Goal: Task Accomplishment & Management: Use online tool/utility

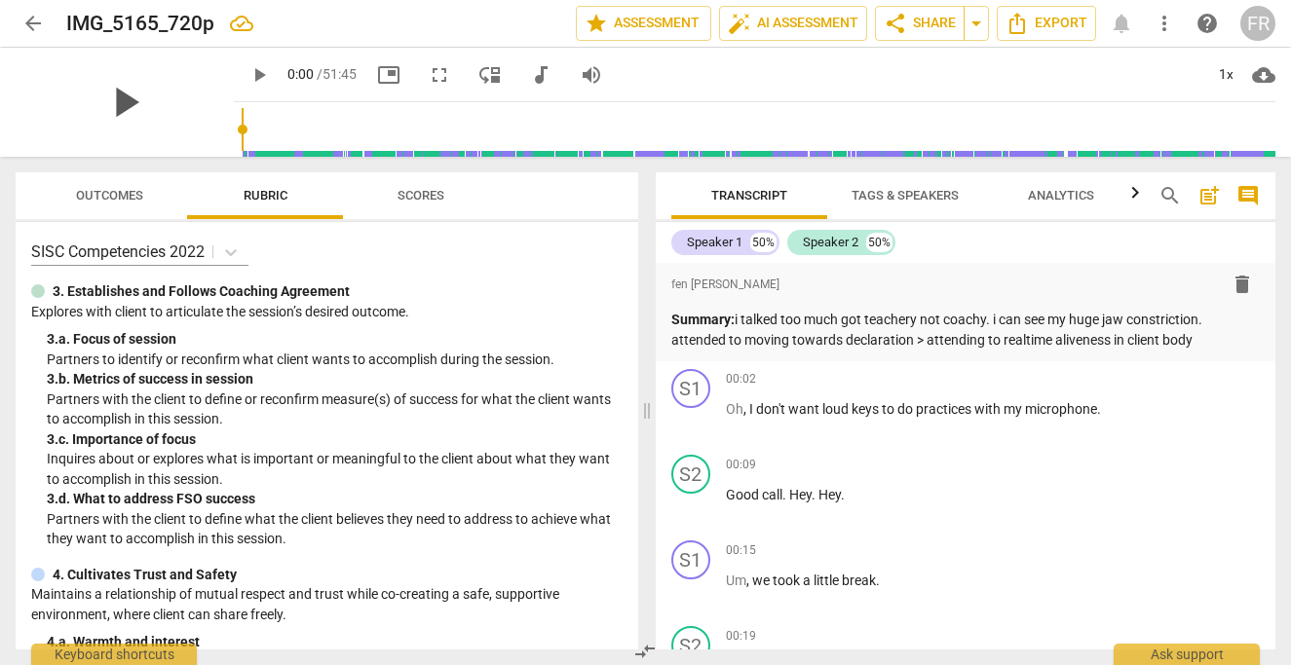
click at [99, 92] on span "play_arrow" at bounding box center [124, 102] width 51 height 51
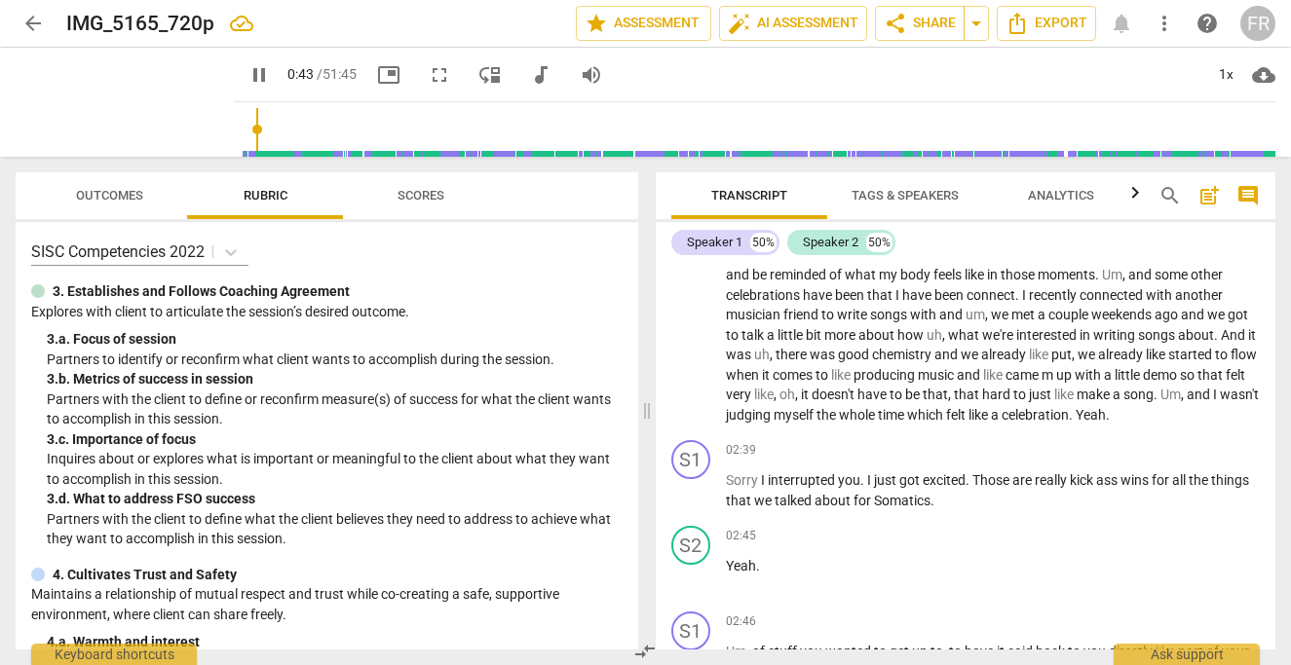
scroll to position [727, 0]
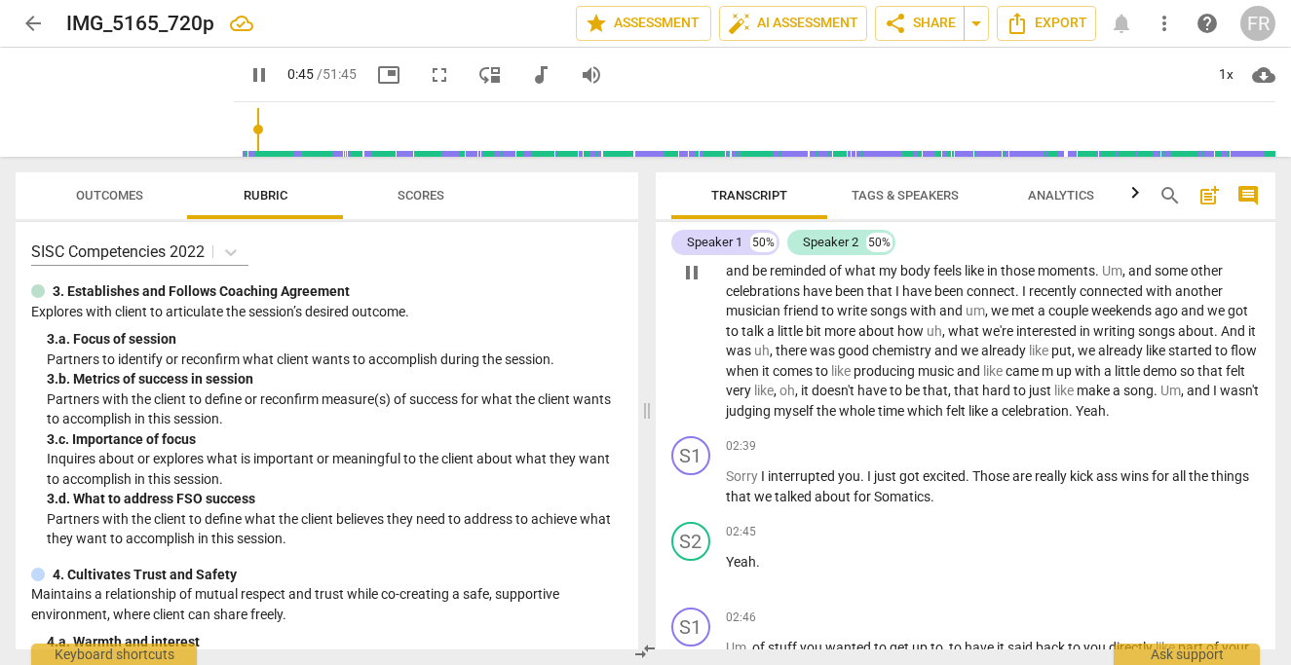
click at [1219, 398] on span "wasn't" at bounding box center [1238, 391] width 39 height 16
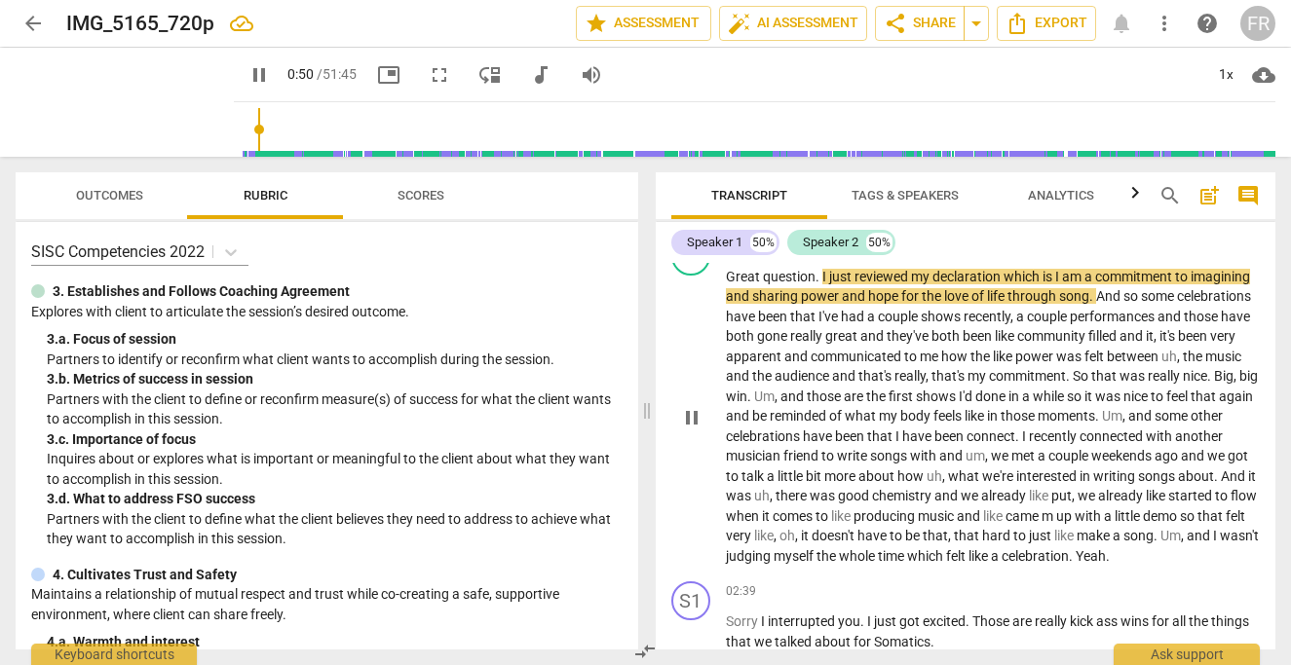
scroll to position [579, 0]
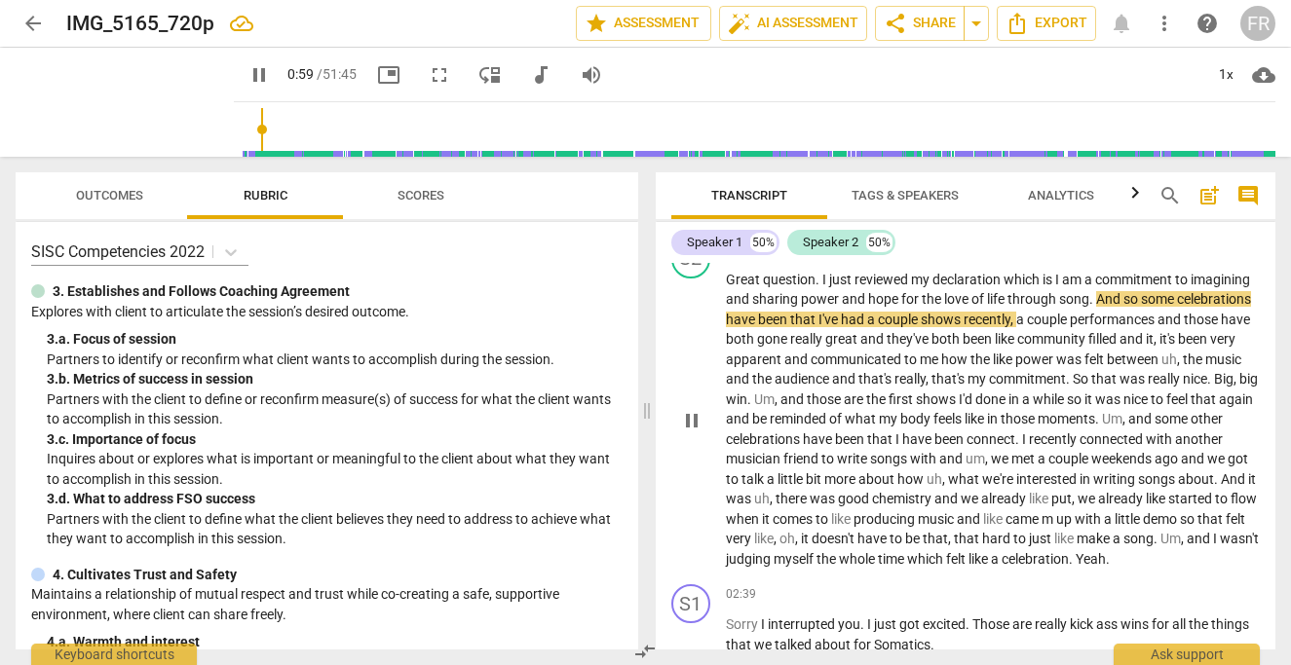
click at [809, 578] on div "S2 play_arrow pause 00:42 + Add competency keyboard_arrow_right Great question …" at bounding box center [965, 405] width 620 height 346
click at [968, 567] on span "like" at bounding box center [979, 559] width 22 height 16
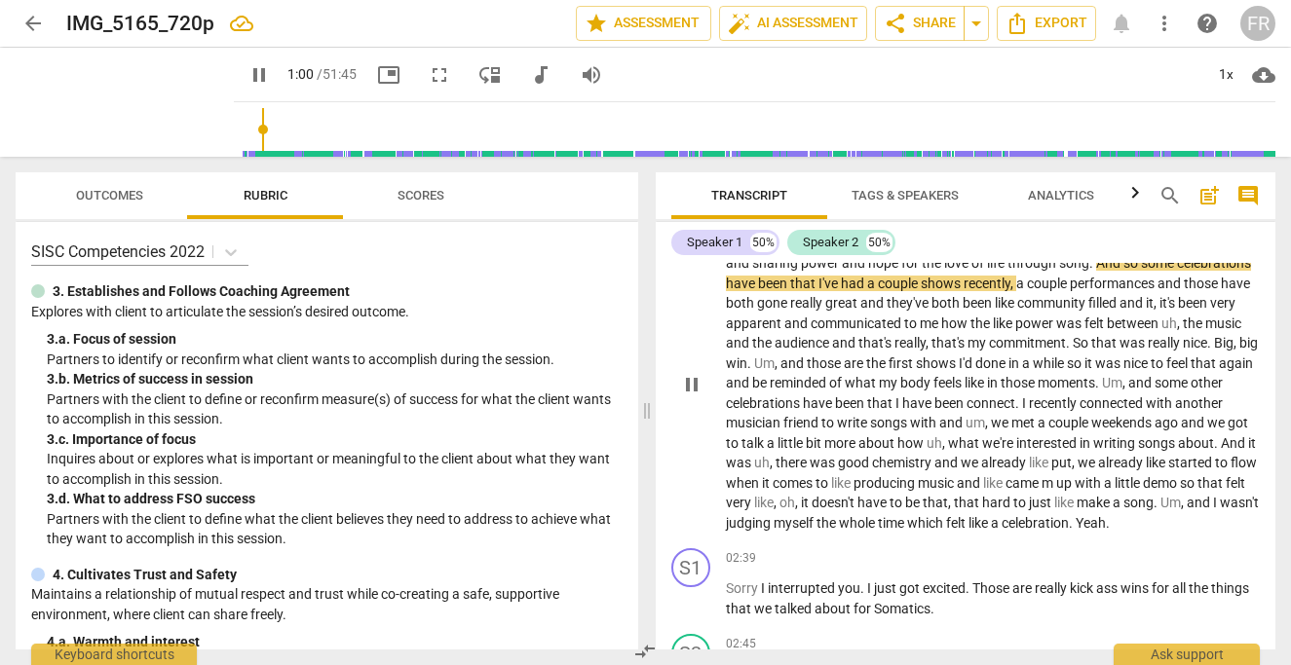
scroll to position [621, 0]
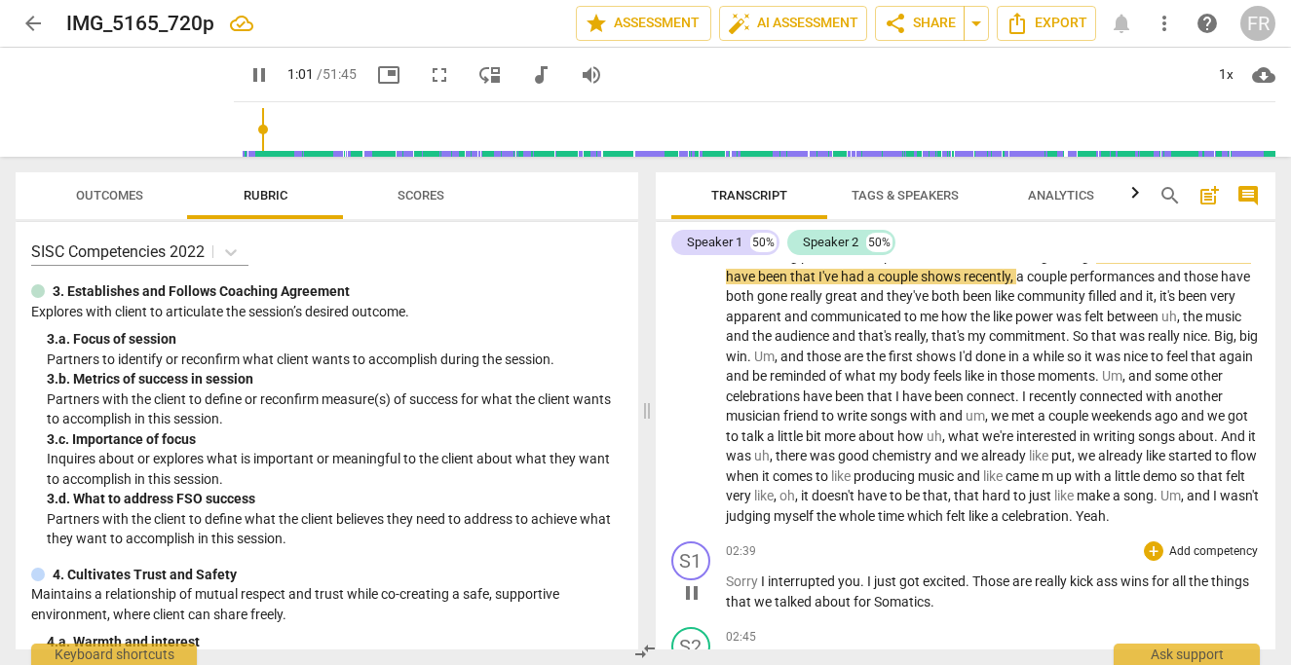
click at [750, 589] on span "Sorry" at bounding box center [743, 582] width 35 height 16
click at [799, 561] on div "02:39 + Add competency keyboard_arrow_right" at bounding box center [993, 551] width 535 height 19
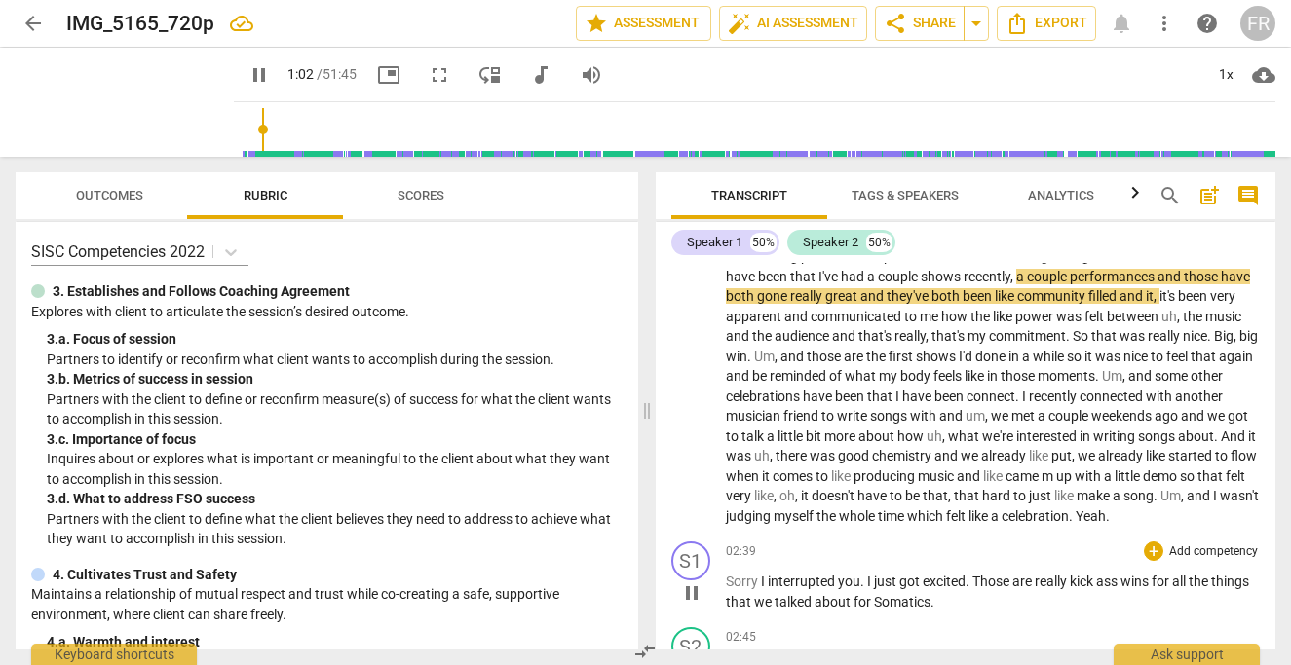
click at [787, 561] on div "02:39 + Add competency keyboard_arrow_right" at bounding box center [993, 551] width 535 height 19
click at [684, 580] on div "S1" at bounding box center [690, 561] width 39 height 39
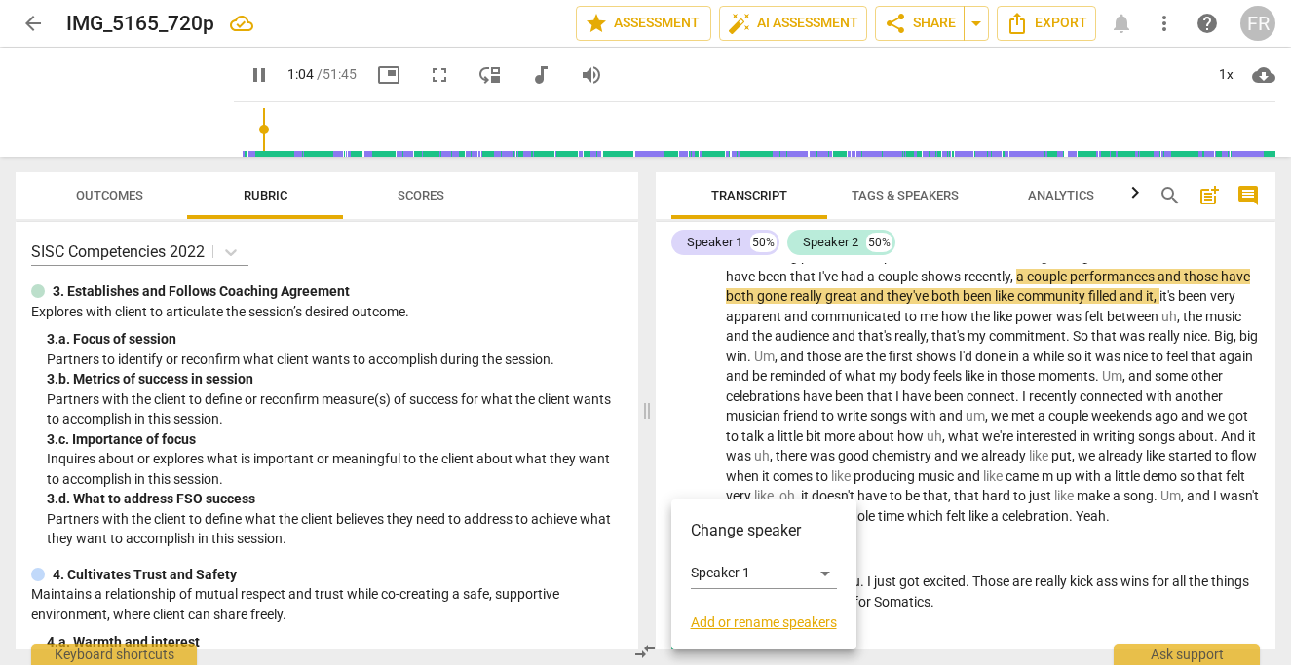
click at [921, 547] on div at bounding box center [645, 332] width 1291 height 665
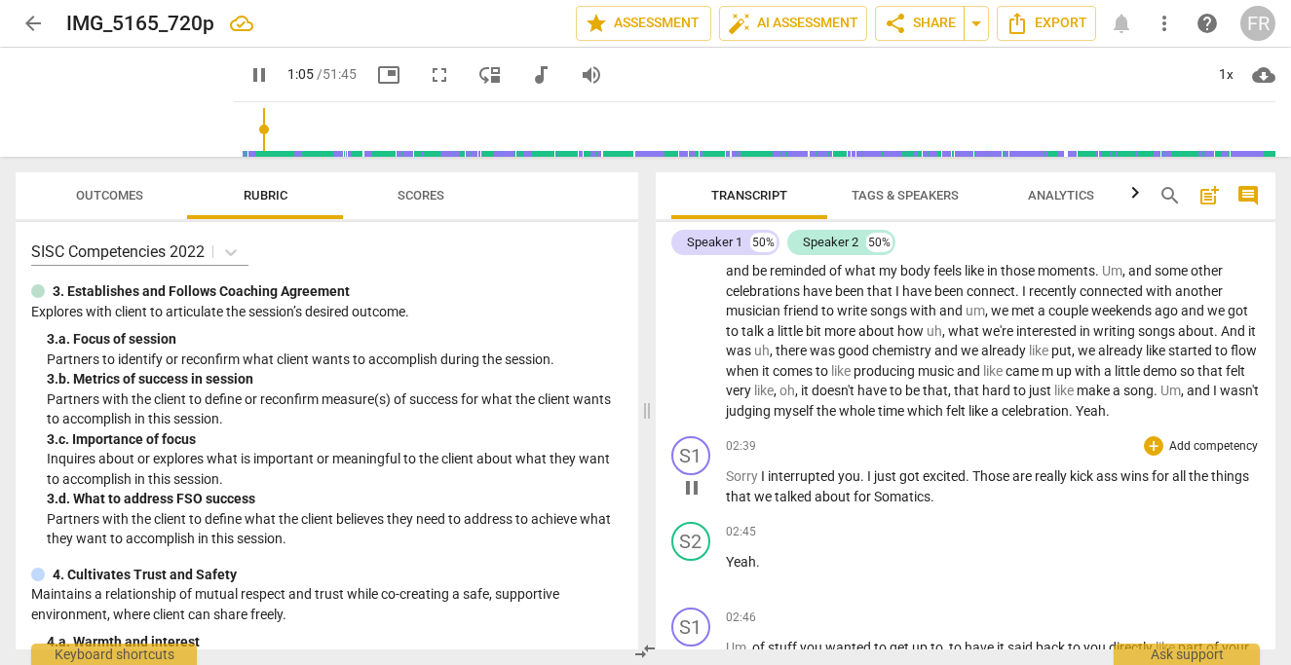
scroll to position [729, 0]
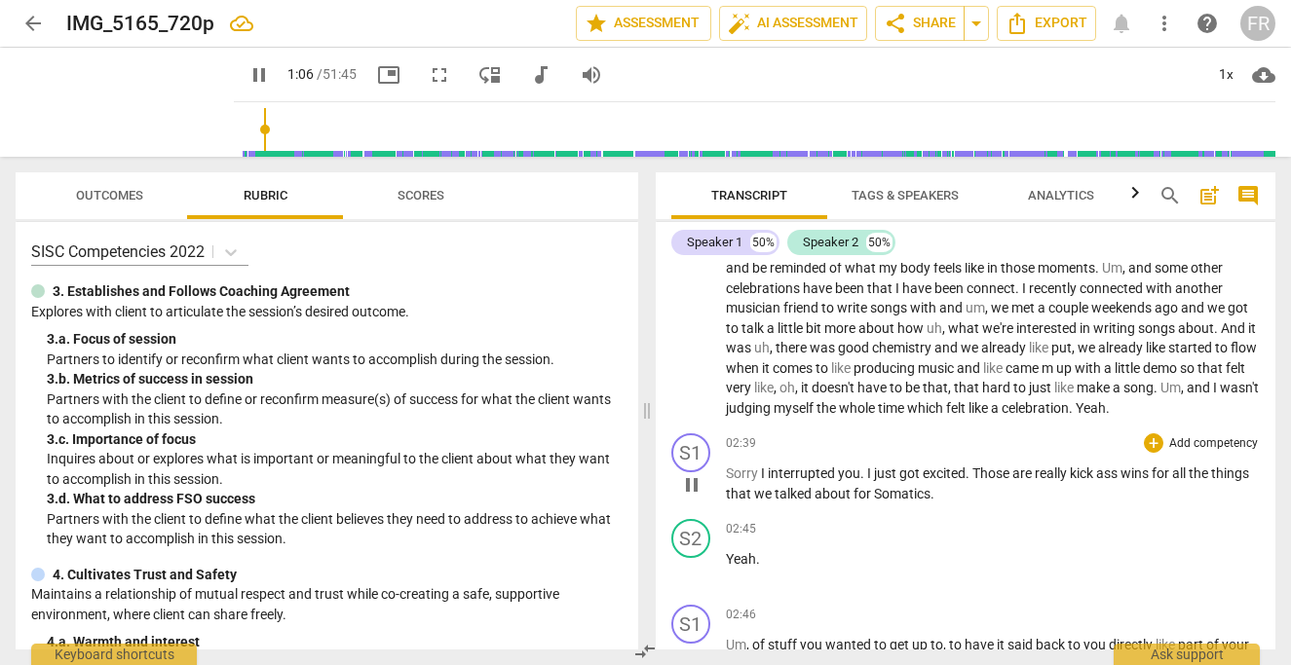
click at [767, 481] on span "interrupted" at bounding box center [802, 474] width 70 height 16
click at [993, 504] on p "Sorry I interrupted you . I just got excited . Those are really kick ass wins f…" at bounding box center [993, 484] width 535 height 40
click at [1126, 481] on span "wins" at bounding box center [1135, 474] width 31 height 16
click at [743, 452] on span "02:39" at bounding box center [741, 443] width 30 height 17
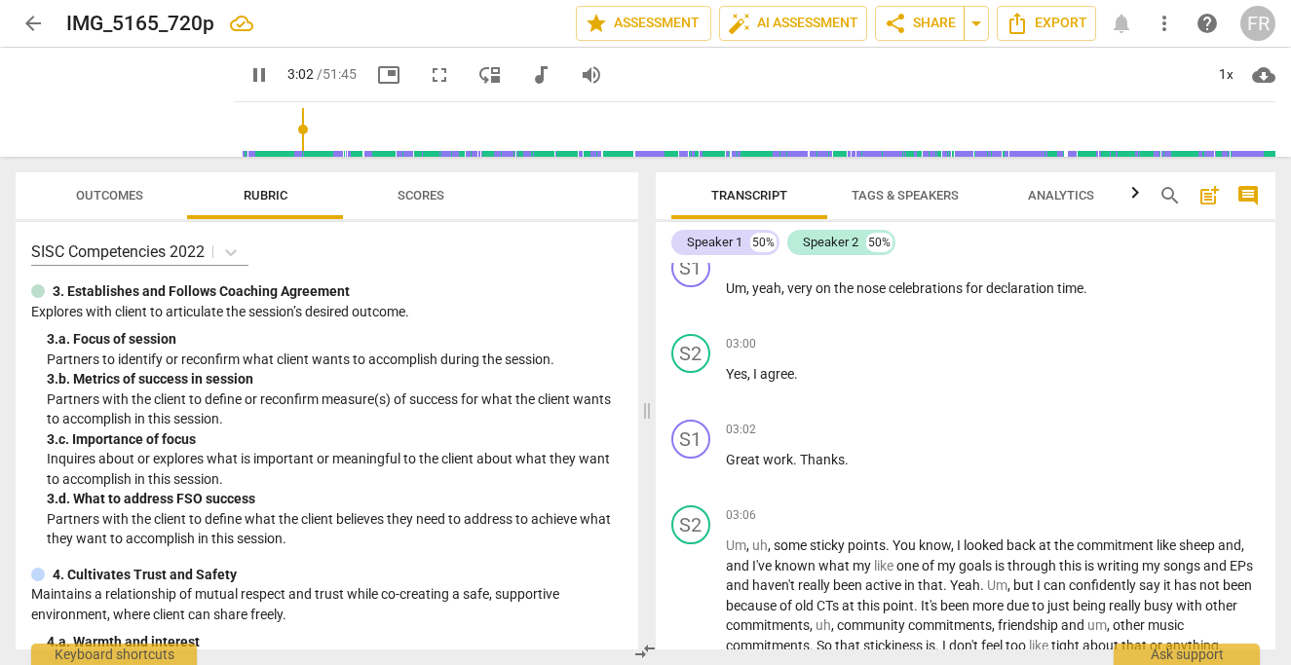
scroll to position [1266, 0]
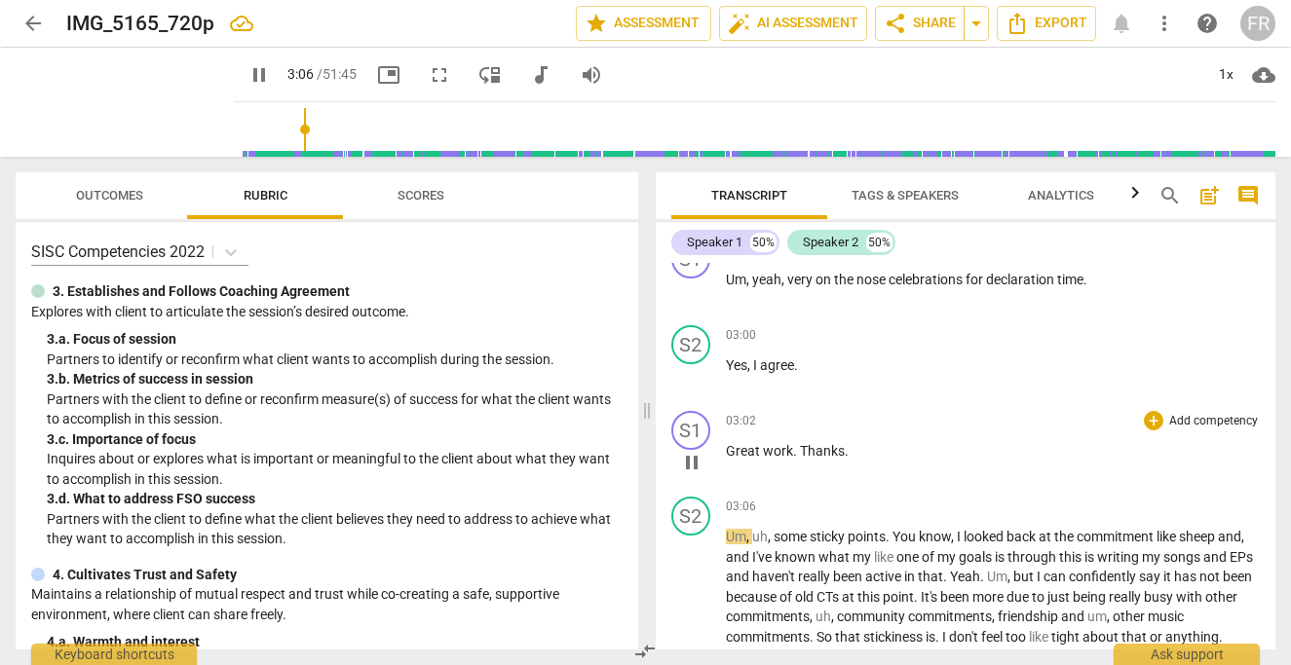
click at [689, 474] on span "pause" at bounding box center [691, 462] width 23 height 23
click at [763, 459] on span "work" at bounding box center [778, 451] width 30 height 16
drag, startPoint x: 798, startPoint y: 470, endPoint x: 698, endPoint y: 470, distance: 99.3
click at [698, 470] on div "S1 play_arrow pause 03:02 + Add competency keyboard_arrow_right Great work . Th…" at bounding box center [965, 446] width 620 height 86
click at [776, 459] on span "work" at bounding box center [778, 451] width 30 height 16
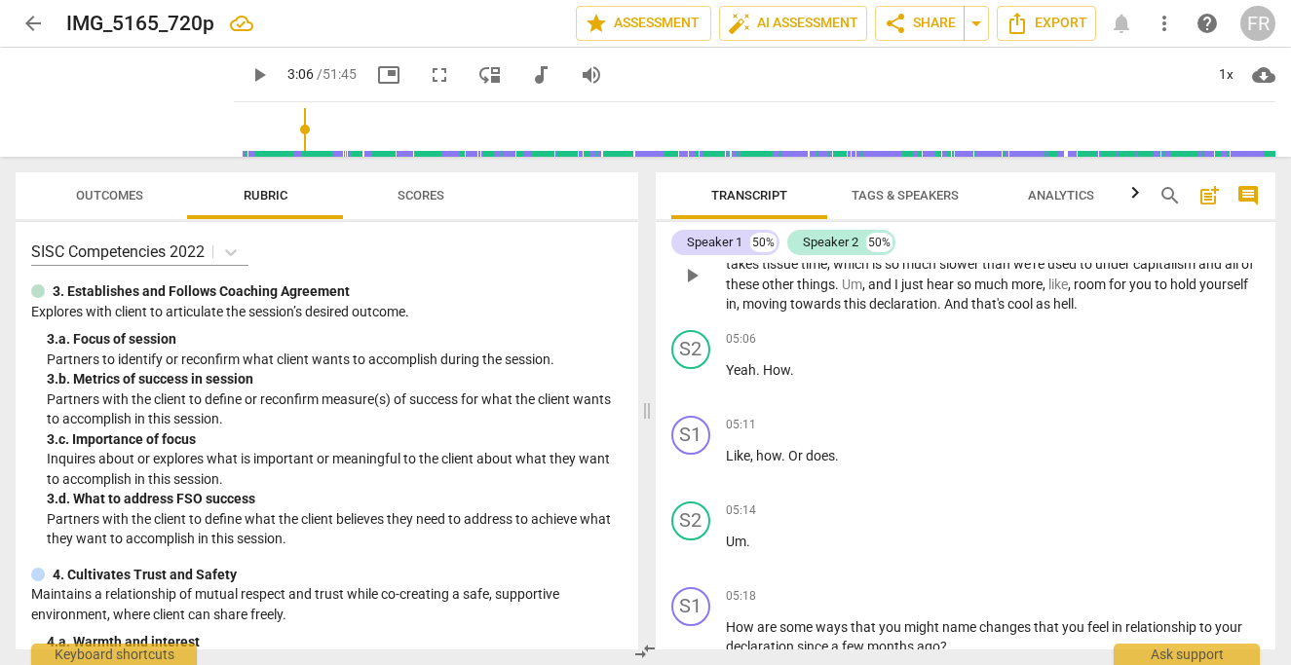
scroll to position [1826, 0]
click at [691, 392] on span "play_arrow" at bounding box center [691, 379] width 23 height 23
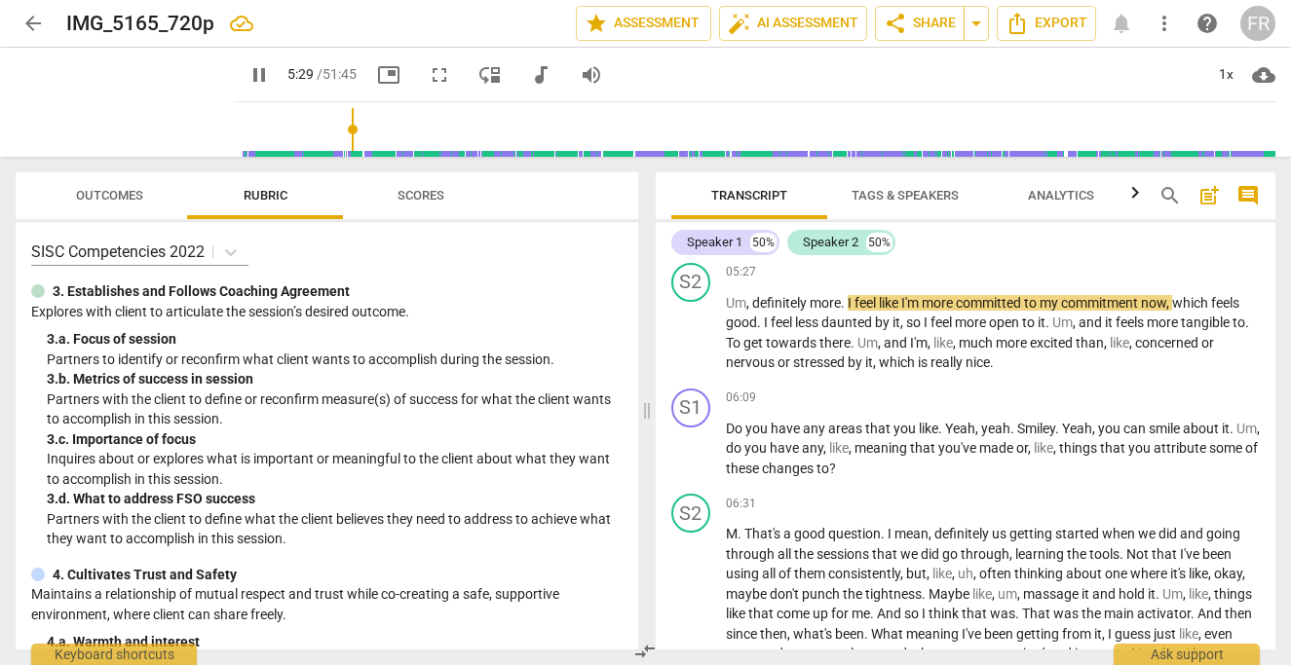
scroll to position [2235, 0]
click at [689, 345] on span "pause" at bounding box center [691, 332] width 23 height 23
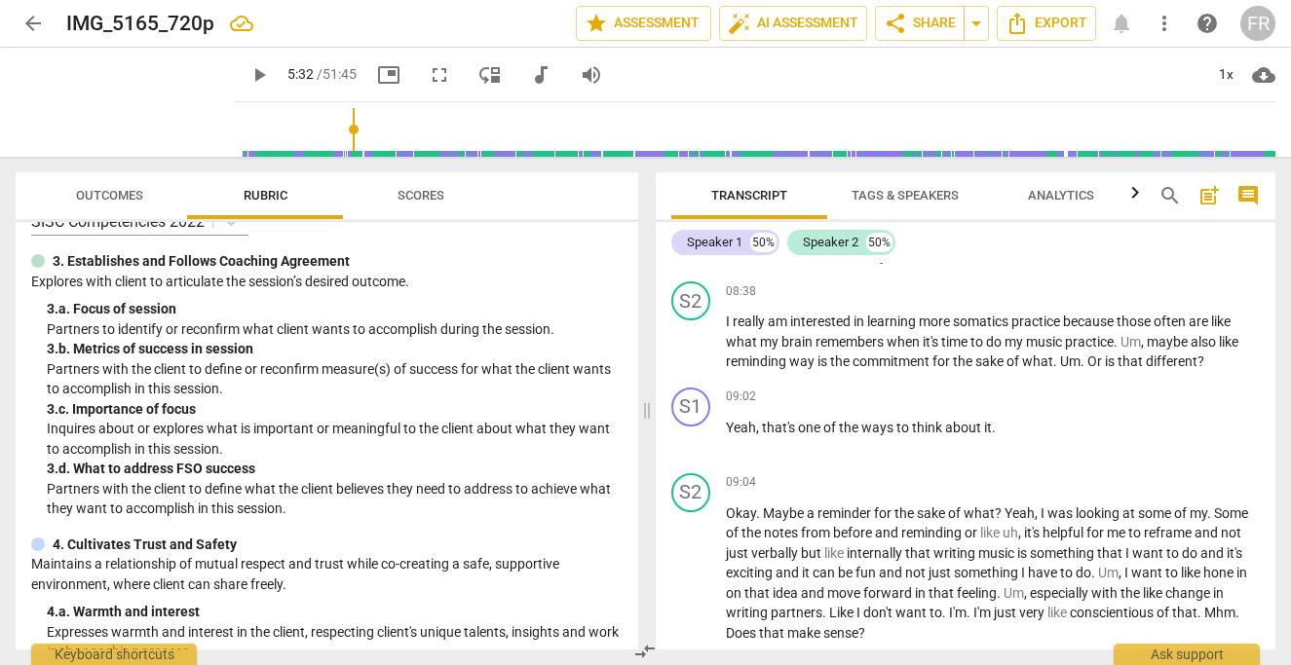
scroll to position [3302, 0]
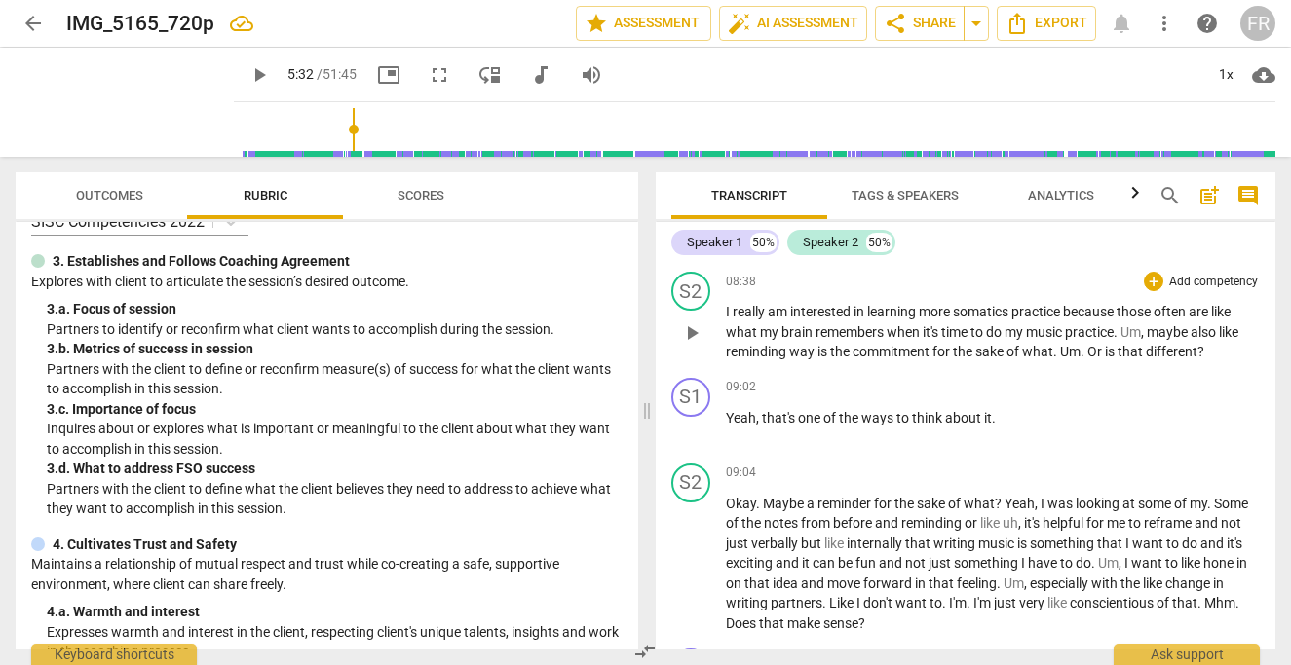
click at [688, 345] on span "play_arrow" at bounding box center [691, 332] width 23 height 23
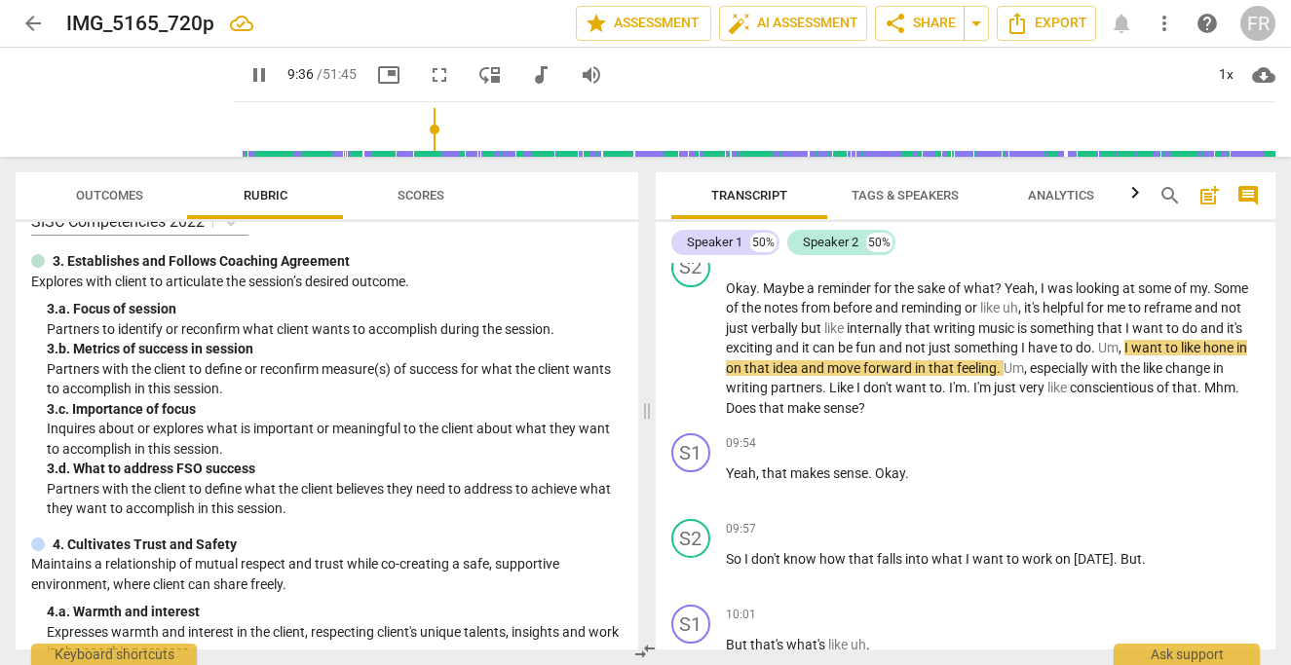
scroll to position [0, 0]
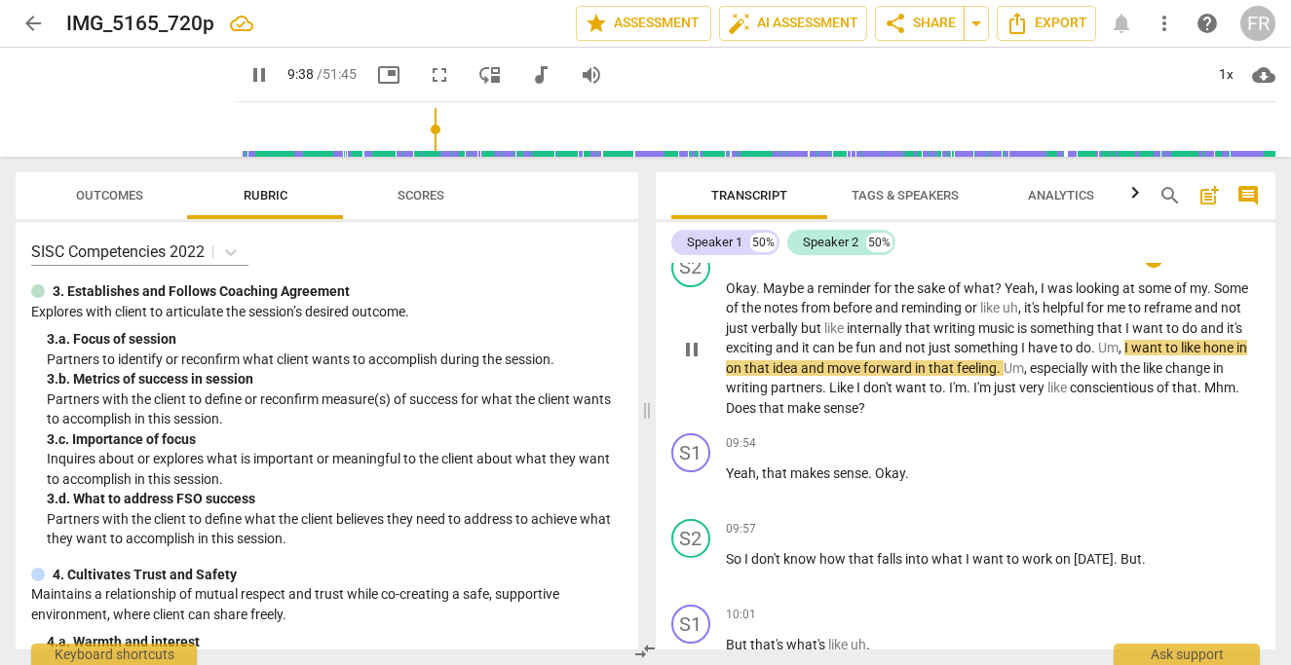
click at [694, 361] on span "pause" at bounding box center [691, 349] width 23 height 23
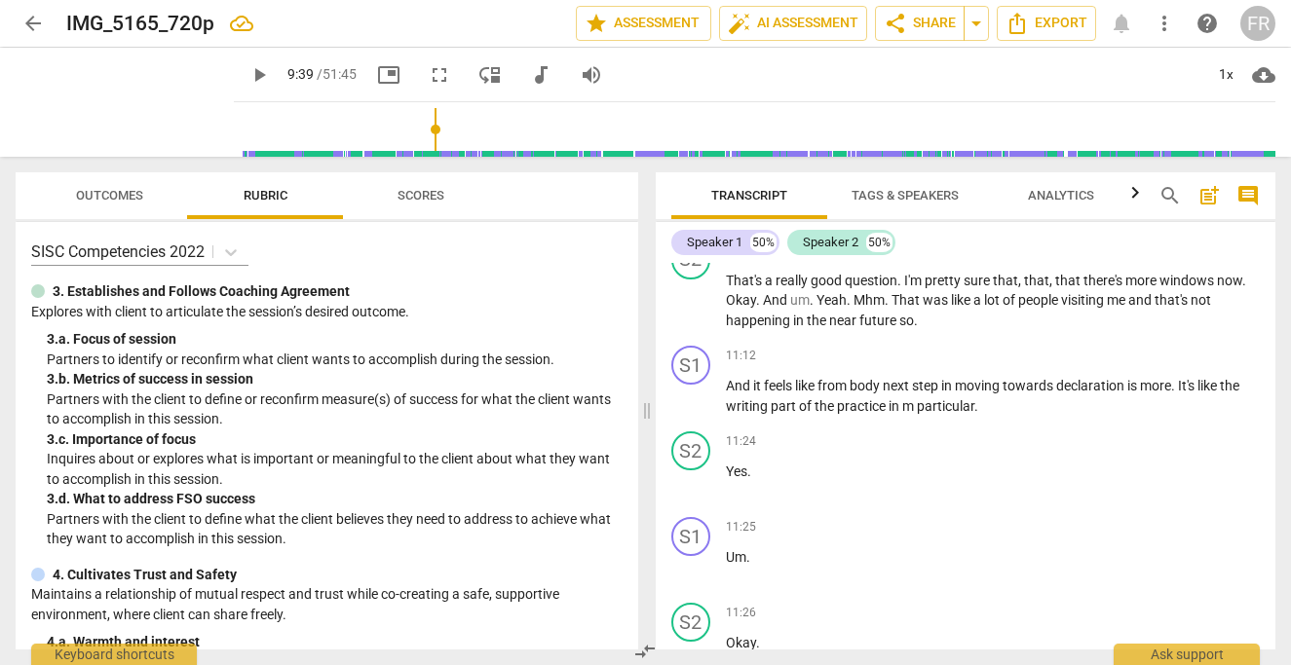
scroll to position [4543, 0]
click at [689, 408] on span "play_arrow" at bounding box center [691, 396] width 23 height 23
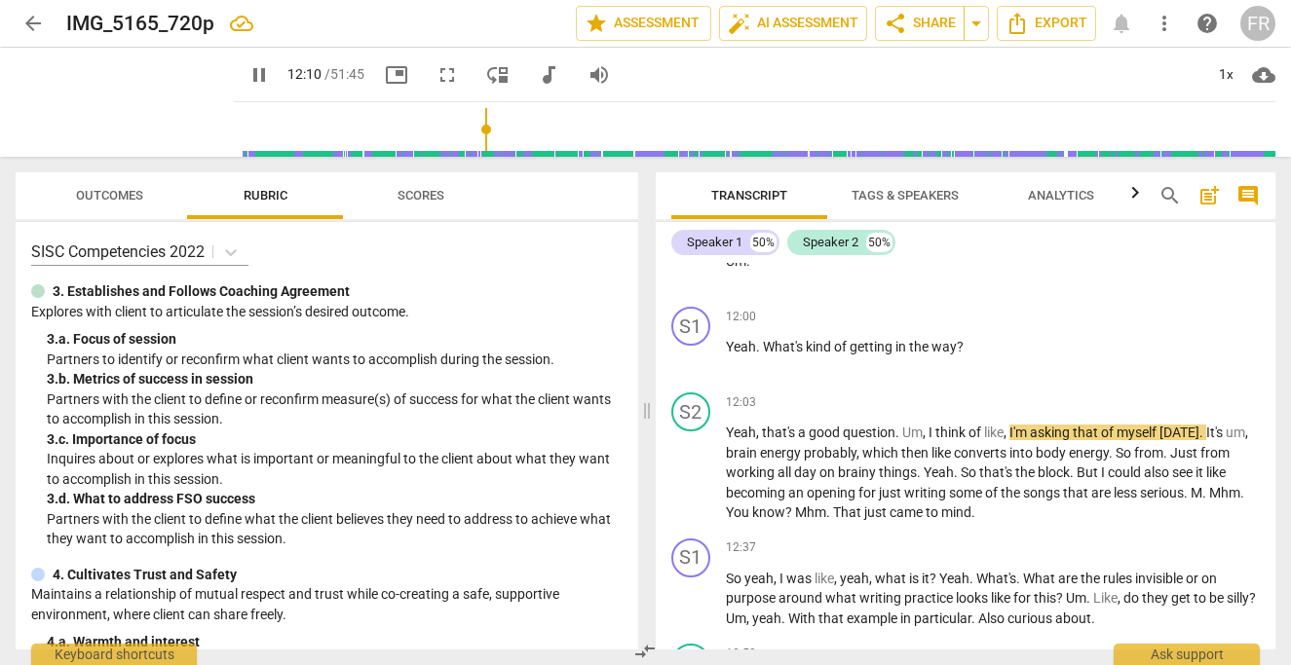
scroll to position [5440, 0]
click at [697, 368] on span "pause" at bounding box center [691, 356] width 23 height 23
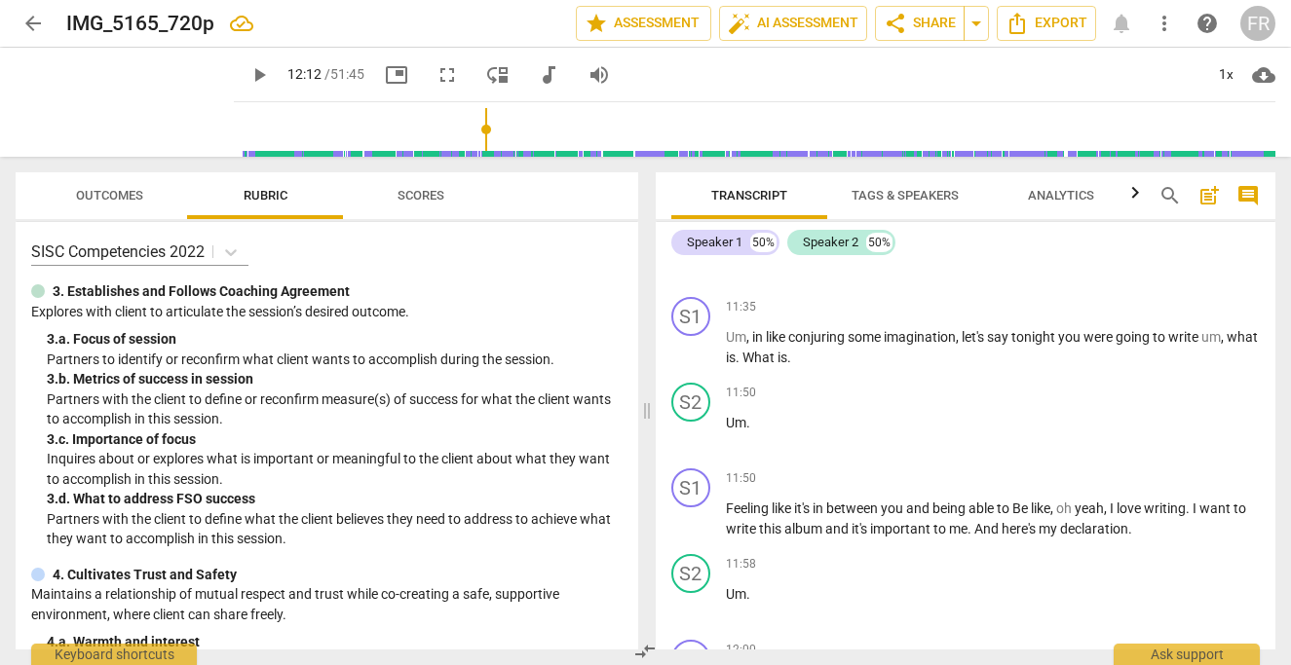
scroll to position [5101, 0]
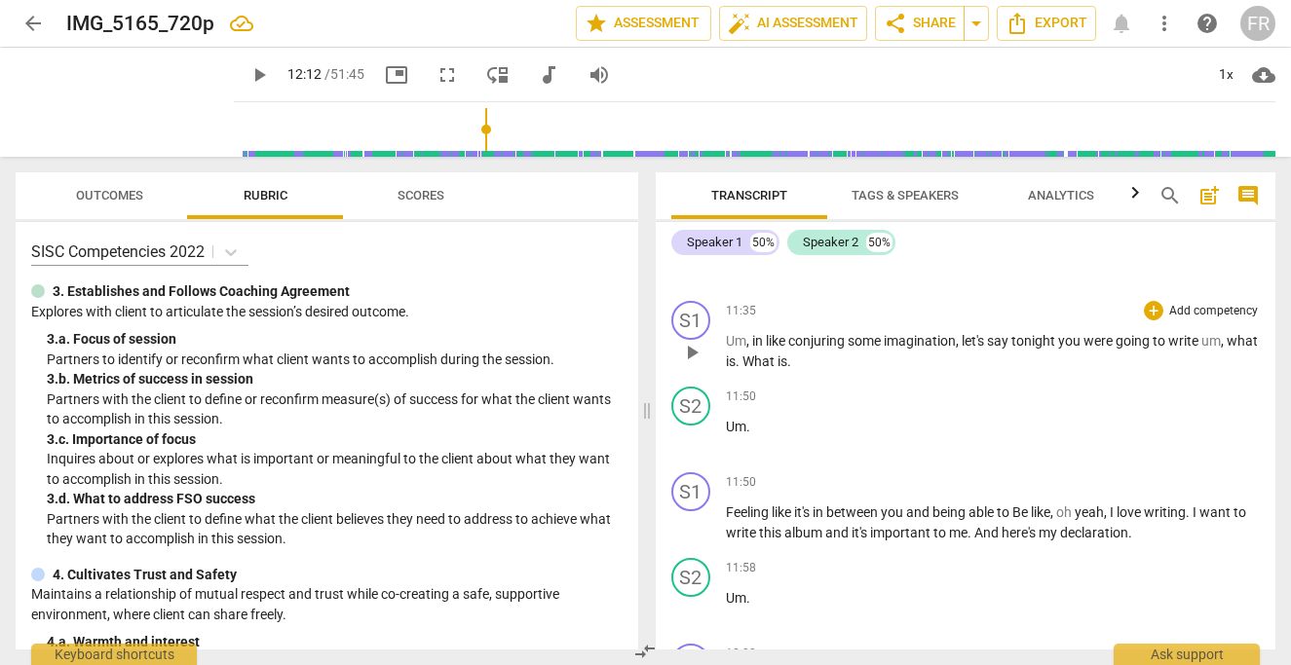
click at [692, 364] on span "play_arrow" at bounding box center [691, 352] width 23 height 23
click at [692, 364] on span "pause" at bounding box center [691, 352] width 23 height 23
click at [99, 111] on span "play_arrow" at bounding box center [124, 102] width 51 height 51
click at [99, 111] on span "pause" at bounding box center [124, 102] width 51 height 51
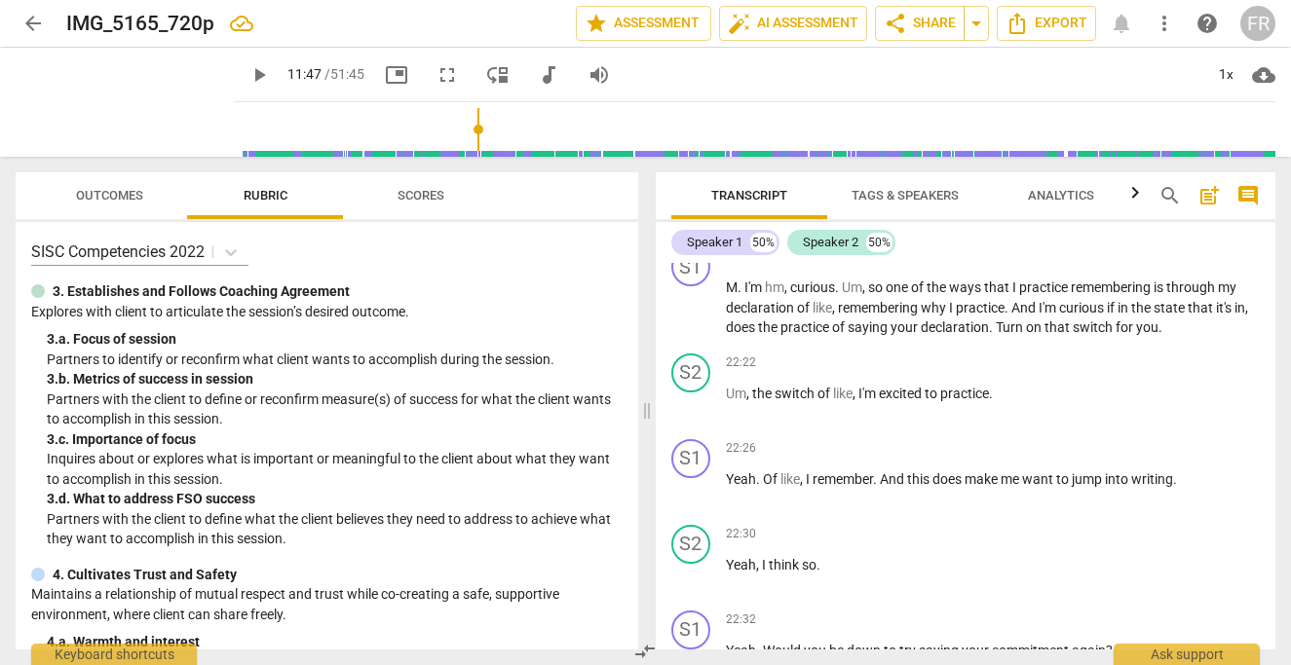
scroll to position [9666, 0]
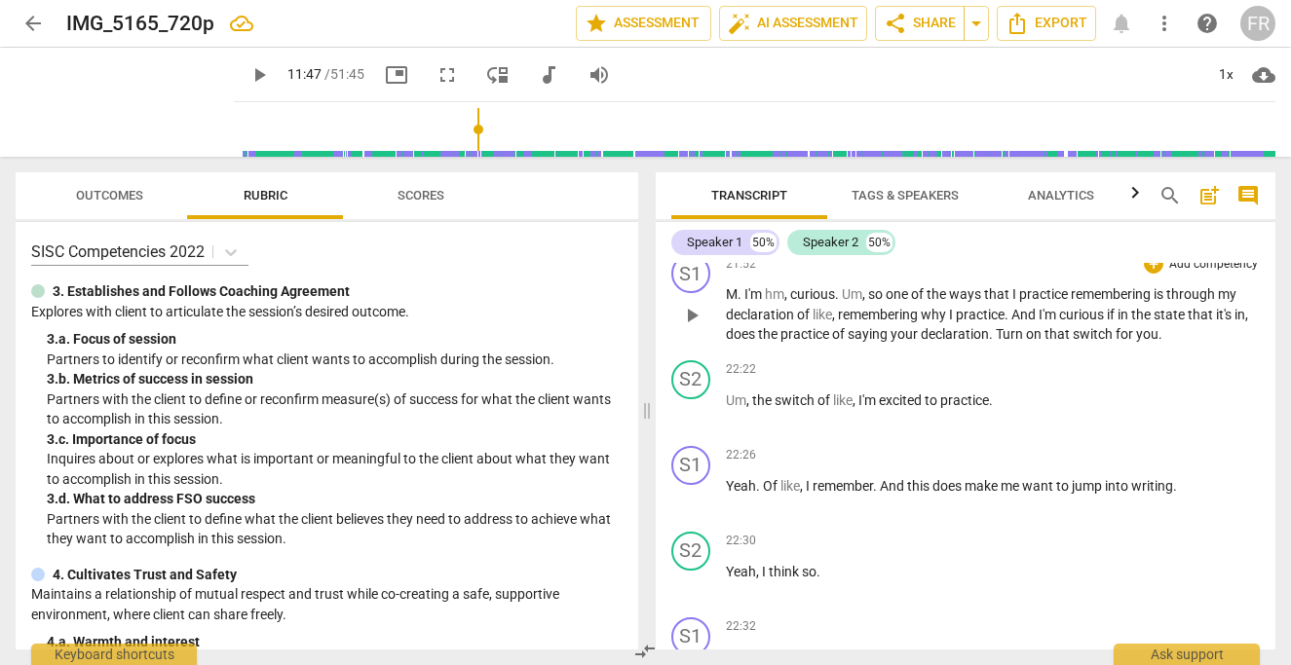
click at [685, 327] on span "play_arrow" at bounding box center [691, 315] width 23 height 23
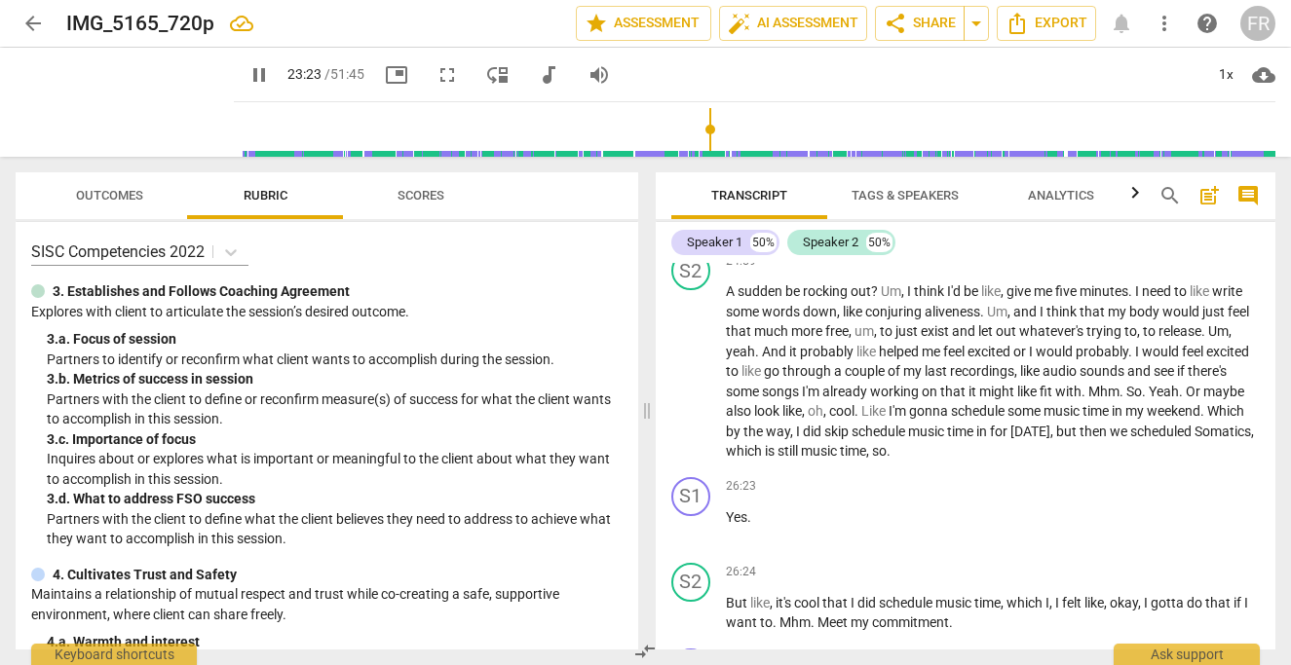
scroll to position [11249, 0]
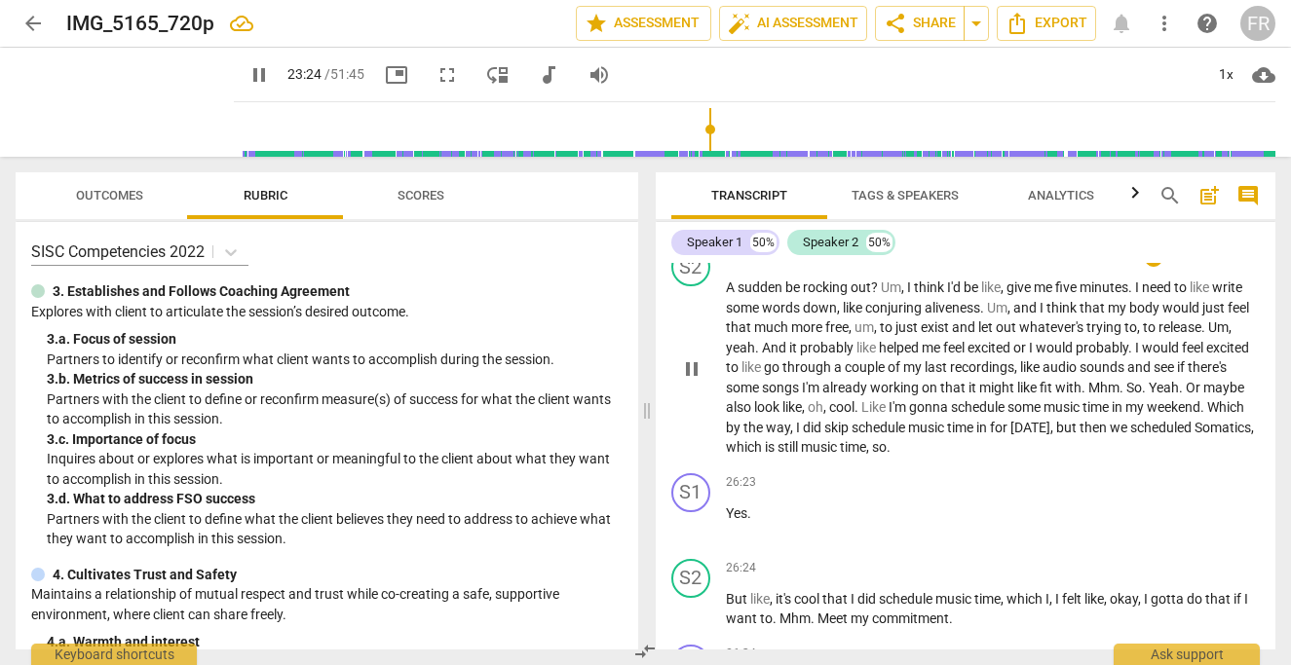
click at [696, 381] on span "pause" at bounding box center [691, 368] width 23 height 23
type input "1405"
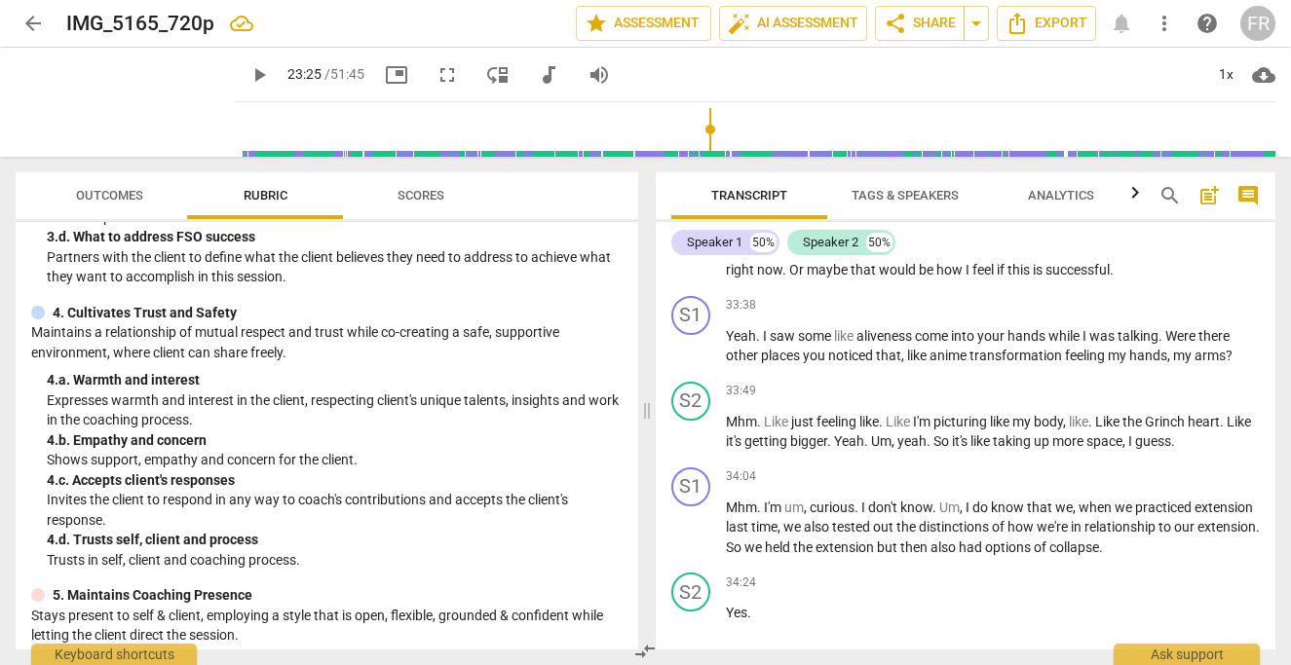
scroll to position [0, 0]
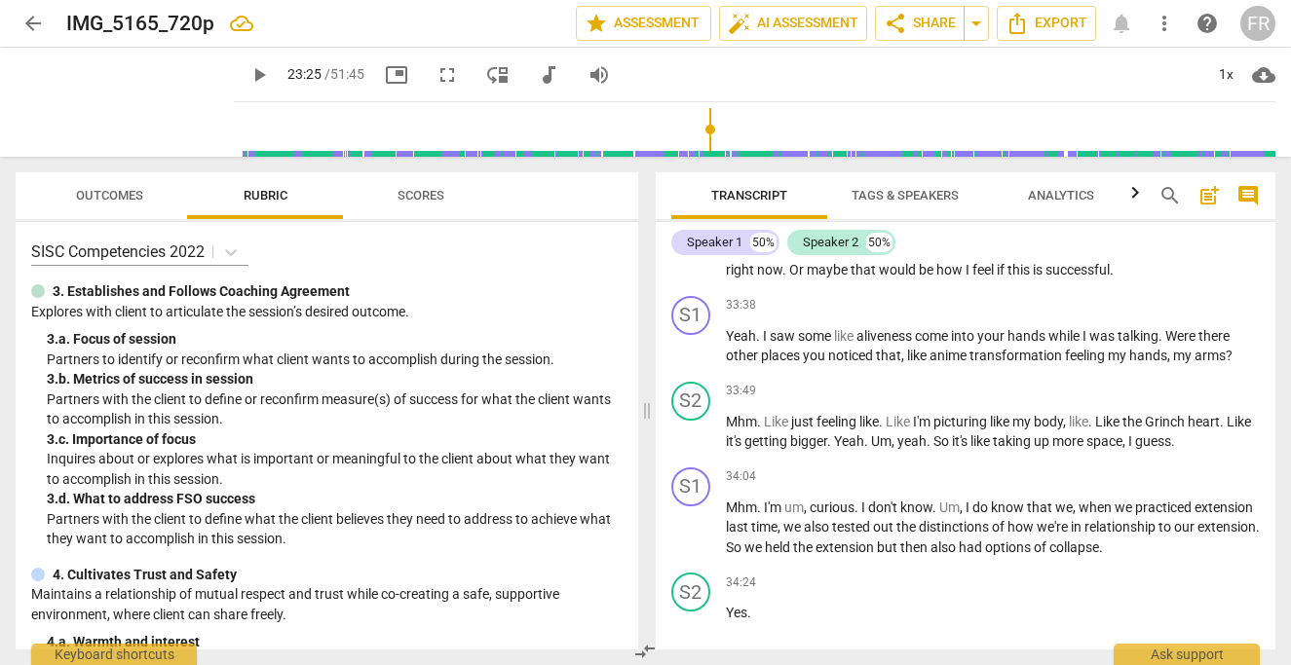
click at [163, 292] on p "3. Establishes and Follows Coaching Agreement" at bounding box center [201, 291] width 297 height 20
click at [313, 316] on p "Explores with client to articulate the session’s desired outcome." at bounding box center [326, 312] width 591 height 20
click at [308, 342] on div "3. a. Focus of session" at bounding box center [335, 339] width 576 height 20
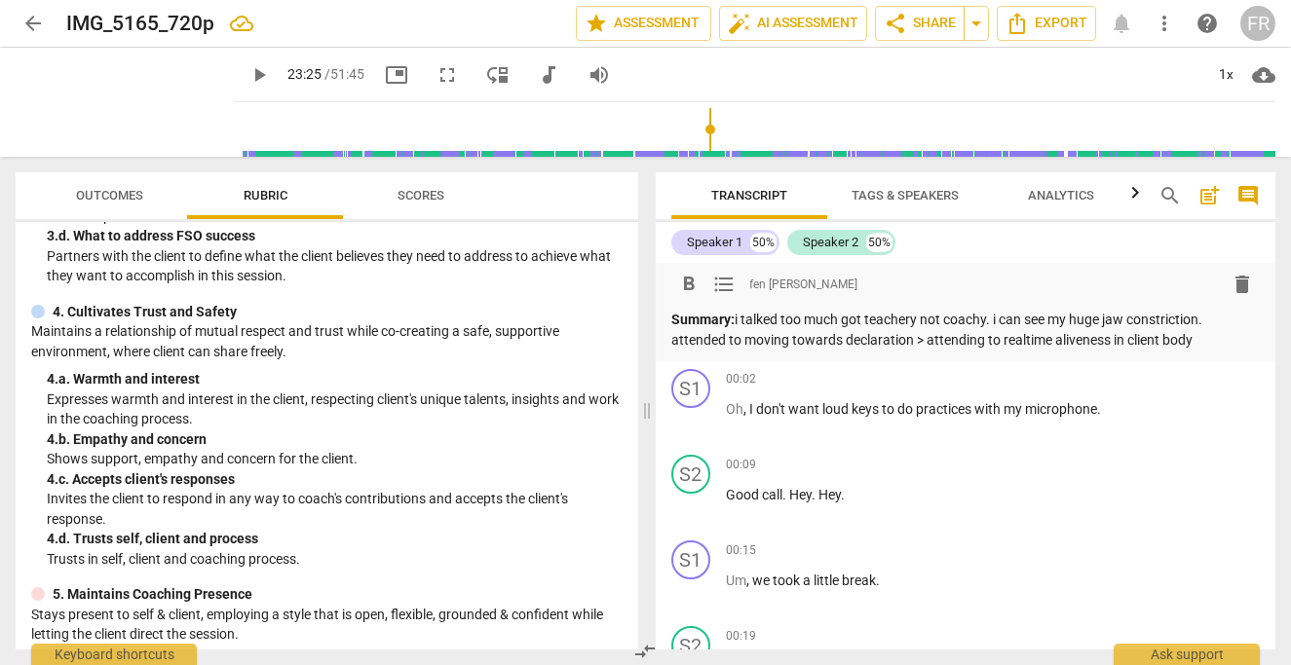
click at [1074, 306] on div "format_bold format_list_bulleted fen [PERSON_NAME] Summary: i talked too much g…" at bounding box center [965, 308] width 589 height 83
click at [1107, 318] on p "Summary: i talked too much got teachery not coachy. i can see my huge jaw const…" at bounding box center [965, 330] width 589 height 40
click at [1178, 328] on p "Summary: i talked too much got teachery not coachy. i can see my huge jaw const…" at bounding box center [965, 330] width 589 height 40
click at [1211, 336] on p "Summary: i talked too much got teachery not coachy. i can see my huge jaw const…" at bounding box center [965, 330] width 589 height 40
click at [914, 341] on p "Summary: i talked too much got teachery not coachy. i can see my huge jaw const…" at bounding box center [965, 330] width 589 height 40
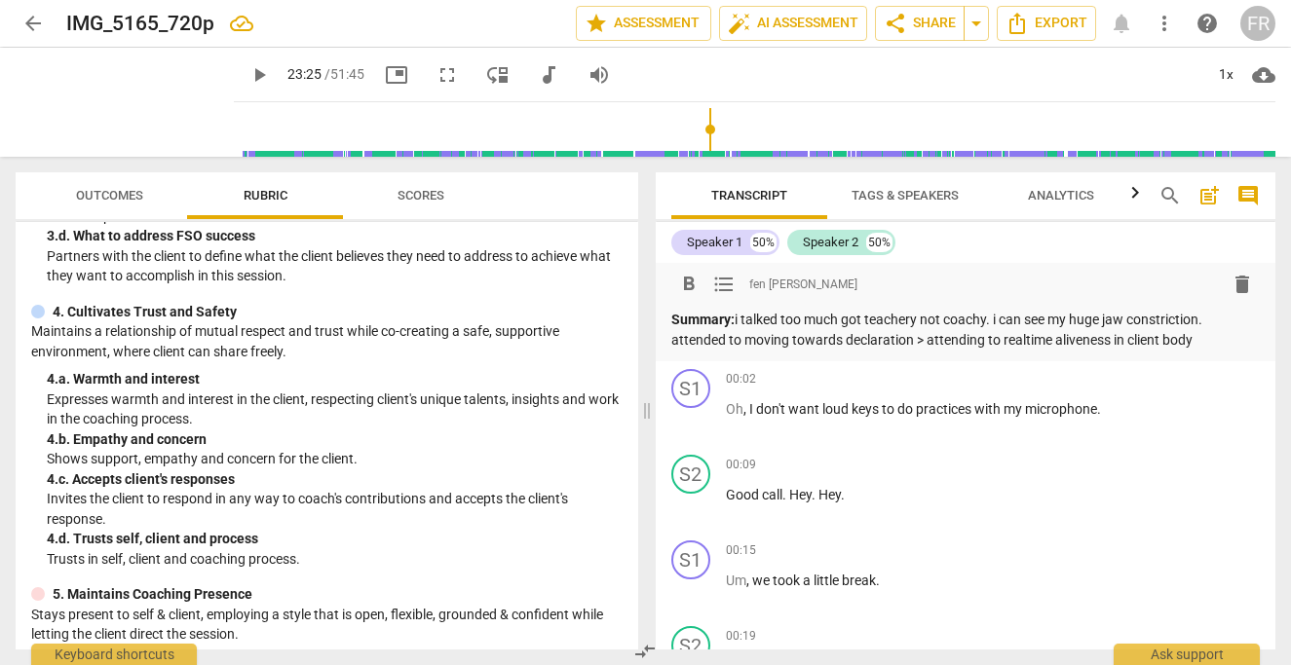
click at [1205, 346] on p "Summary: i talked too much got teachery not coachy. i can see my huge jaw const…" at bounding box center [965, 330] width 589 height 40
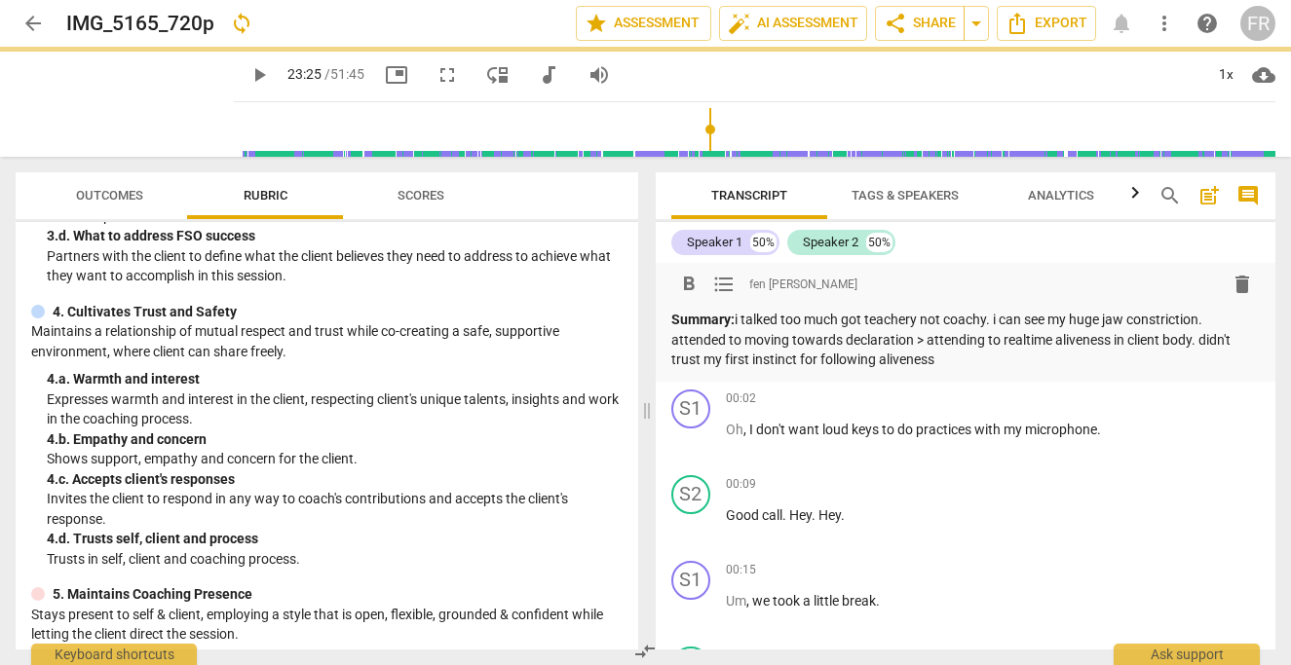
click at [1204, 340] on p "Summary: i talked too much got teachery not coachy. i can see my huge jaw const…" at bounding box center [965, 340] width 589 height 60
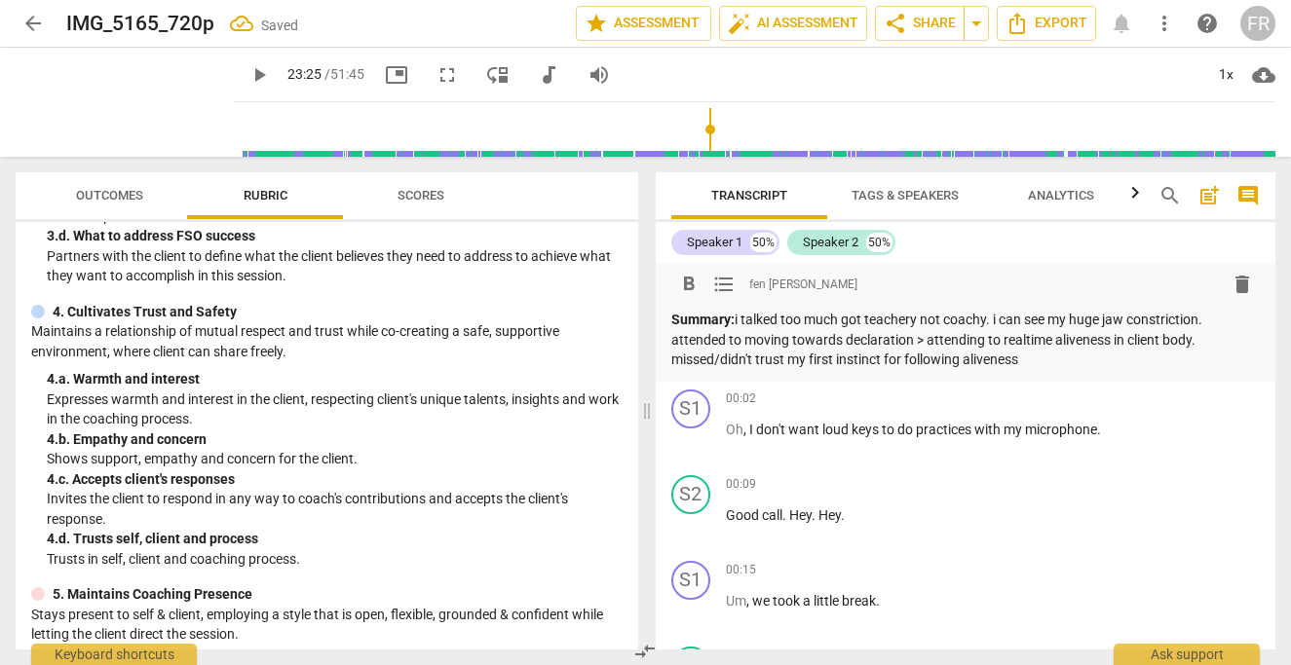
click at [1048, 361] on p "Summary: i talked too much got teachery not coachy. i can see my huge jaw const…" at bounding box center [965, 340] width 589 height 60
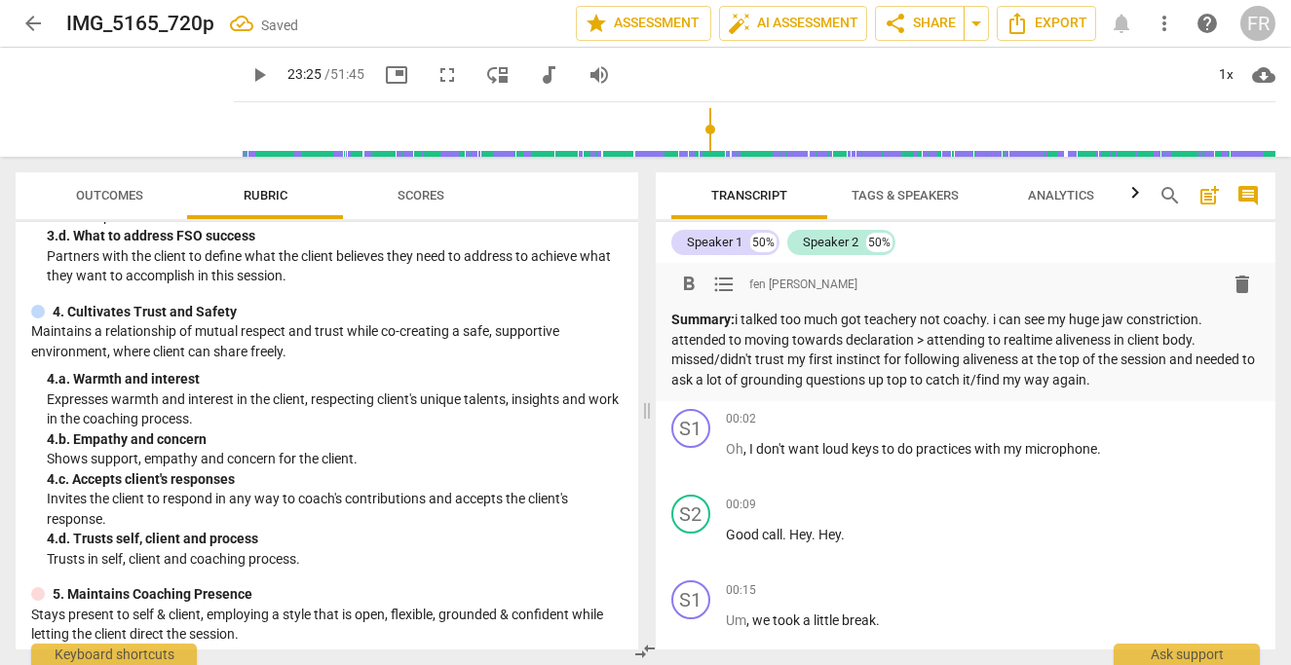
click at [1014, 329] on p "Summary: i talked too much got teachery not coachy. i can see my huge jaw const…" at bounding box center [965, 350] width 589 height 80
click at [1122, 387] on p "Summary: i talked too much got teachery not coachy. i can see my huge jaw const…" at bounding box center [965, 350] width 589 height 80
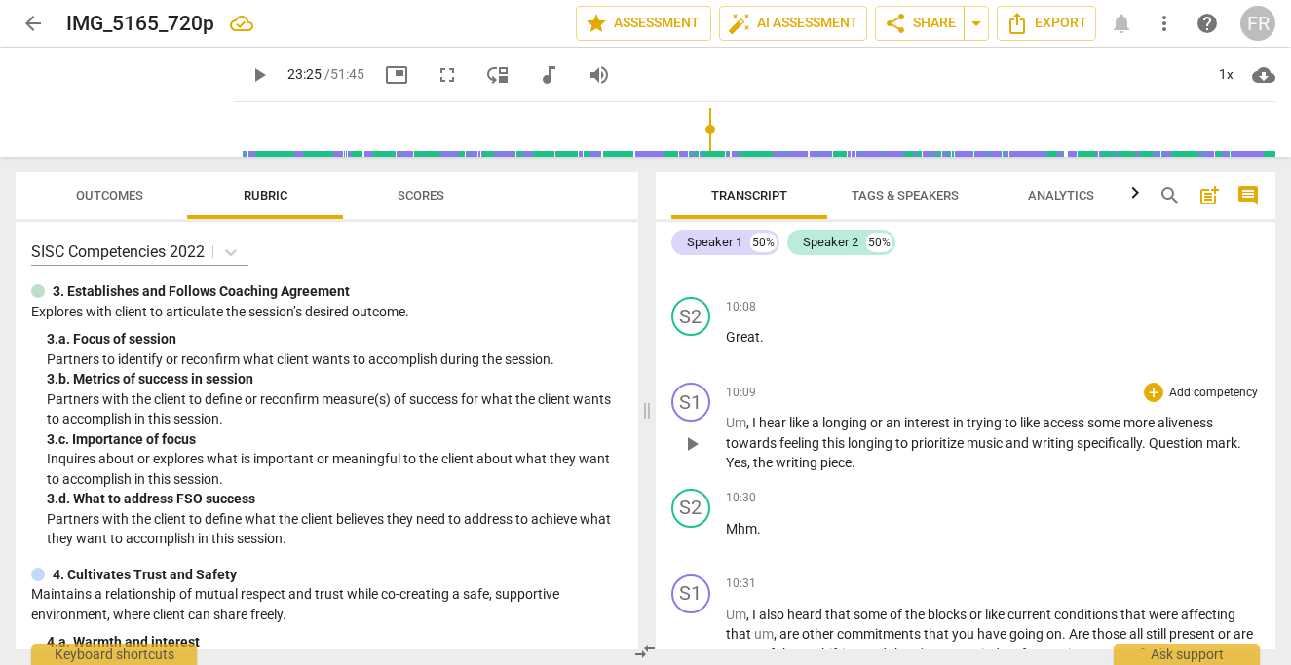
scroll to position [4123, 0]
click at [1151, 401] on div "+" at bounding box center [1152, 391] width 19 height 19
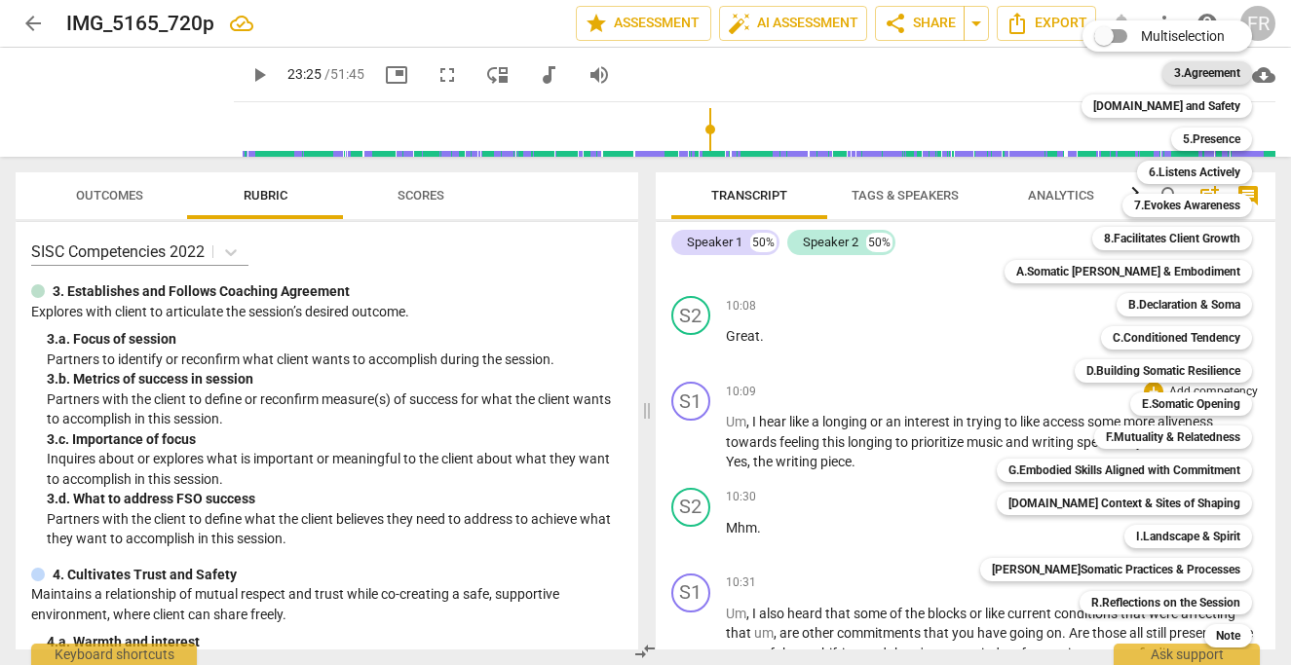
click at [1174, 71] on b "3.Agreement" at bounding box center [1207, 72] width 66 height 23
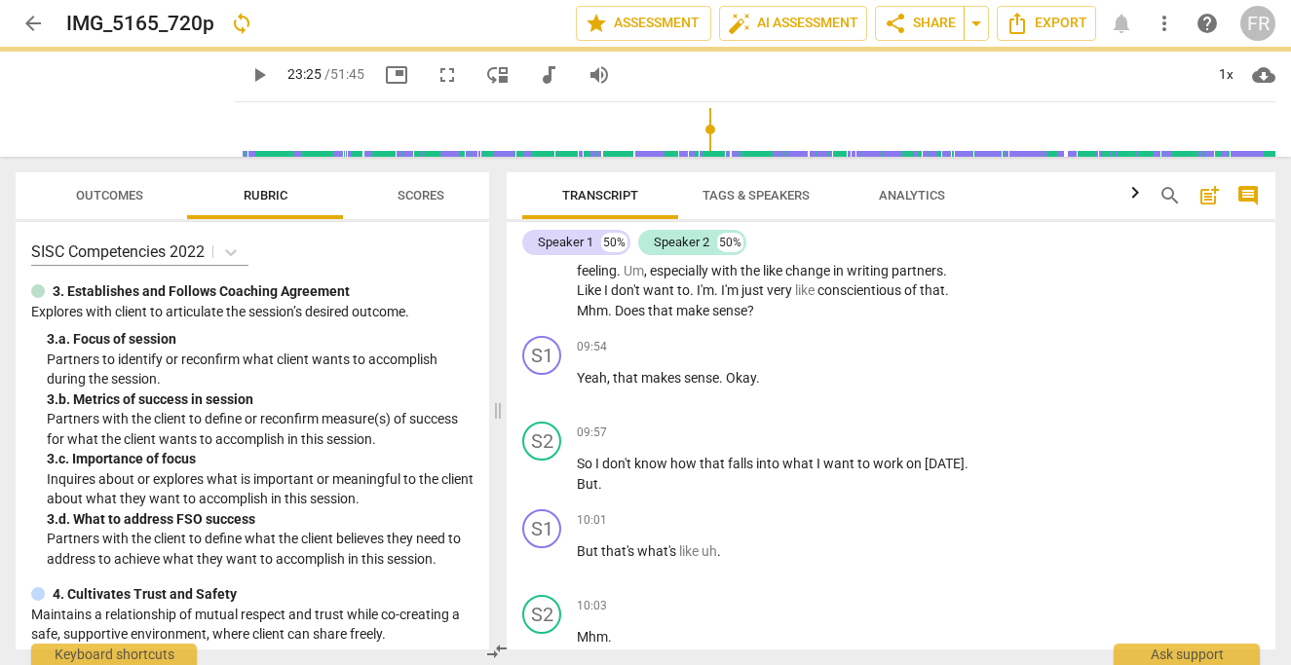
scroll to position [4613, 0]
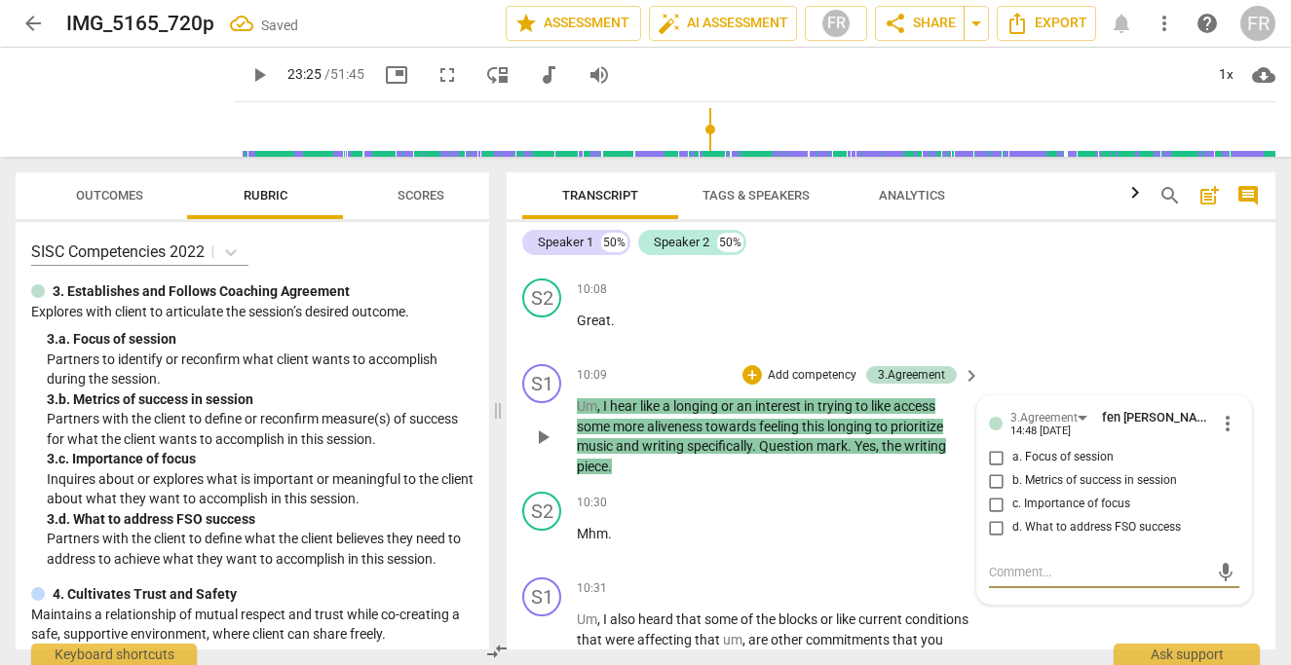
click at [990, 469] on input "a. Focus of session" at bounding box center [996, 457] width 31 height 23
checkbox input "true"
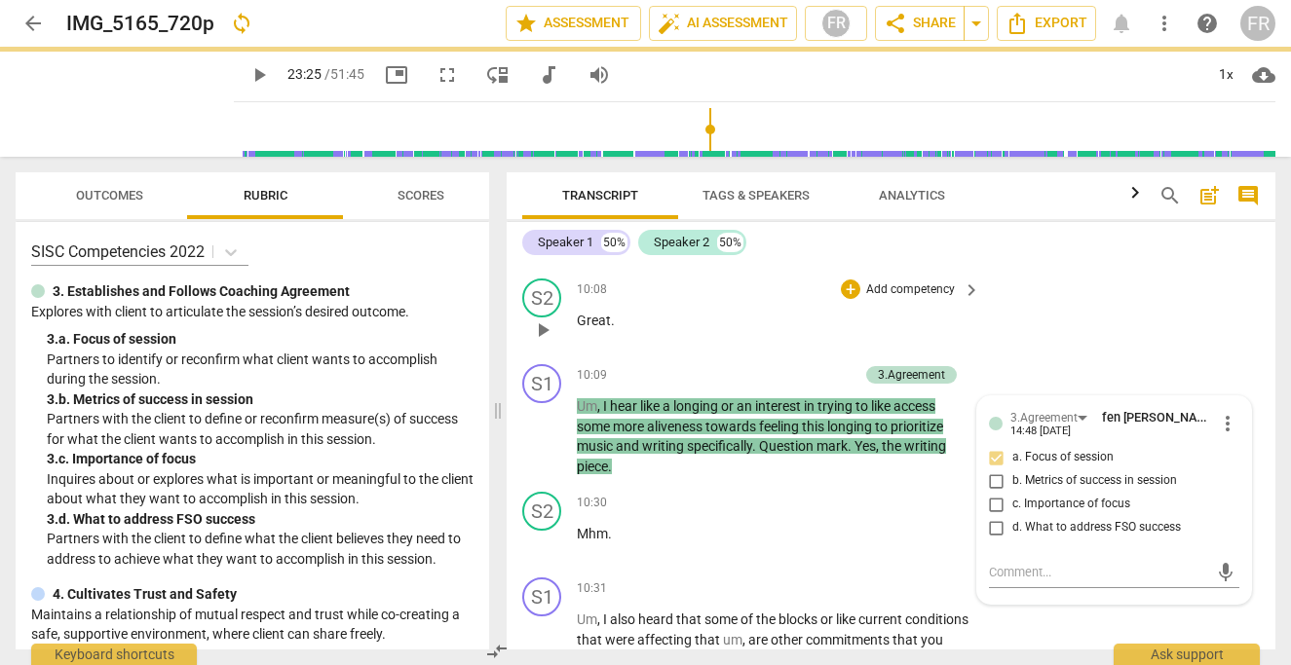
click at [1024, 356] on div "S2 play_arrow pause 10:08 + Add competency keyboard_arrow_right Great ." at bounding box center [890, 314] width 768 height 86
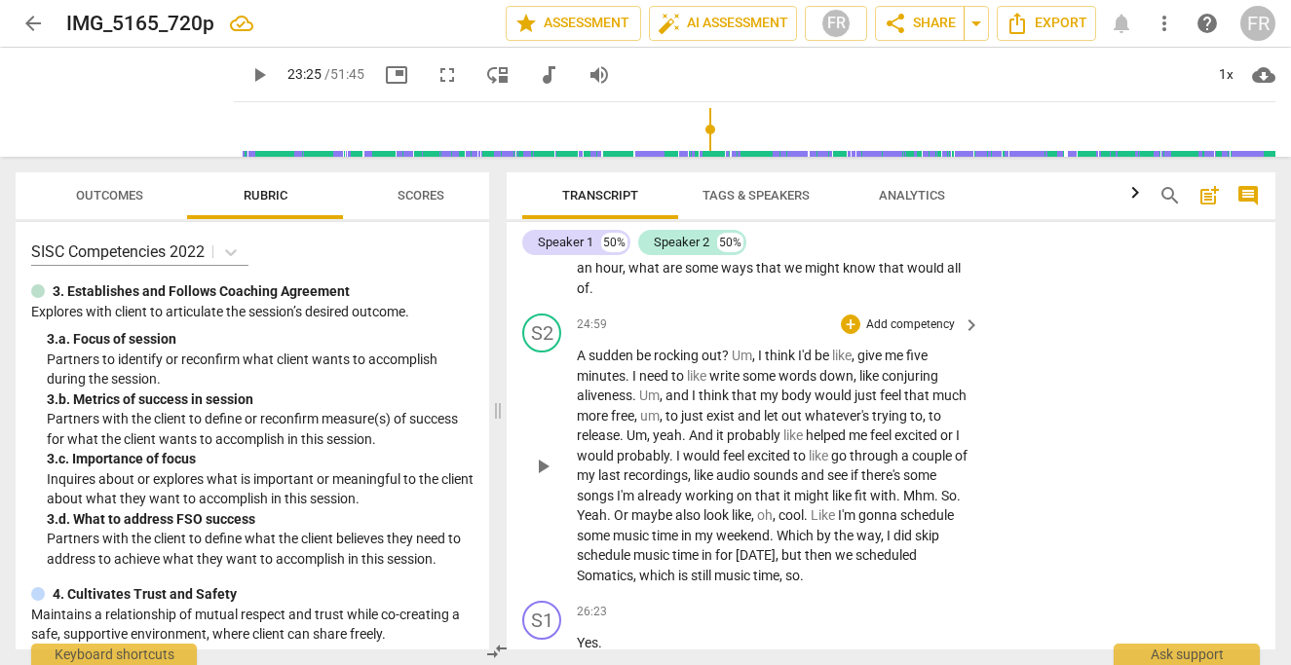
scroll to position [12433, 0]
click at [917, 228] on p "Add competency" at bounding box center [910, 219] width 93 height 18
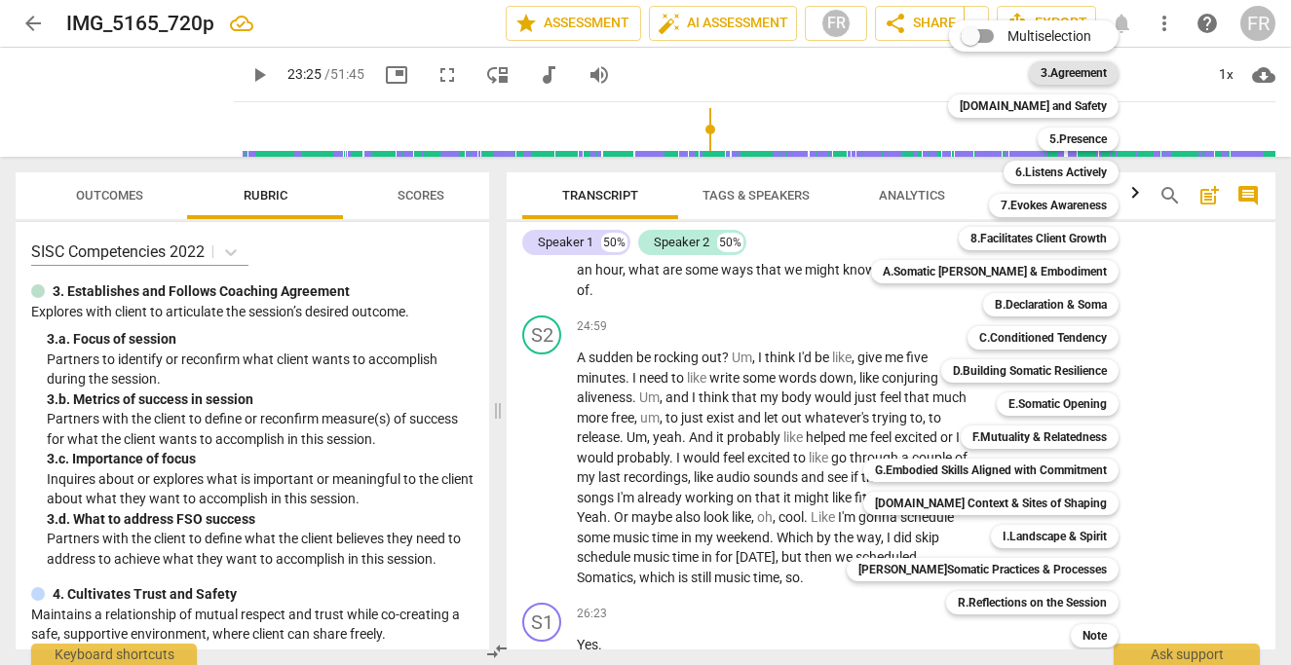
click at [1061, 70] on b "3.Agreement" at bounding box center [1073, 72] width 66 height 23
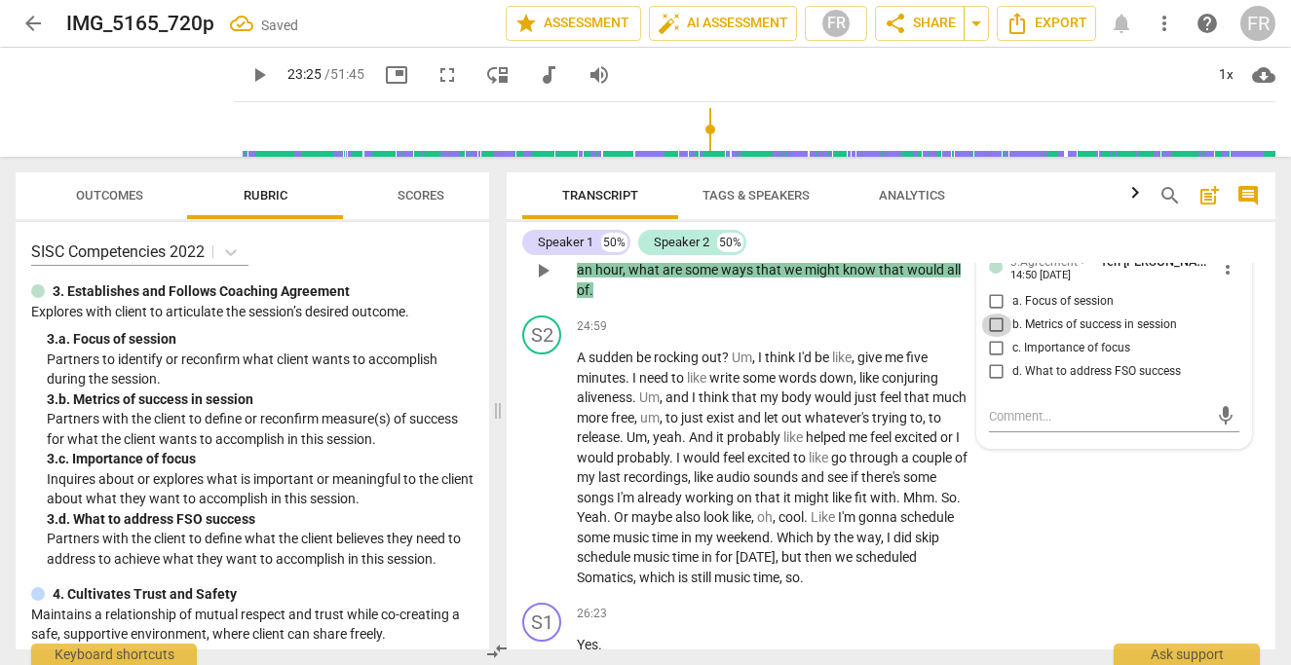
click at [991, 337] on input "b. Metrics of success in session" at bounding box center [996, 325] width 31 height 23
checkbox input "true"
click at [1004, 201] on div "S2 play_arrow pause 24:48 + Add competency keyboard_arrow_right Yes ." at bounding box center [890, 158] width 768 height 86
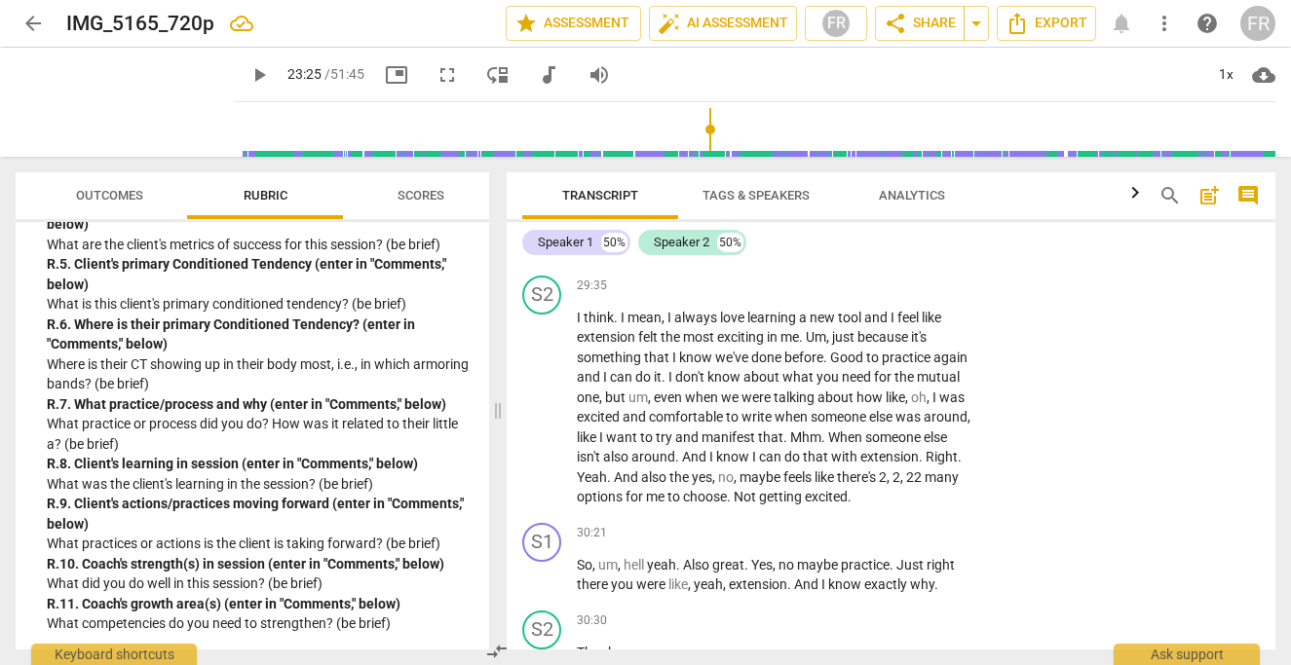
scroll to position [9206, 0]
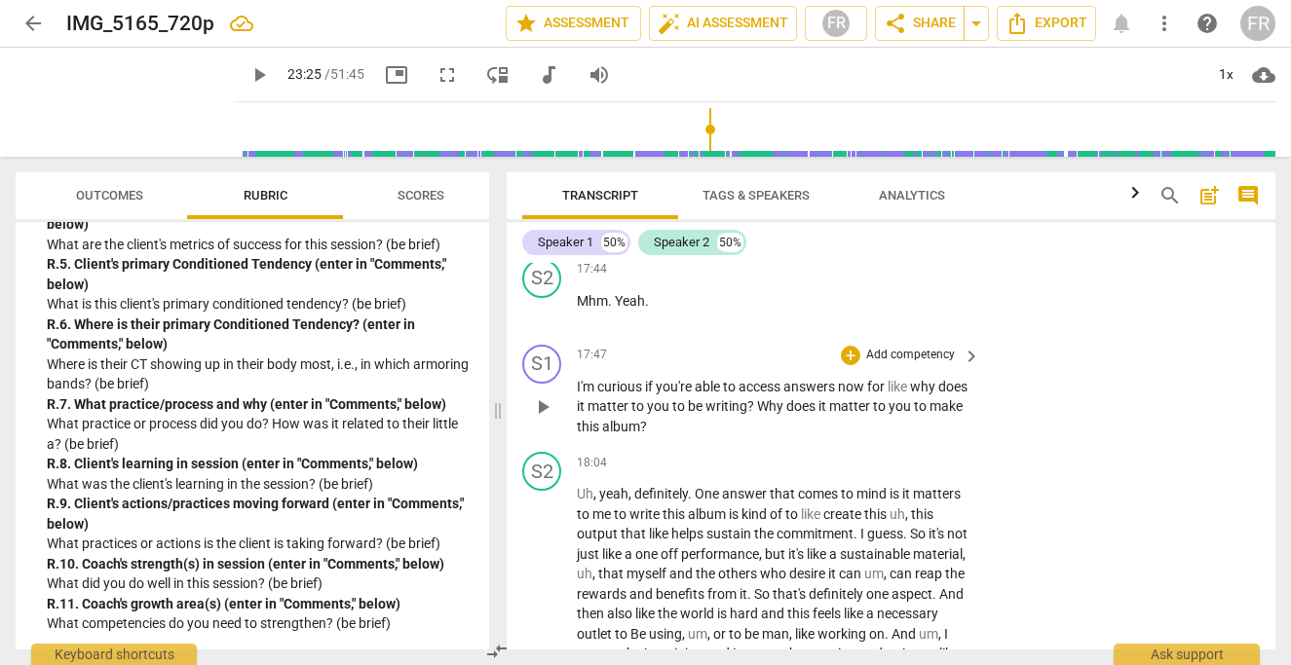
click at [928, 364] on p "Add competency" at bounding box center [910, 356] width 93 height 18
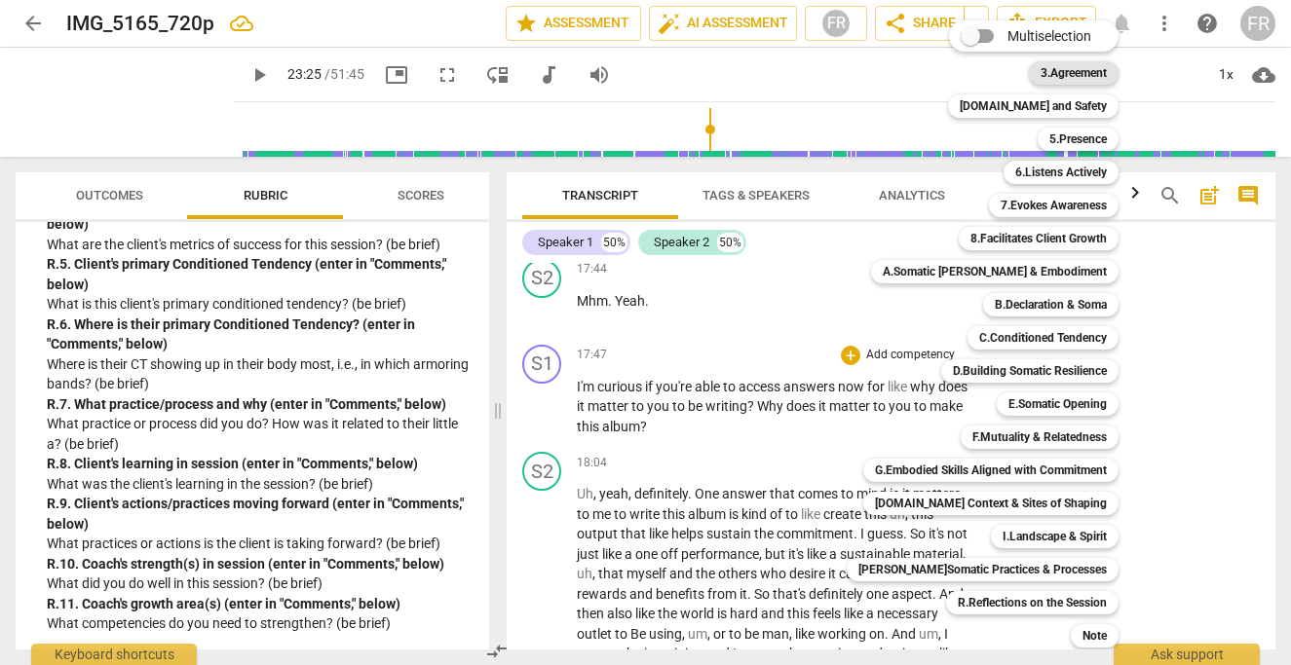
click at [1062, 69] on b "3.Agreement" at bounding box center [1073, 72] width 66 height 23
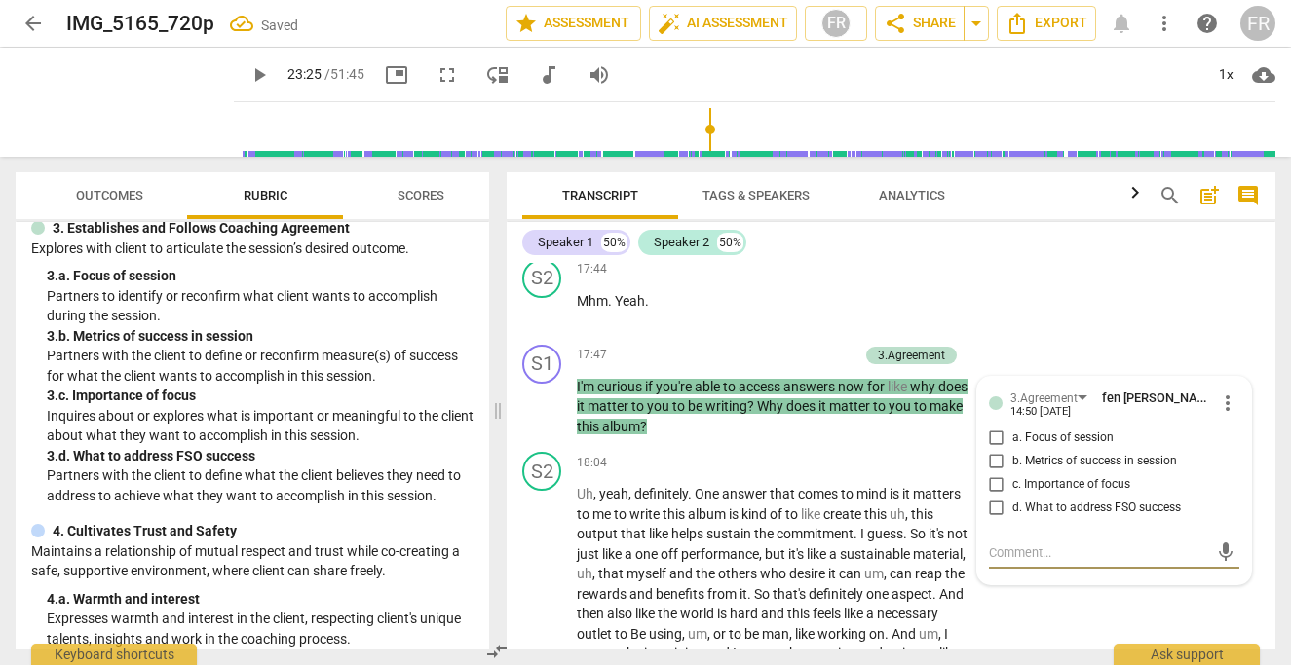
scroll to position [0, 0]
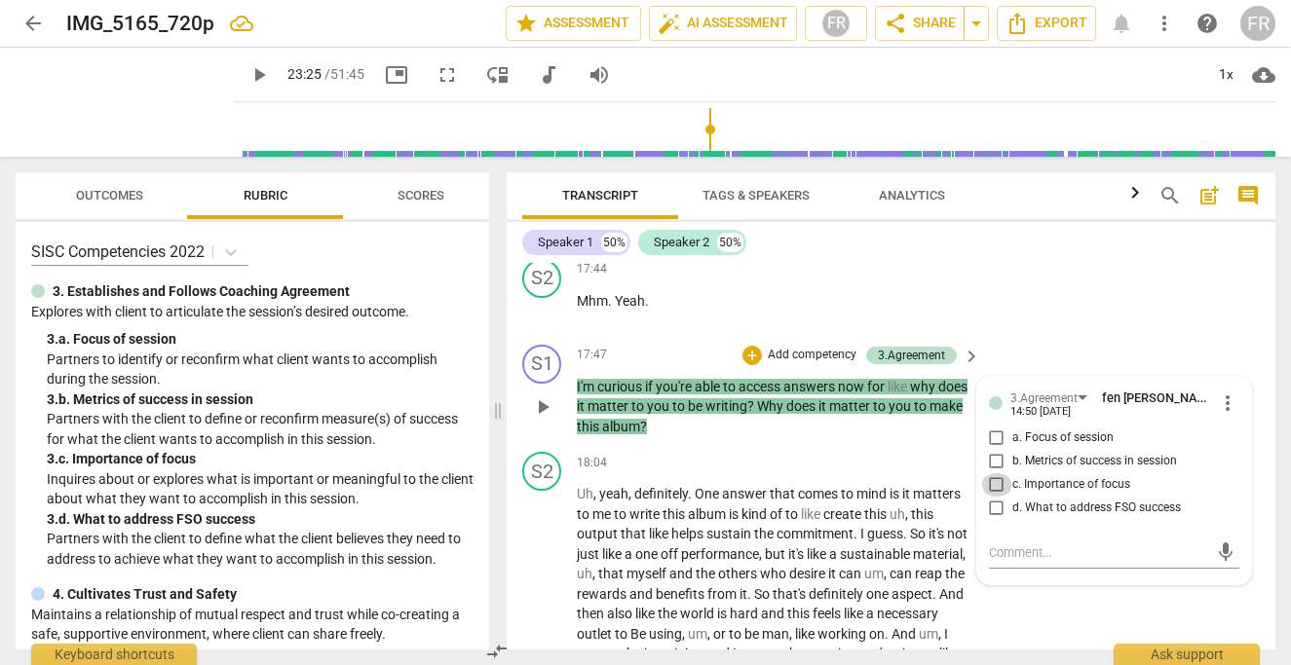
click at [996, 497] on input "c. Importance of focus" at bounding box center [996, 484] width 31 height 23
checkbox input "true"
click at [1104, 337] on div "S2 play_arrow pause 17:44 + Add competency keyboard_arrow_right Mhm . Yeah ." at bounding box center [890, 294] width 768 height 86
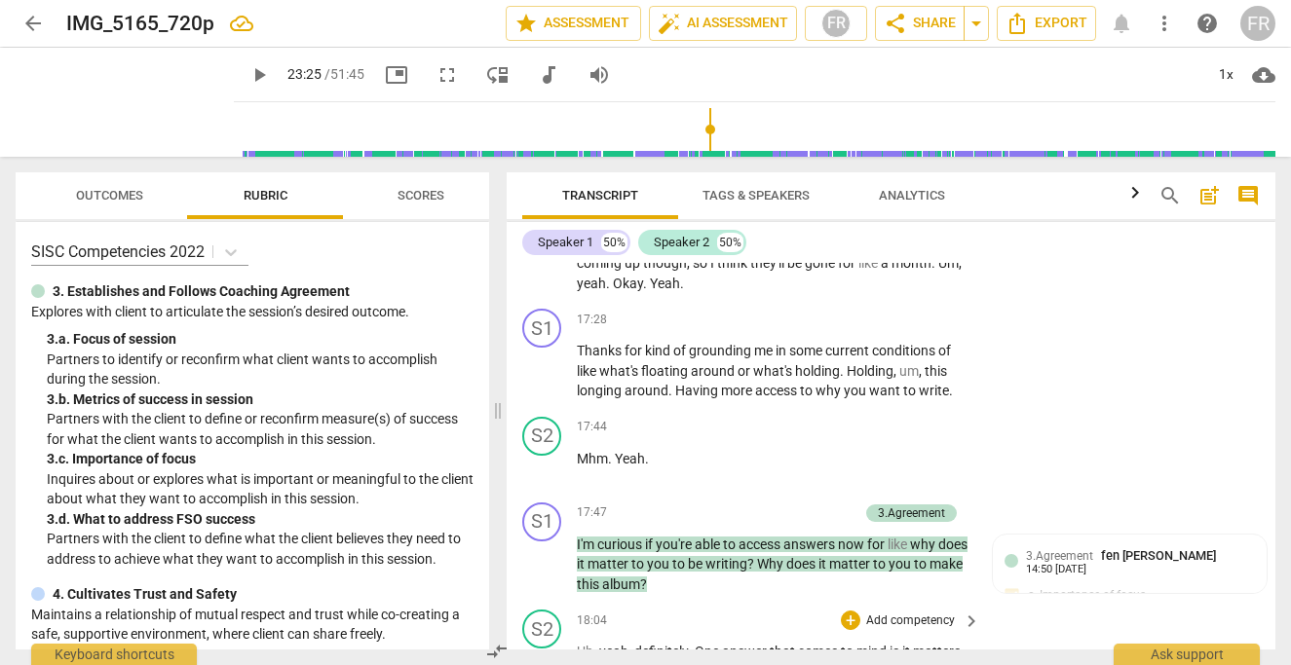
scroll to position [12346, 0]
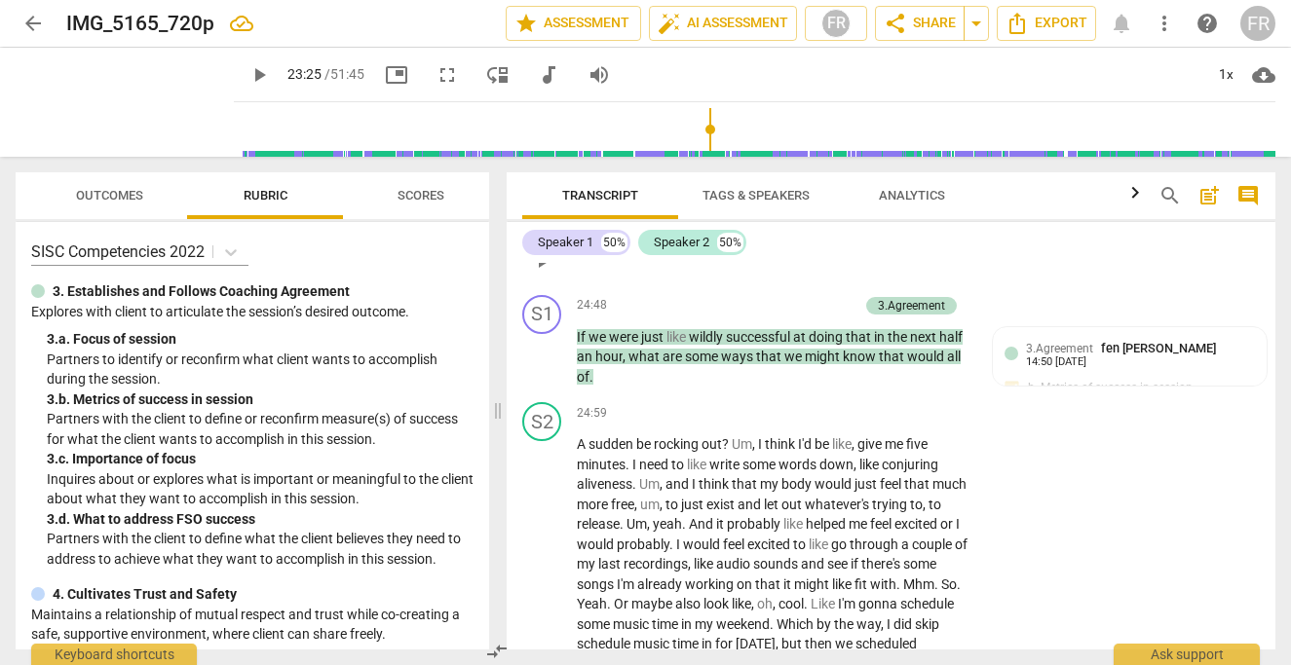
click at [1007, 287] on div "S2 play_arrow pause 24:48 + Add competency keyboard_arrow_right Yes ." at bounding box center [890, 245] width 768 height 86
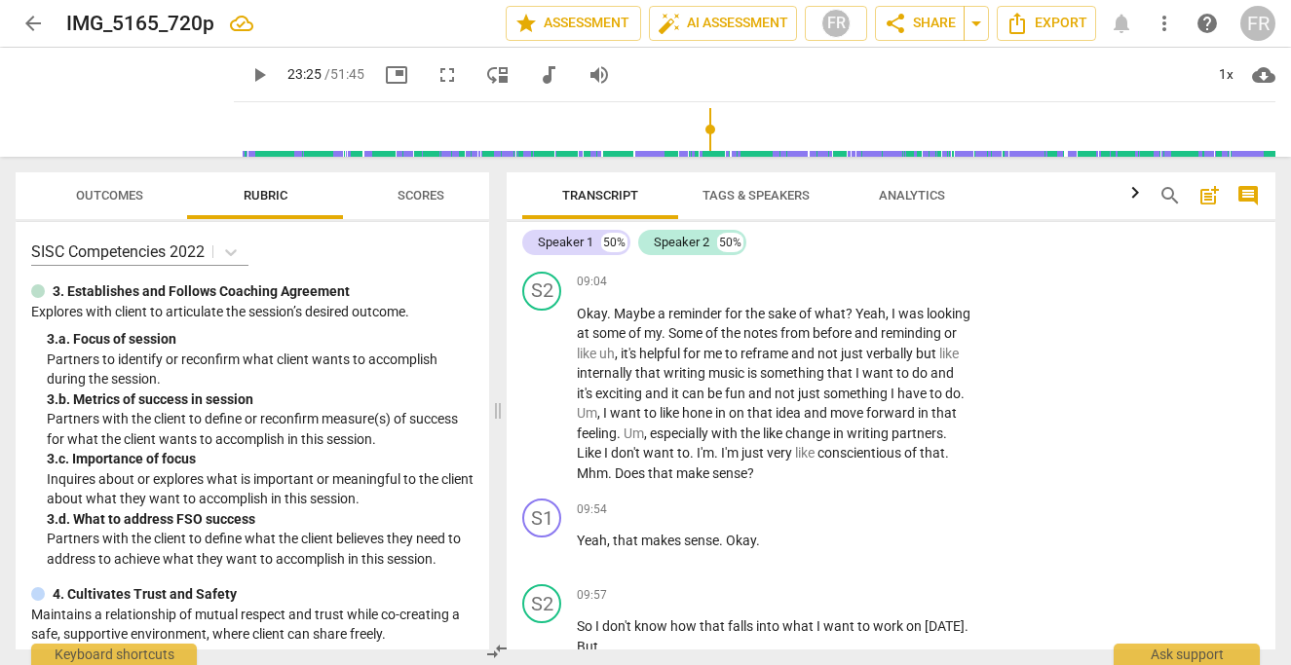
scroll to position [3962, 0]
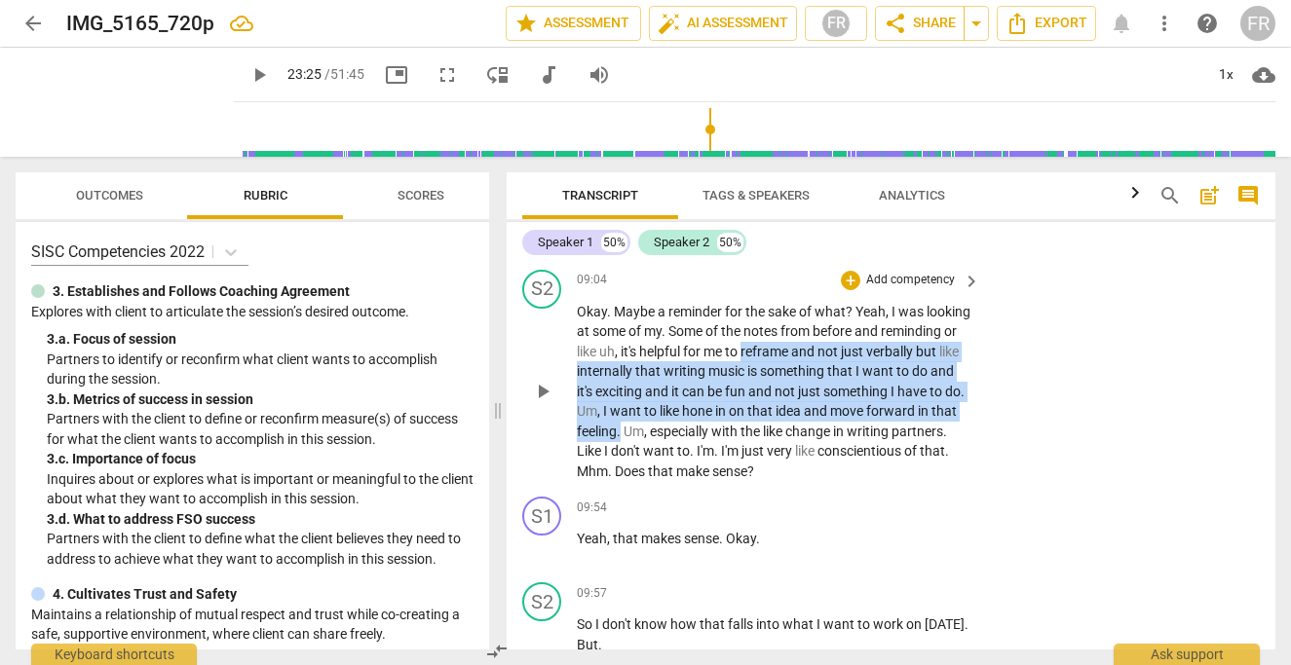
drag, startPoint x: 824, startPoint y: 391, endPoint x: 775, endPoint y: 466, distance: 89.4
click at [775, 466] on p "Okay . Maybe a reminder for the sake of what ? Yeah , I was looking at some of …" at bounding box center [773, 392] width 393 height 180
click at [921, 289] on p "Add competency" at bounding box center [910, 281] width 93 height 18
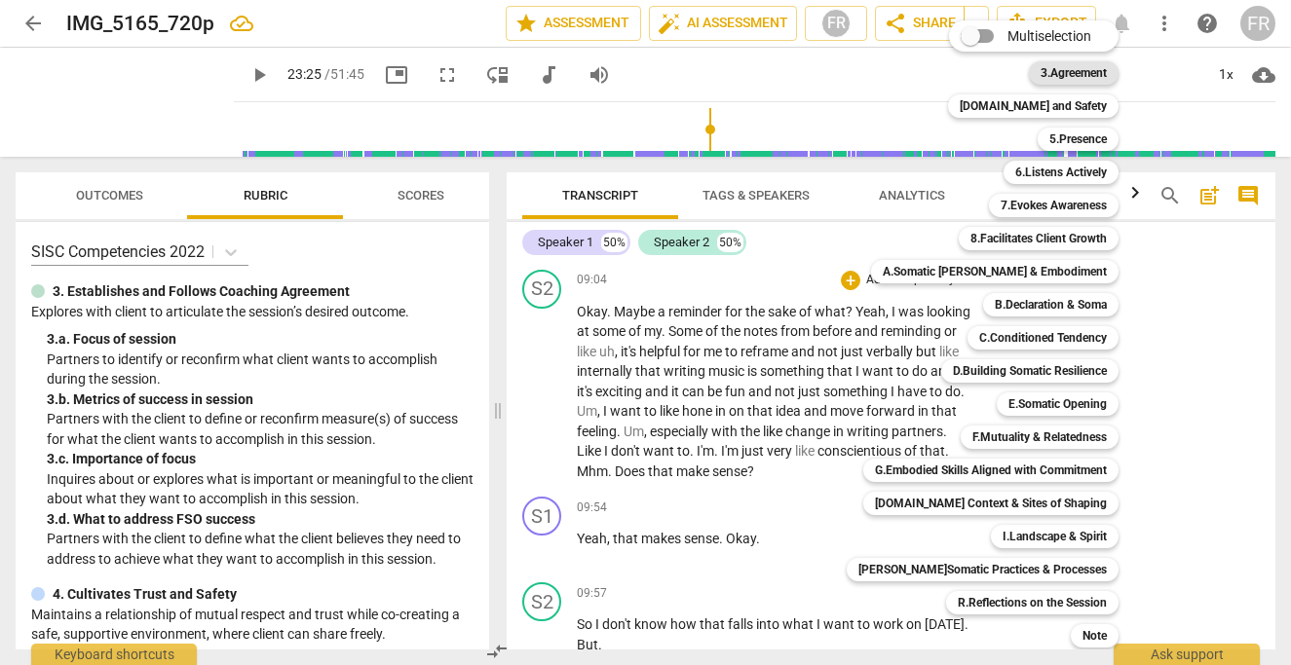
click at [1056, 64] on b "3.Agreement" at bounding box center [1073, 72] width 66 height 23
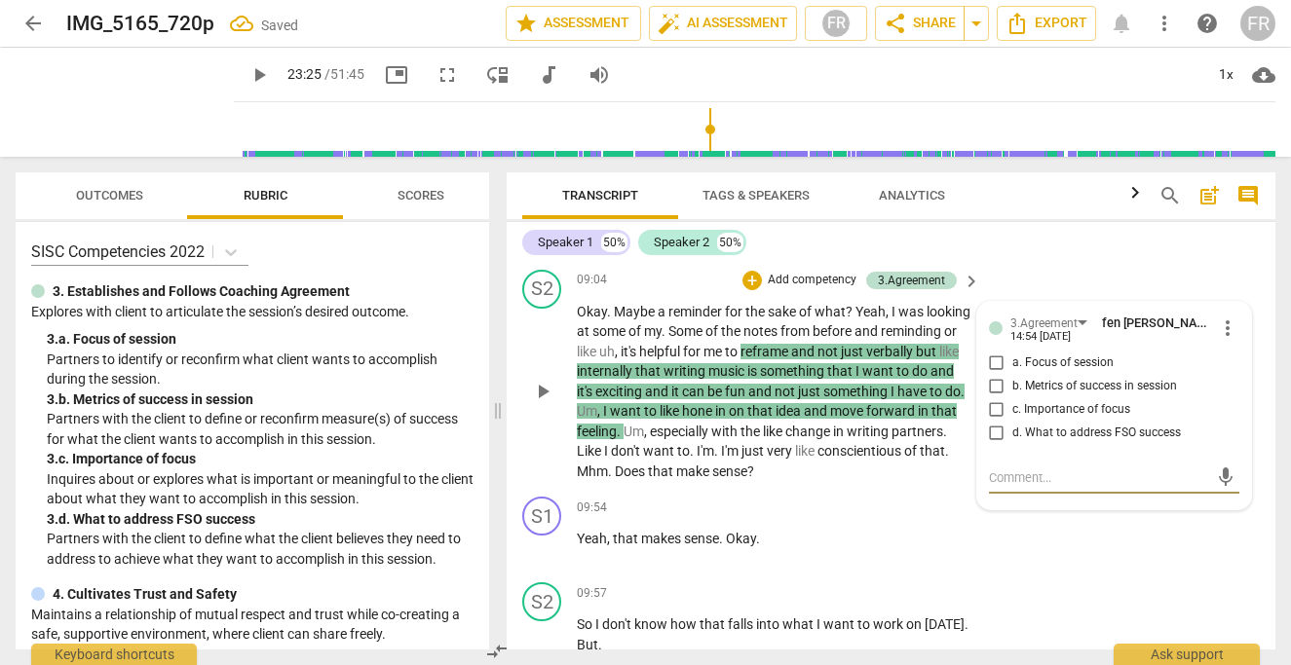
click at [995, 445] on input "d. What to address FSO success" at bounding box center [996, 433] width 31 height 23
checkbox input "true"
click at [1024, 262] on div "S1 play_arrow pause 09:02 + Add competency keyboard_arrow_right Yeah , that's o…" at bounding box center [890, 219] width 768 height 86
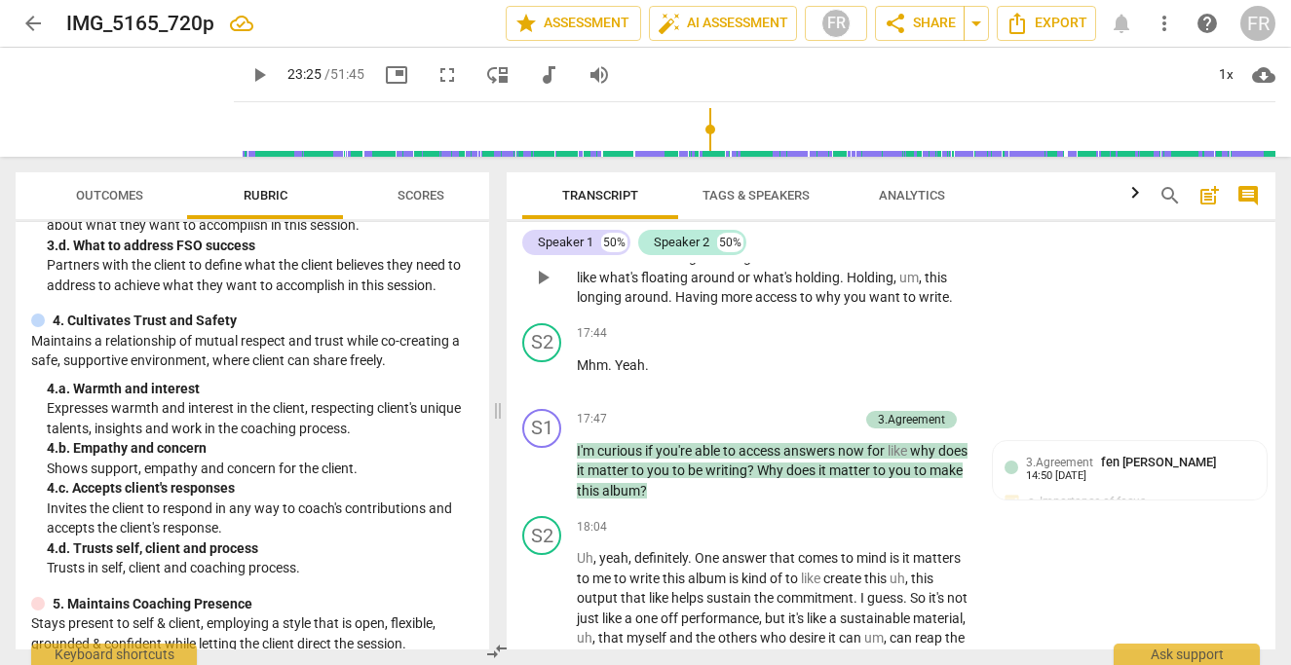
scroll to position [9160, 0]
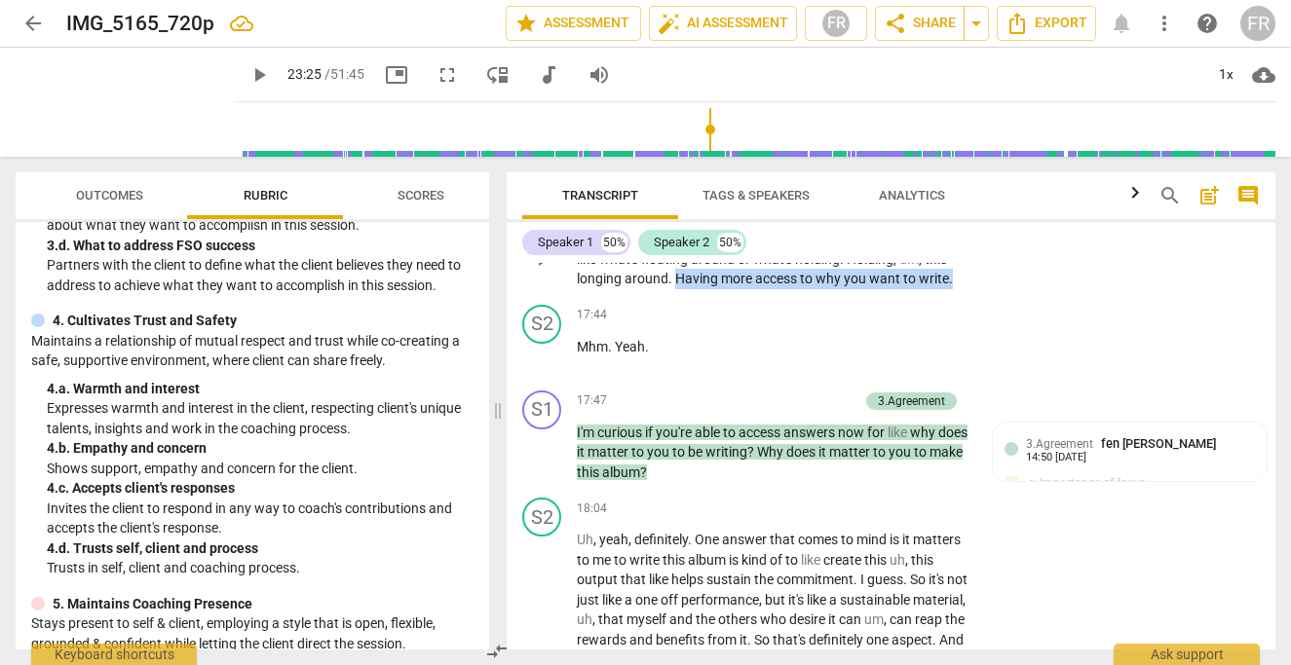
drag, startPoint x: 677, startPoint y: 340, endPoint x: 950, endPoint y: 339, distance: 272.7
click at [950, 289] on p "Thanks for kind of grounding me in some current conditions of like what's float…" at bounding box center [773, 259] width 393 height 60
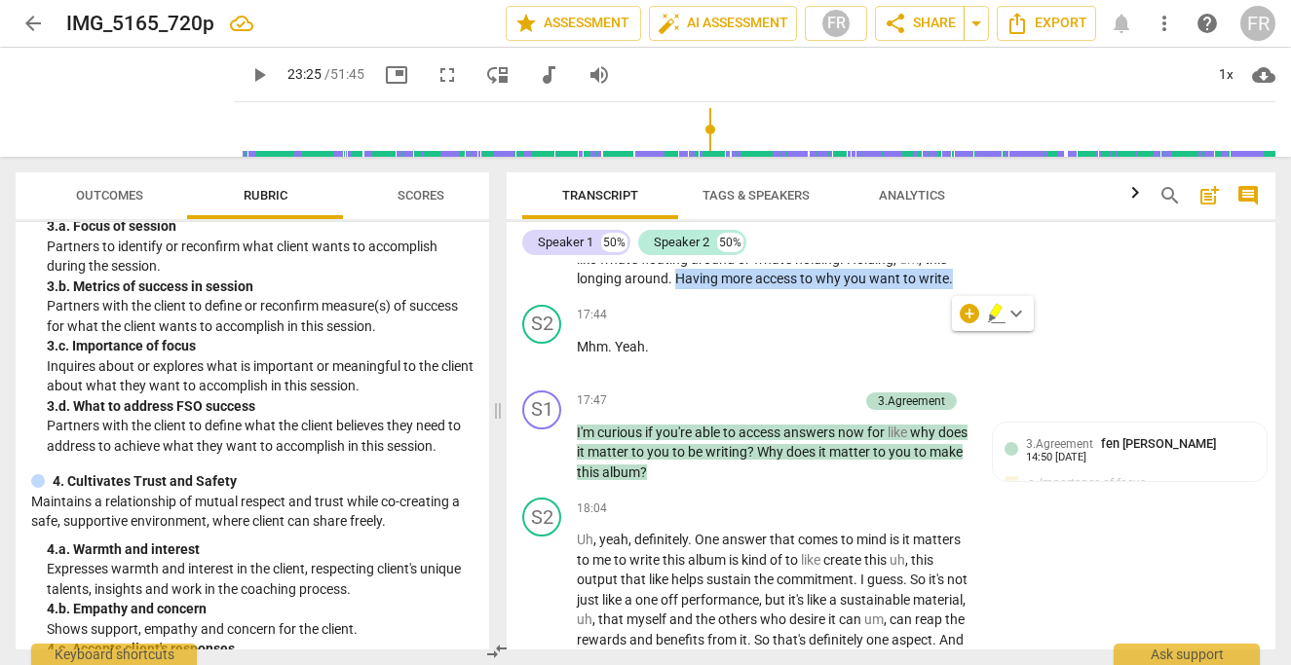
scroll to position [111, 0]
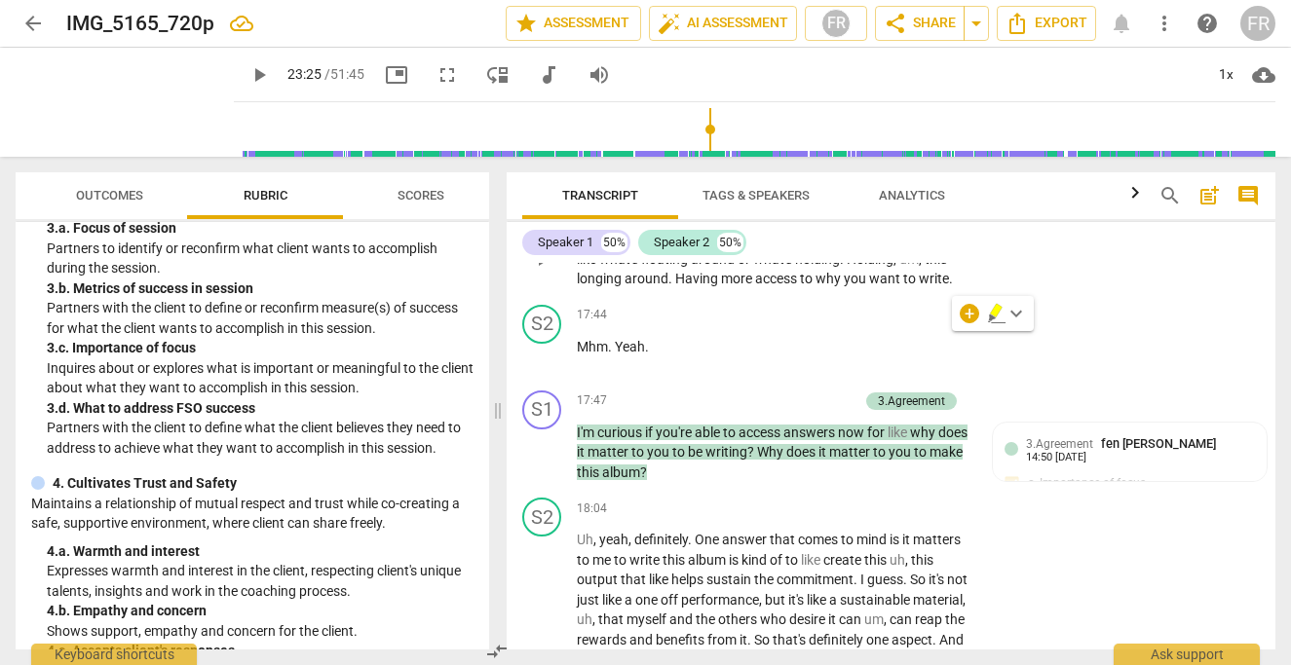
click at [1085, 297] on div "S1 play_arrow pause 17:28 + Add competency keyboard_arrow_right Thanks for kind…" at bounding box center [890, 243] width 768 height 108
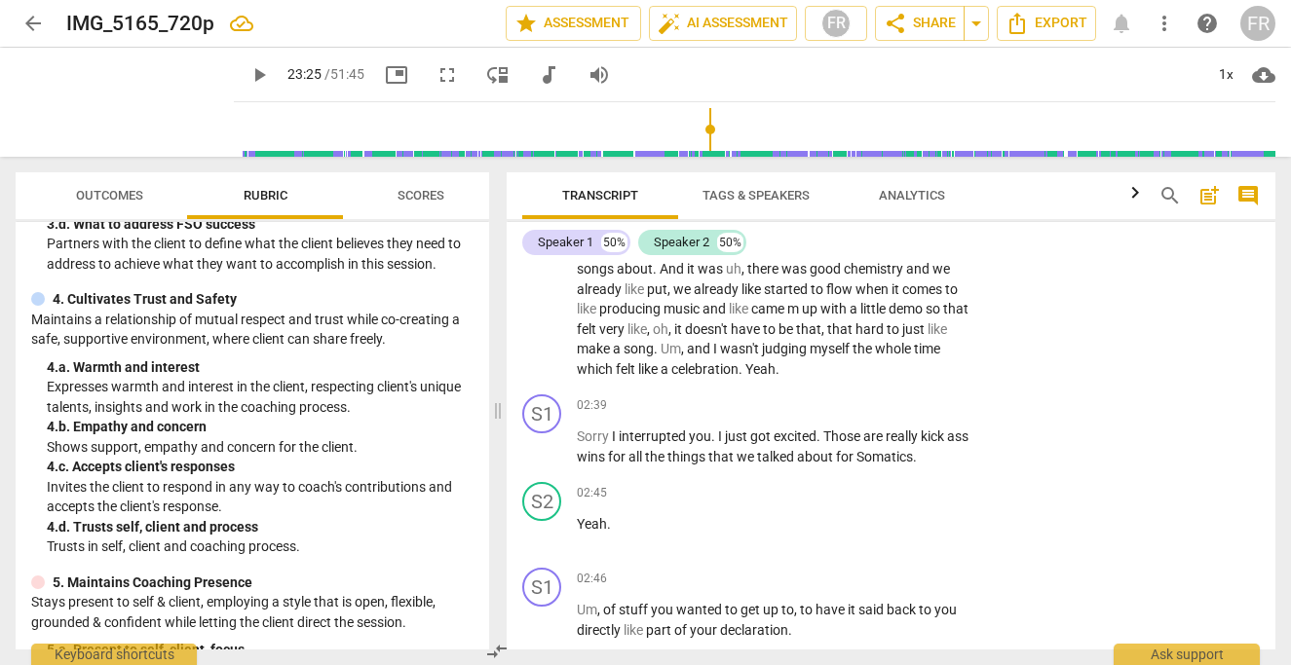
scroll to position [1796, 0]
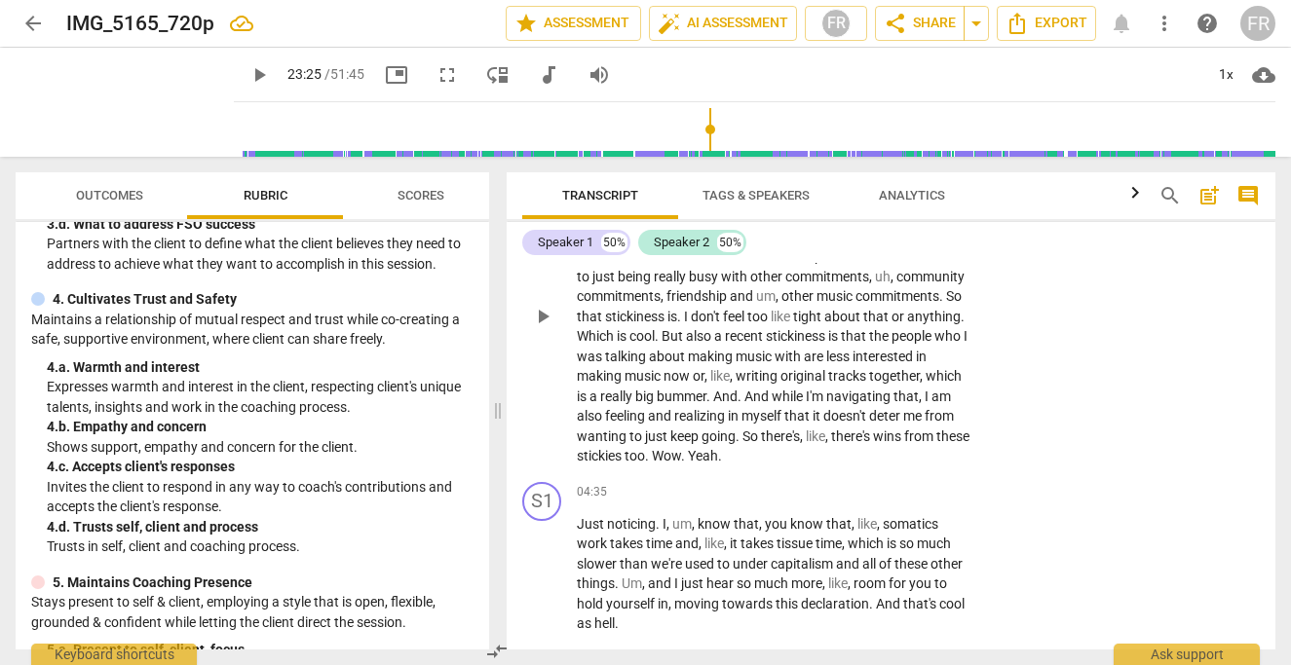
click at [1000, 391] on div "S2 play_arrow pause 03:06 + Add competency keyboard_arrow_right Um , uh , some …" at bounding box center [890, 301] width 768 height 348
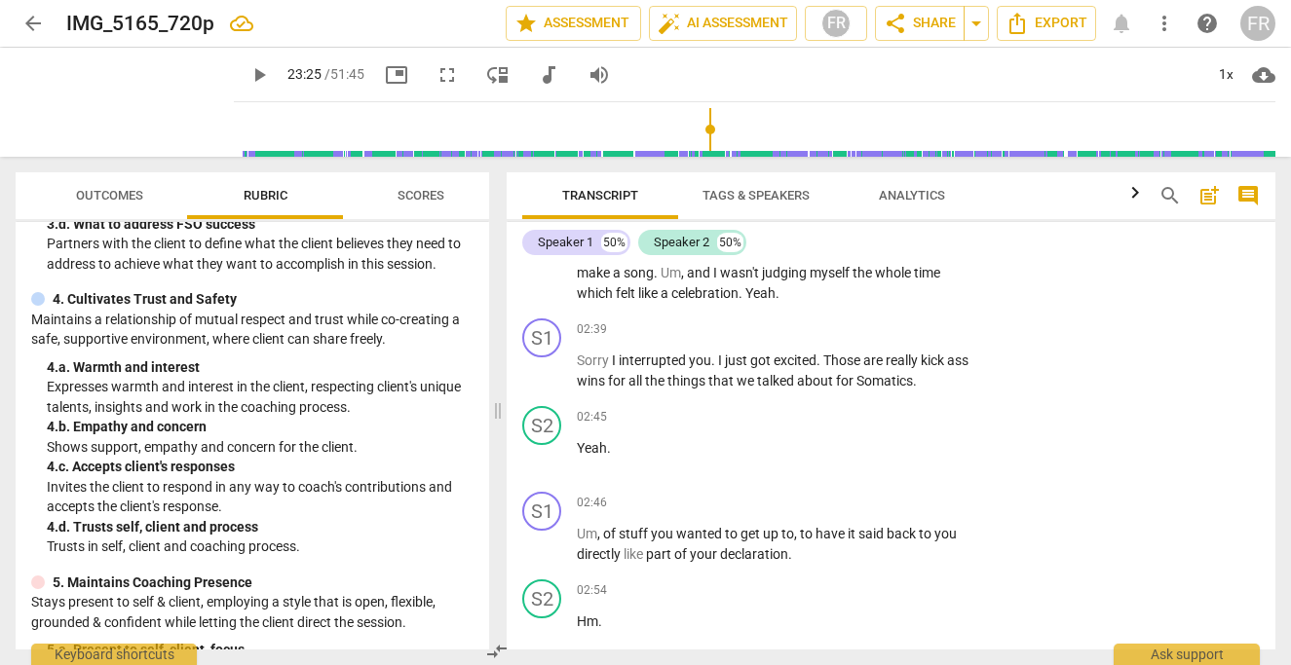
scroll to position [992, 0]
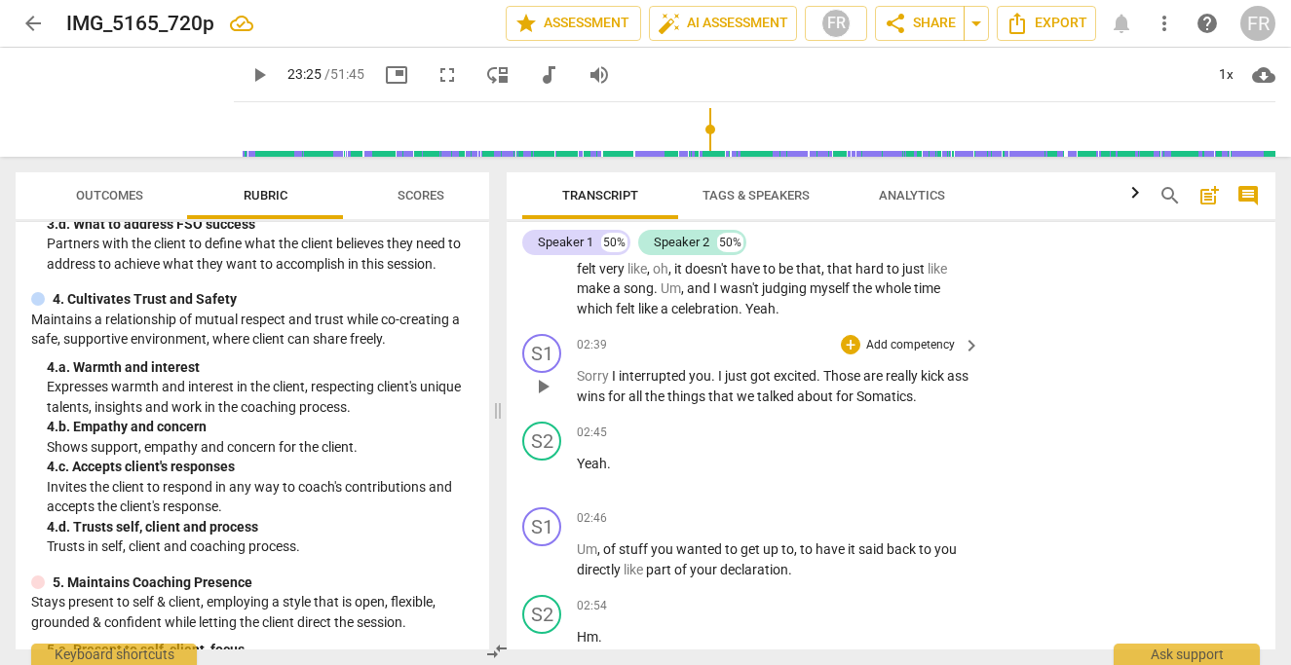
click at [547, 379] on span "play_arrow" at bounding box center [542, 386] width 23 height 23
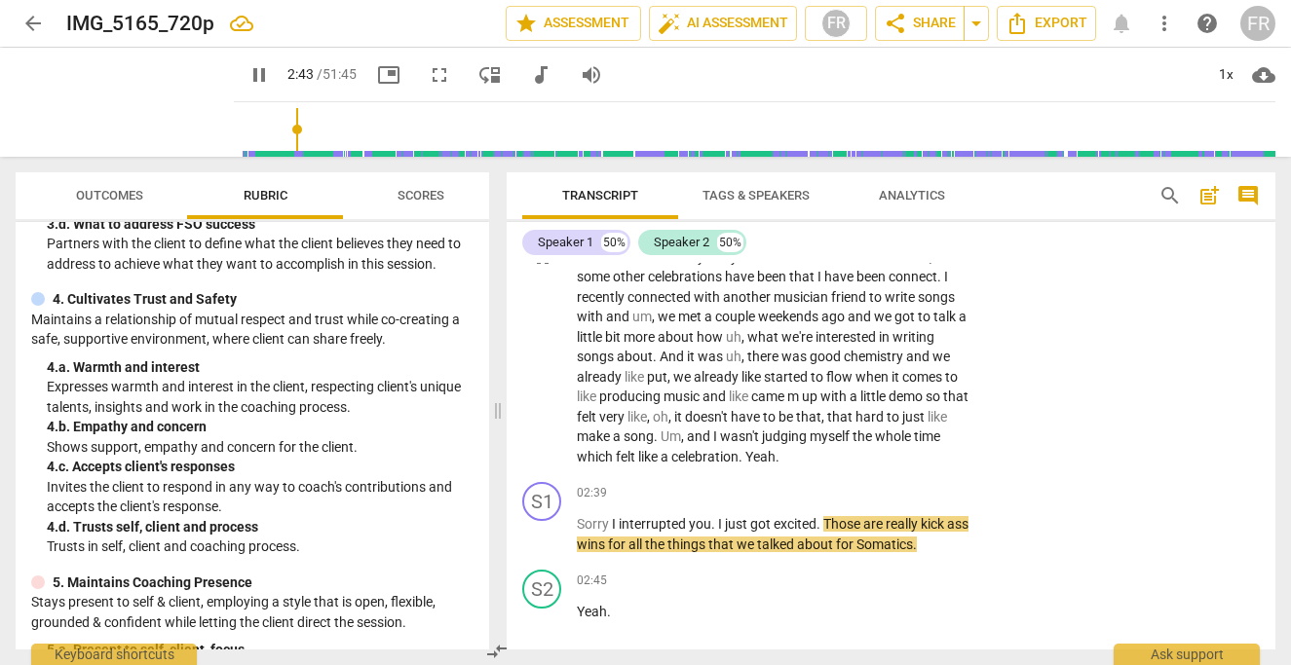
scroll to position [783, 0]
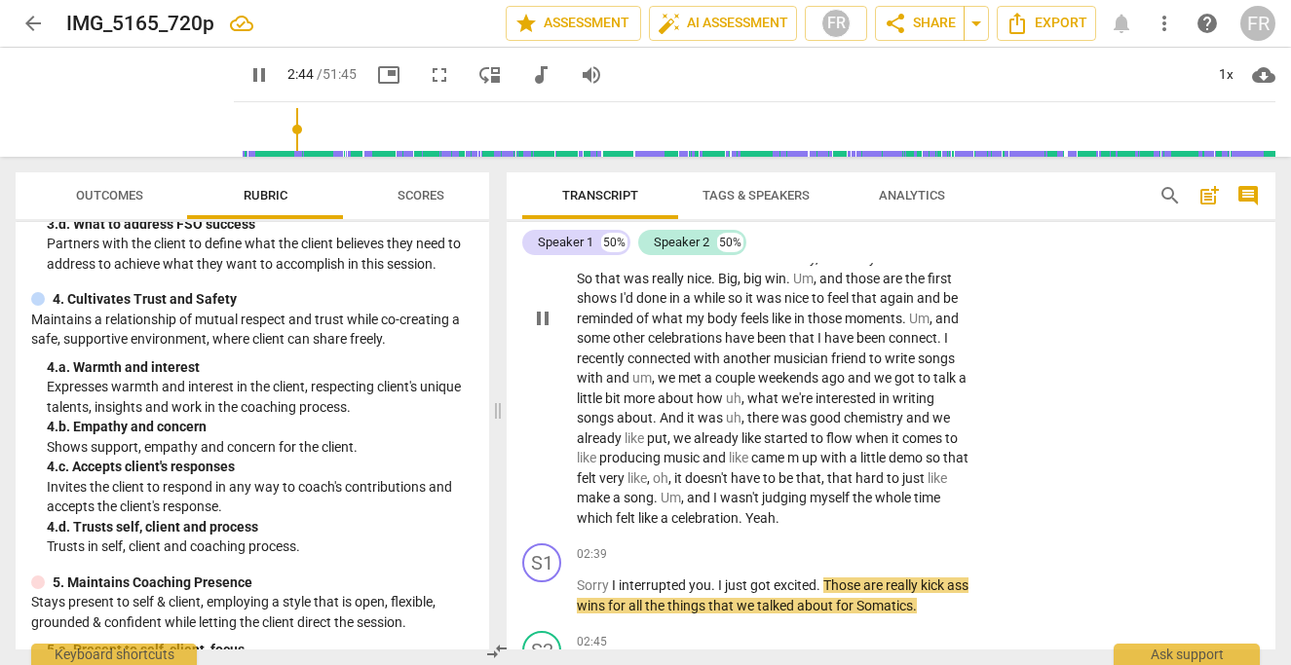
click at [538, 319] on span "pause" at bounding box center [542, 318] width 23 height 23
click at [538, 319] on span "play_arrow" at bounding box center [542, 318] width 23 height 23
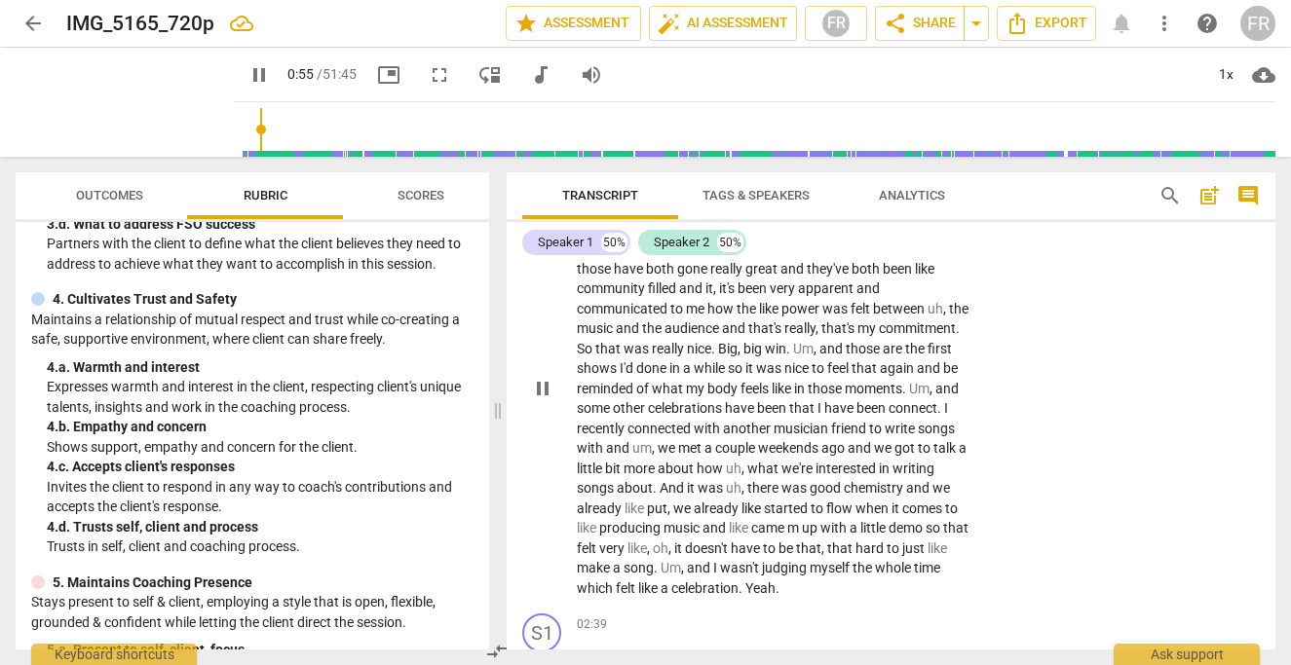
scroll to position [729, 0]
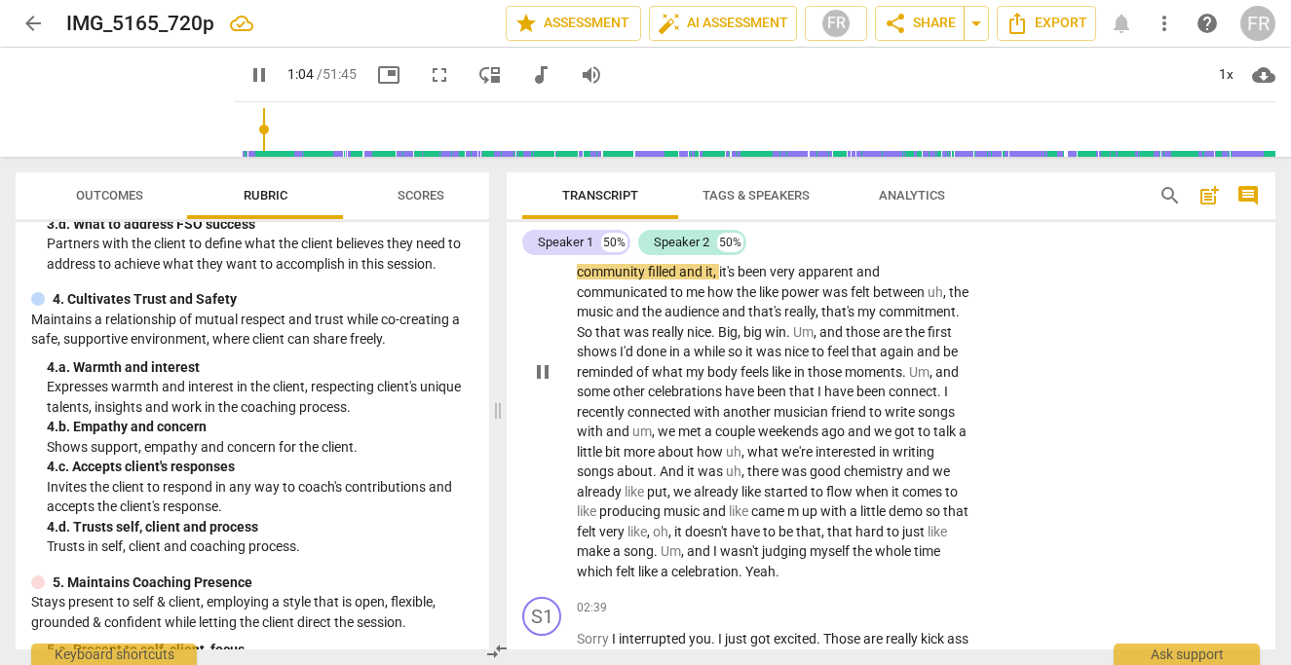
click at [712, 562] on p "Great question . I just reviewed my declaration which is I am a commitment to i…" at bounding box center [773, 373] width 393 height 420
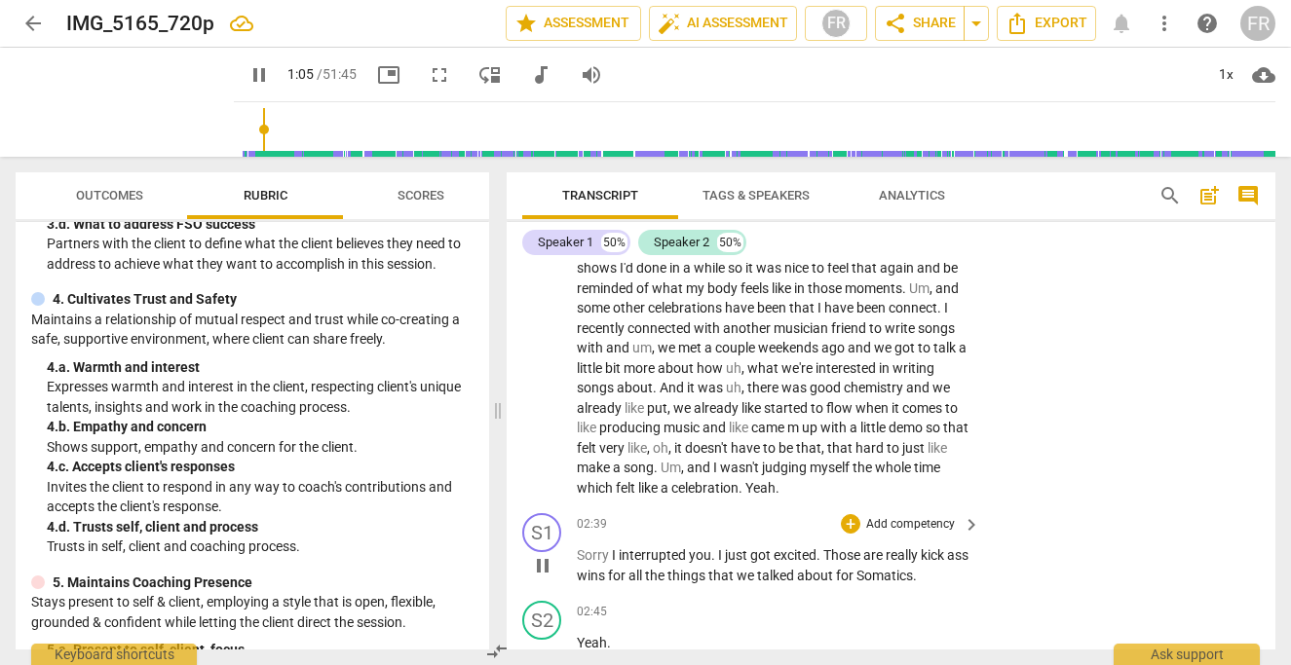
scroll to position [826, 0]
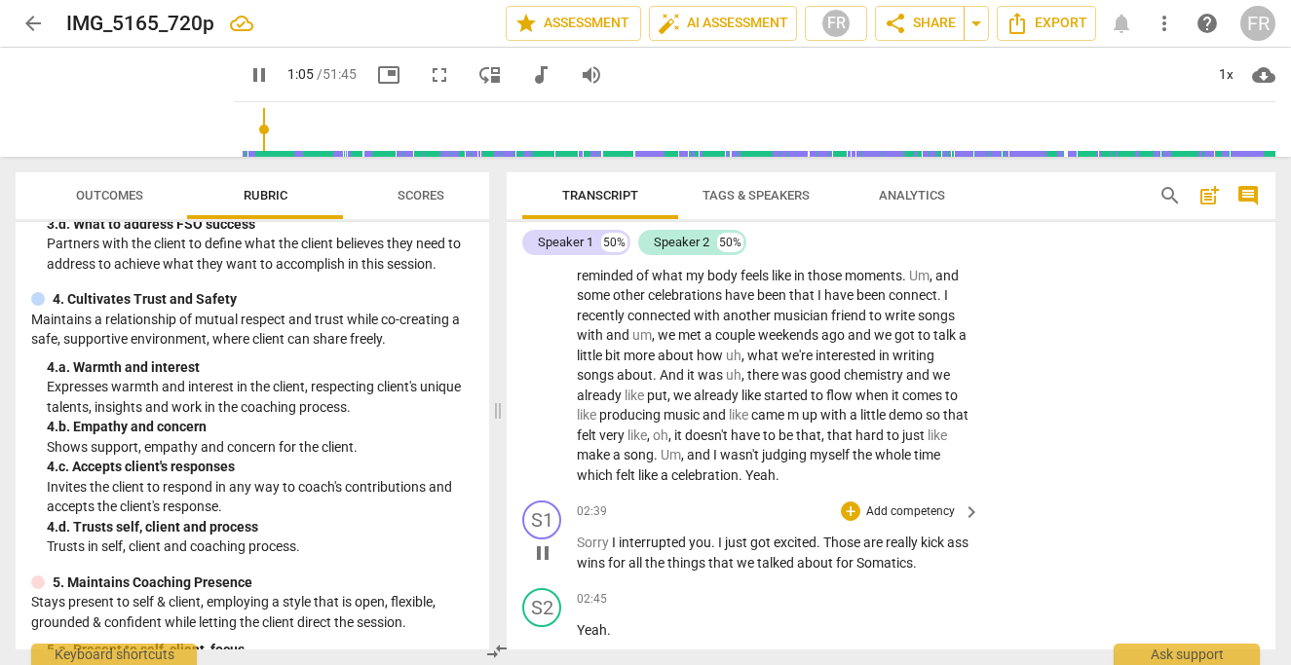
click at [543, 552] on span "pause" at bounding box center [542, 553] width 23 height 23
click at [543, 552] on span "play_arrow" at bounding box center [542, 553] width 23 height 23
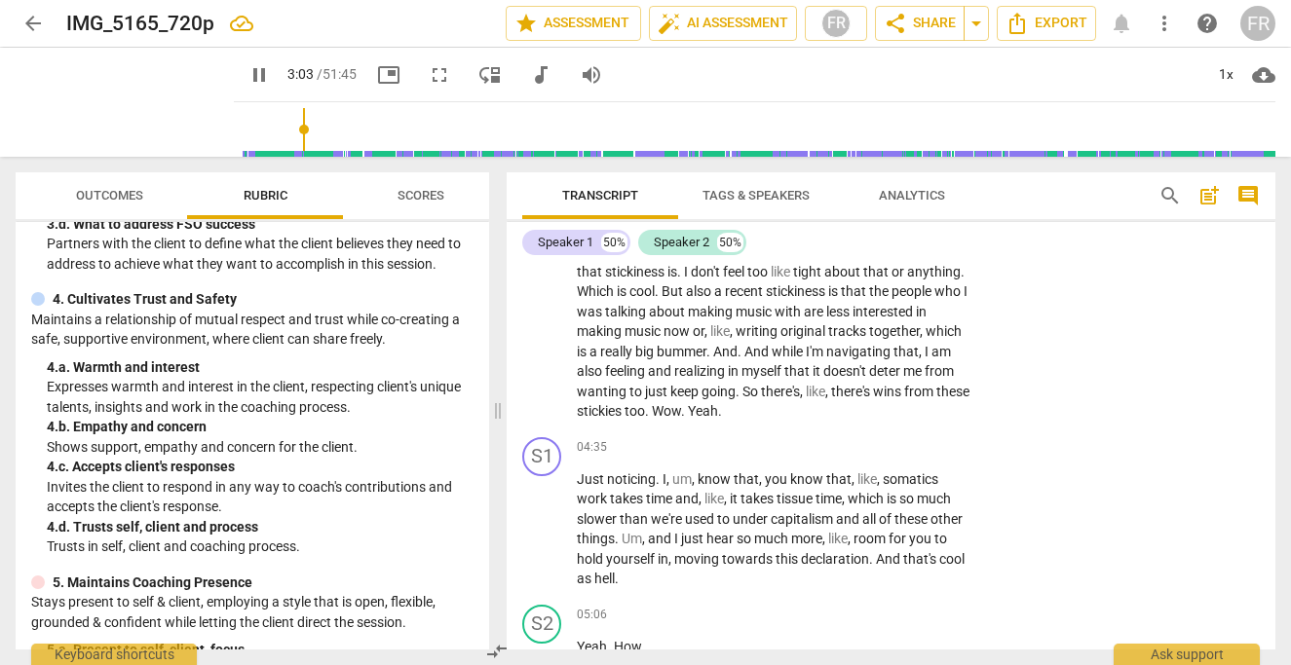
scroll to position [1842, 0]
click at [549, 541] on span "pause" at bounding box center [542, 528] width 23 height 23
click at [549, 541] on span "play_arrow" at bounding box center [542, 528] width 23 height 23
click at [536, 541] on span "pause" at bounding box center [542, 528] width 23 height 23
click at [541, 541] on span "play_arrow" at bounding box center [542, 528] width 23 height 23
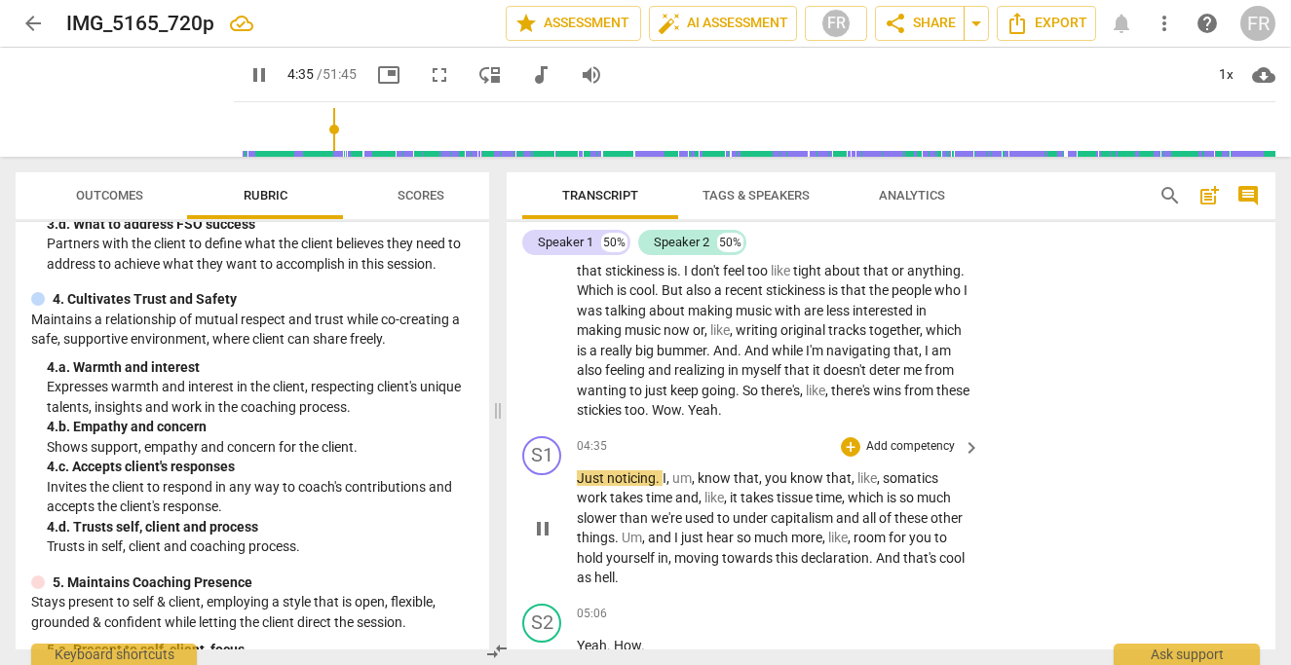
click at [857, 486] on span "like" at bounding box center [866, 478] width 19 height 16
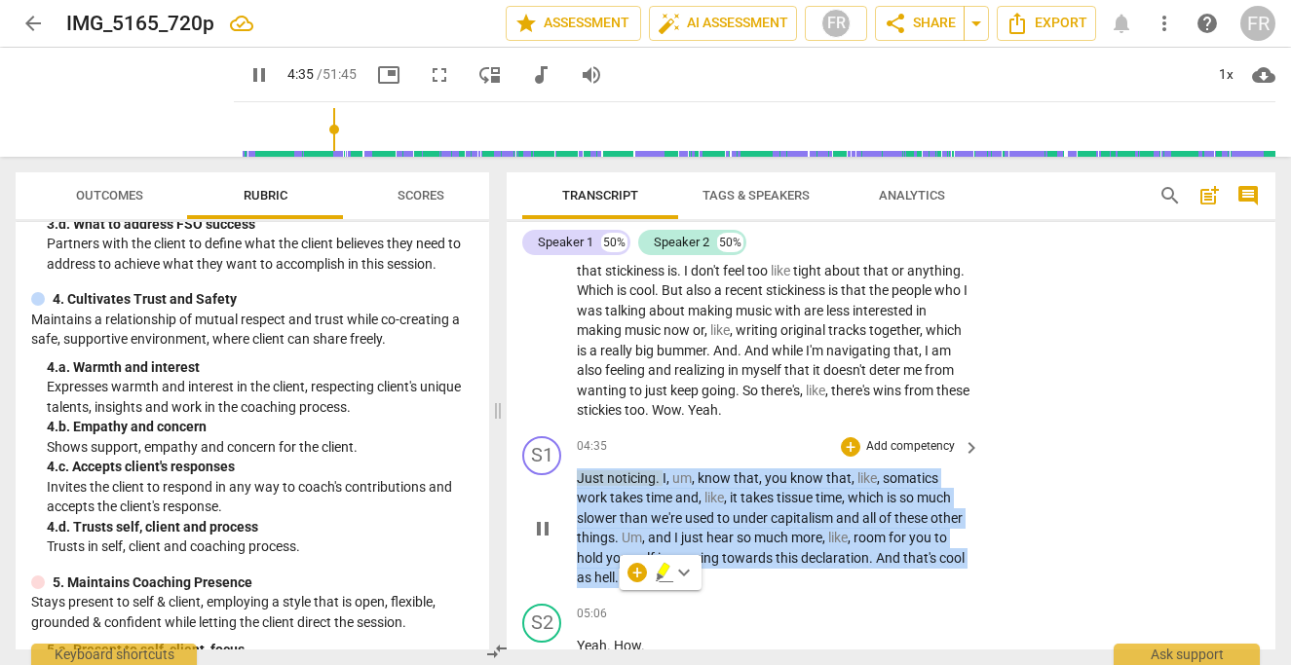
click at [663, 485] on div "04:35 + Add competency keyboard_arrow_right Just noticing . I , um , know that …" at bounding box center [779, 512] width 405 height 152
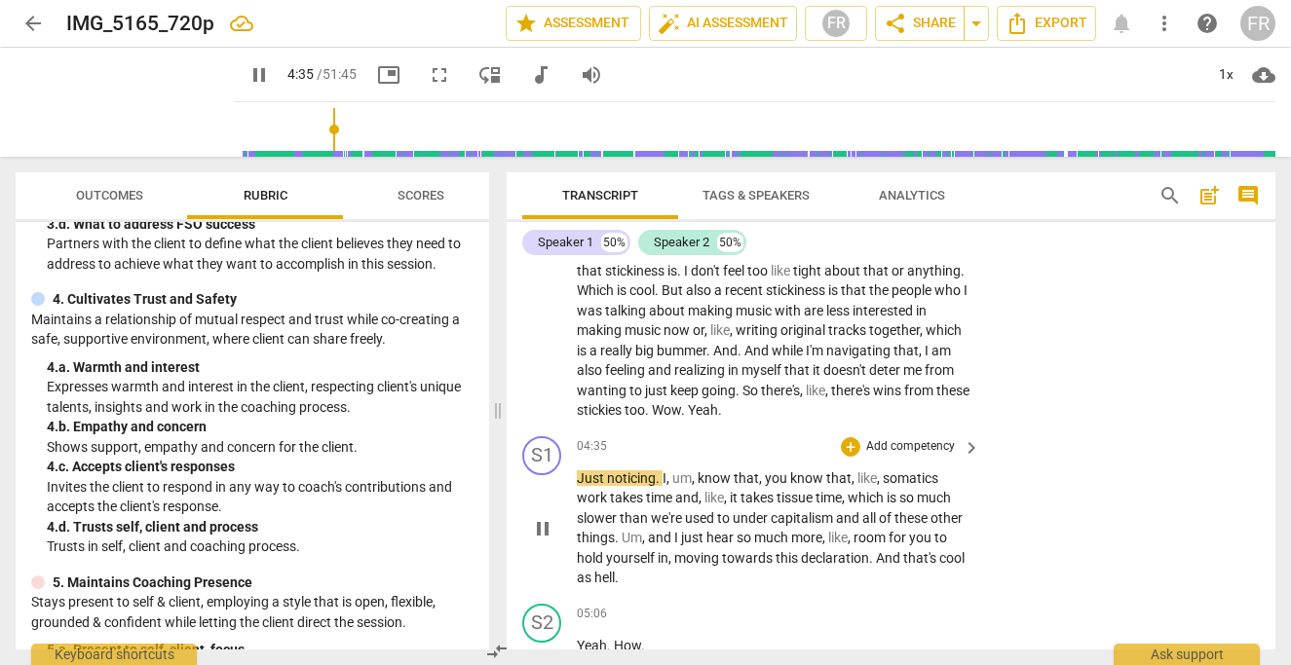
click at [1024, 487] on div "S1 play_arrow pause 04:35 + Add competency keyboard_arrow_right Just noticing .…" at bounding box center [890, 513] width 768 height 168
click at [247, 75] on span "pause" at bounding box center [258, 74] width 23 height 23
click at [247, 75] on span "play_arrow" at bounding box center [258, 74] width 23 height 23
click at [247, 75] on span "pause" at bounding box center [258, 74] width 23 height 23
click at [99, 91] on span "play_arrow" at bounding box center [124, 102] width 51 height 51
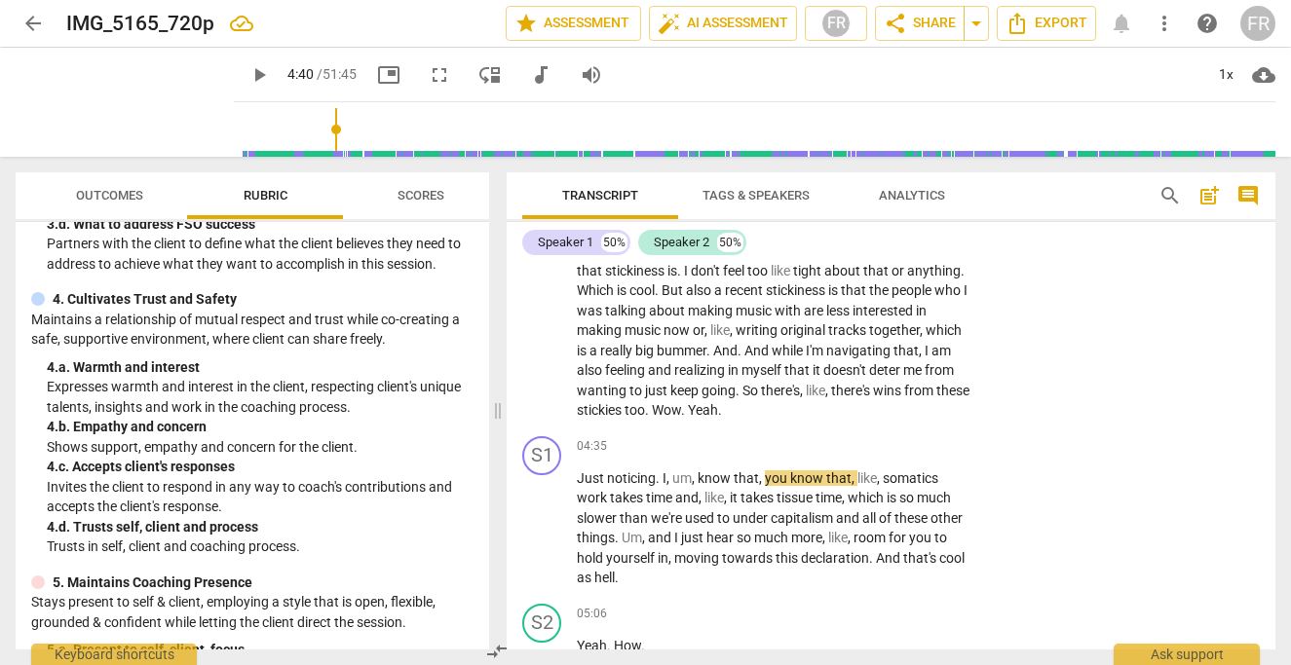
type input "281"
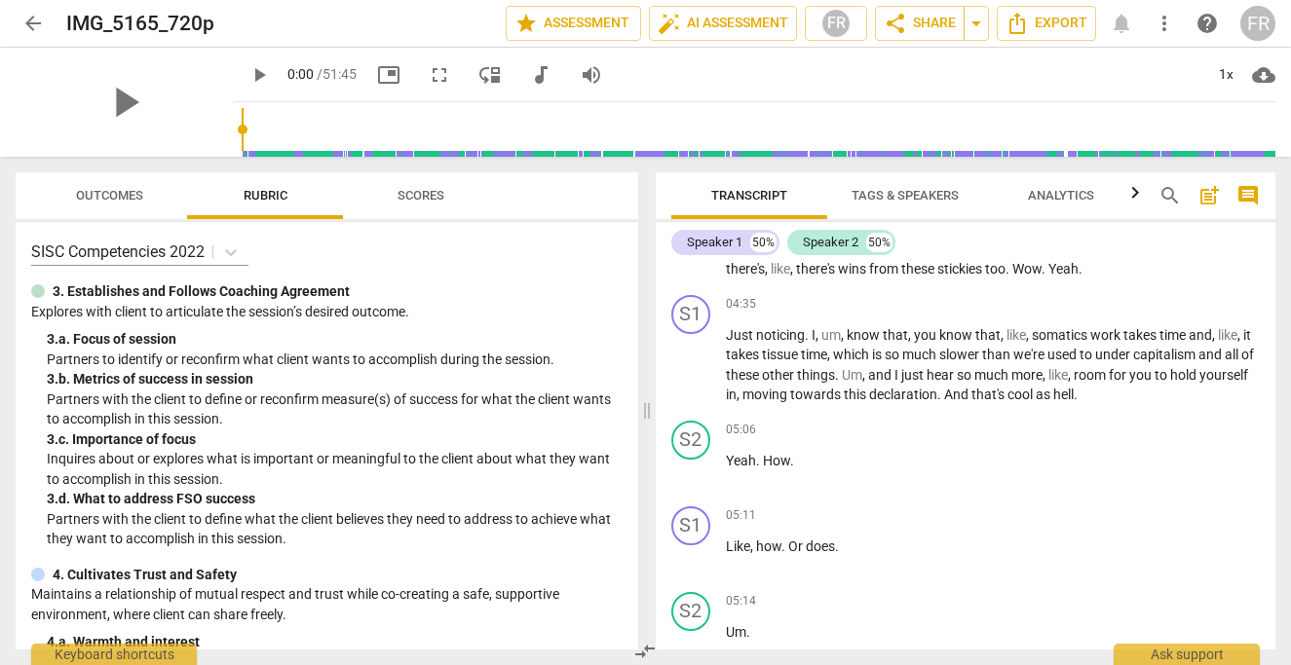
scroll to position [1781, 0]
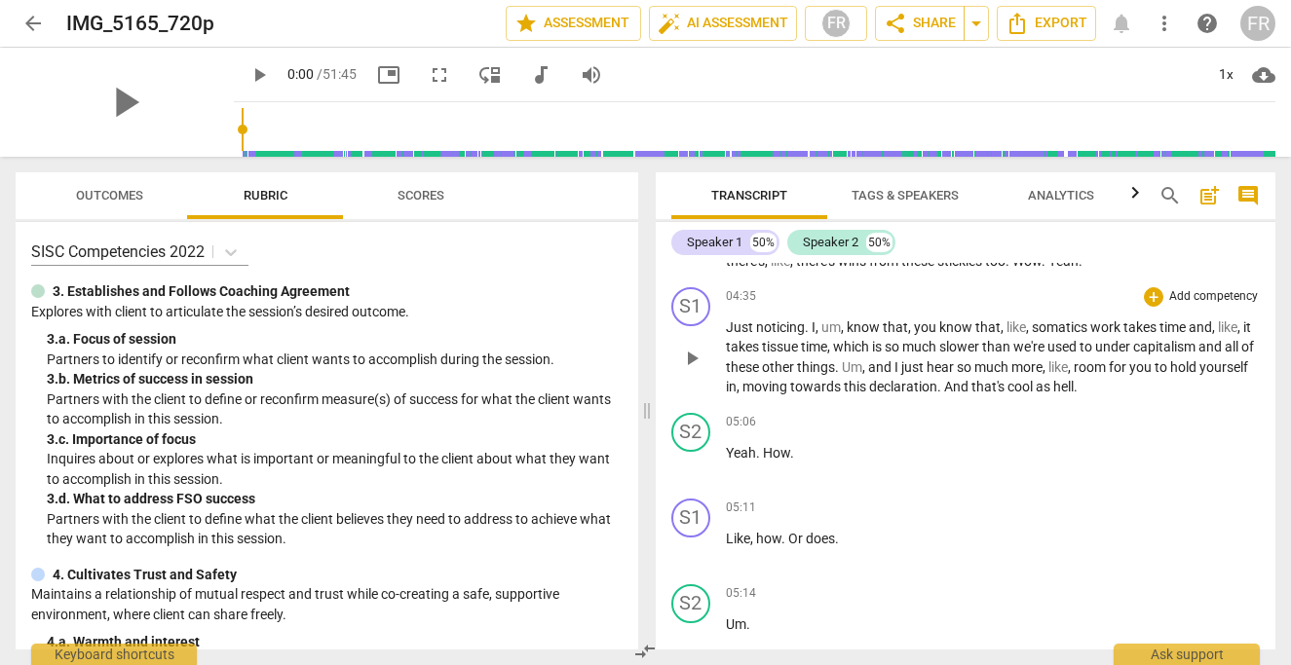
click at [686, 368] on span "play_arrow" at bounding box center [691, 358] width 23 height 23
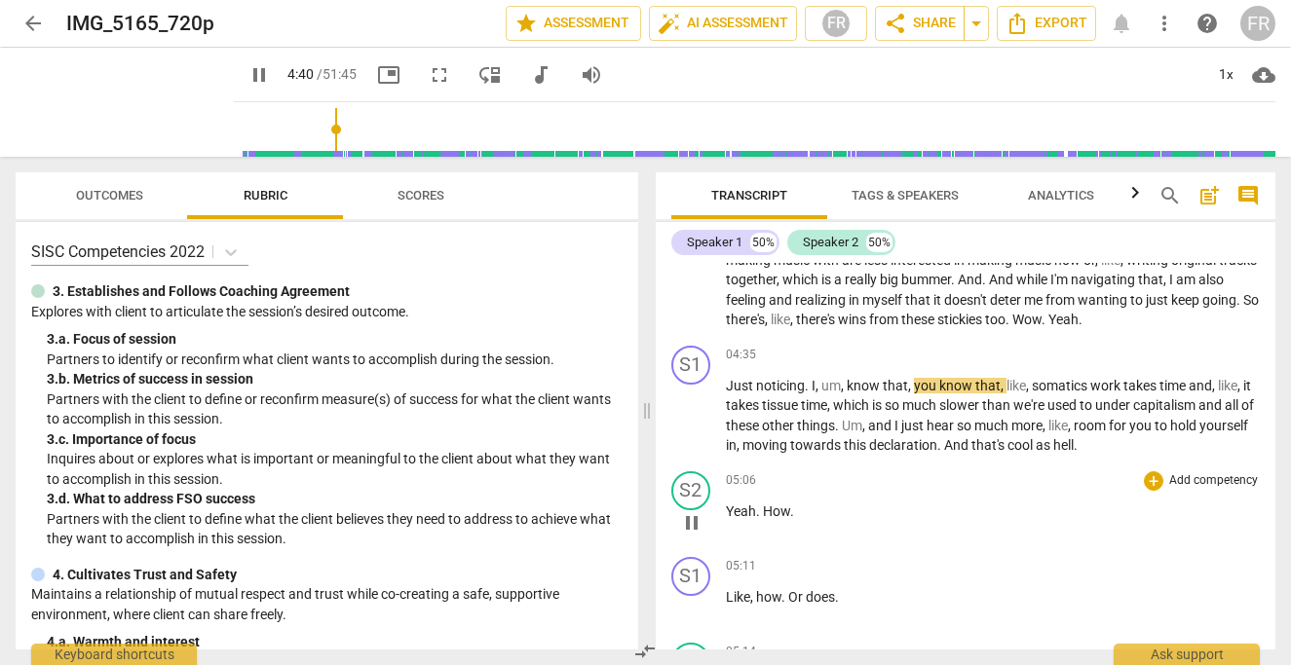
scroll to position [1724, 0]
click at [699, 428] on span "pause" at bounding box center [691, 415] width 23 height 23
type input "312"
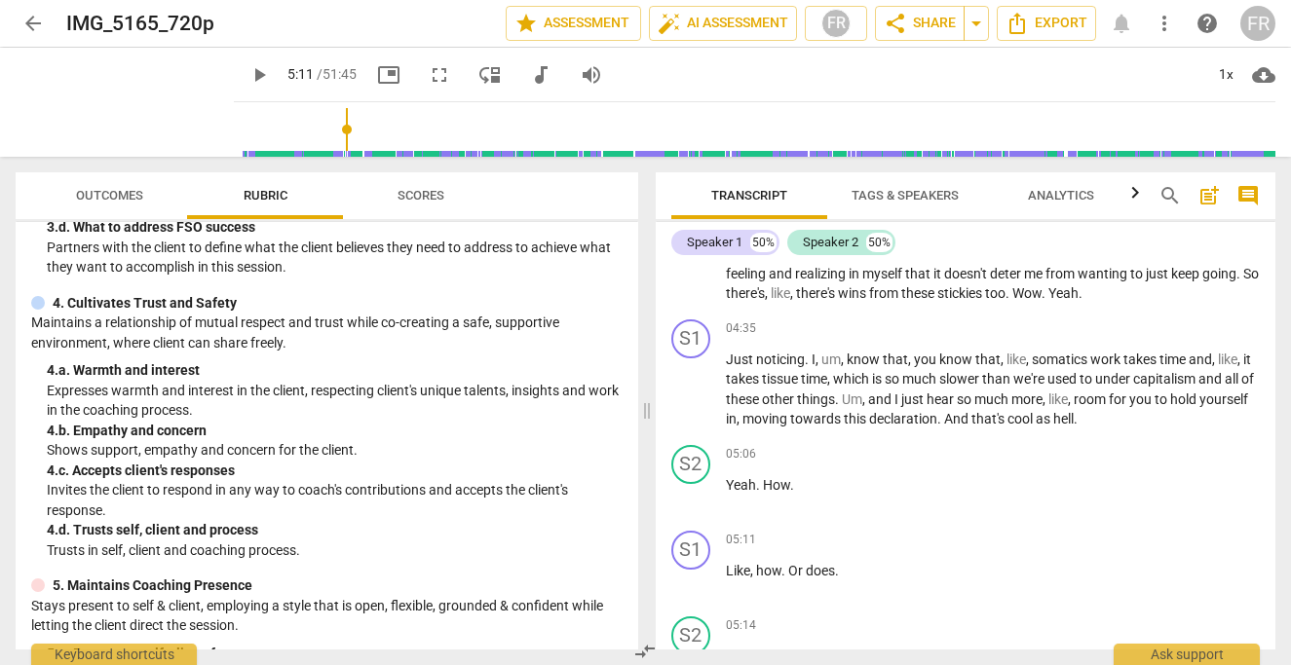
scroll to position [304, 0]
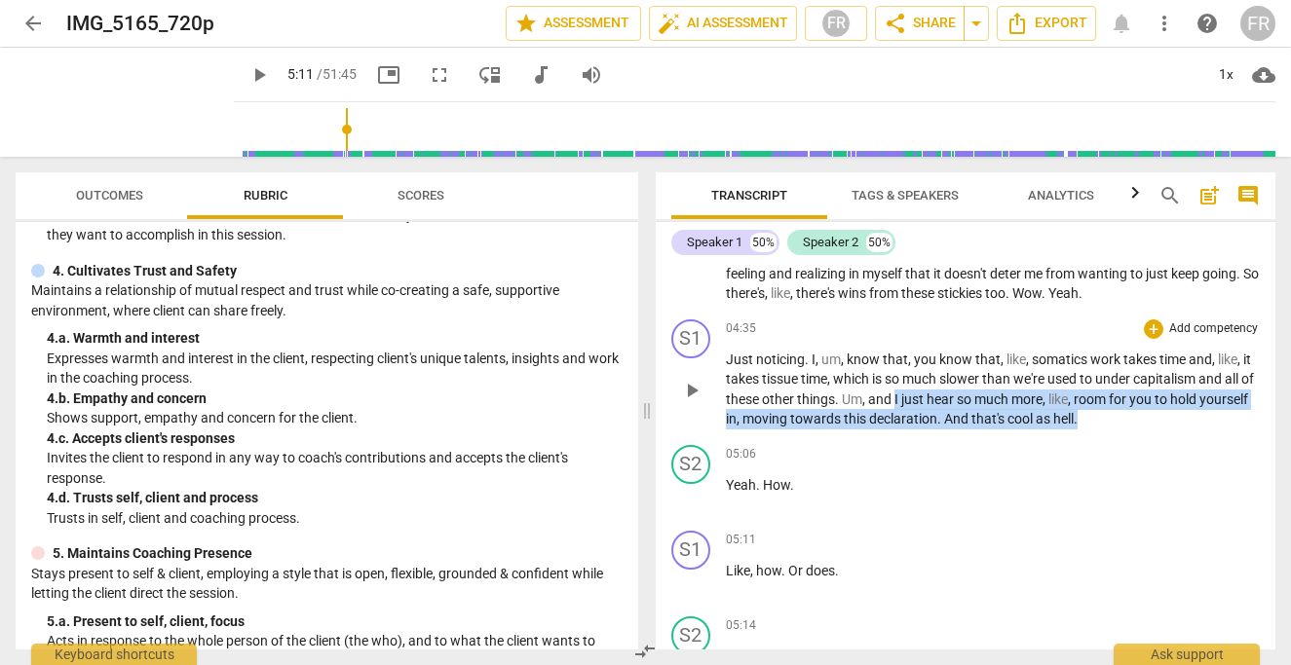
drag, startPoint x: 910, startPoint y: 420, endPoint x: 1135, endPoint y: 442, distance: 226.1
click at [1135, 430] on p "Just noticing . I , um , know that , you know that , like , somatics work takes…" at bounding box center [993, 390] width 535 height 80
click at [1144, 339] on div "+" at bounding box center [1152, 328] width 19 height 19
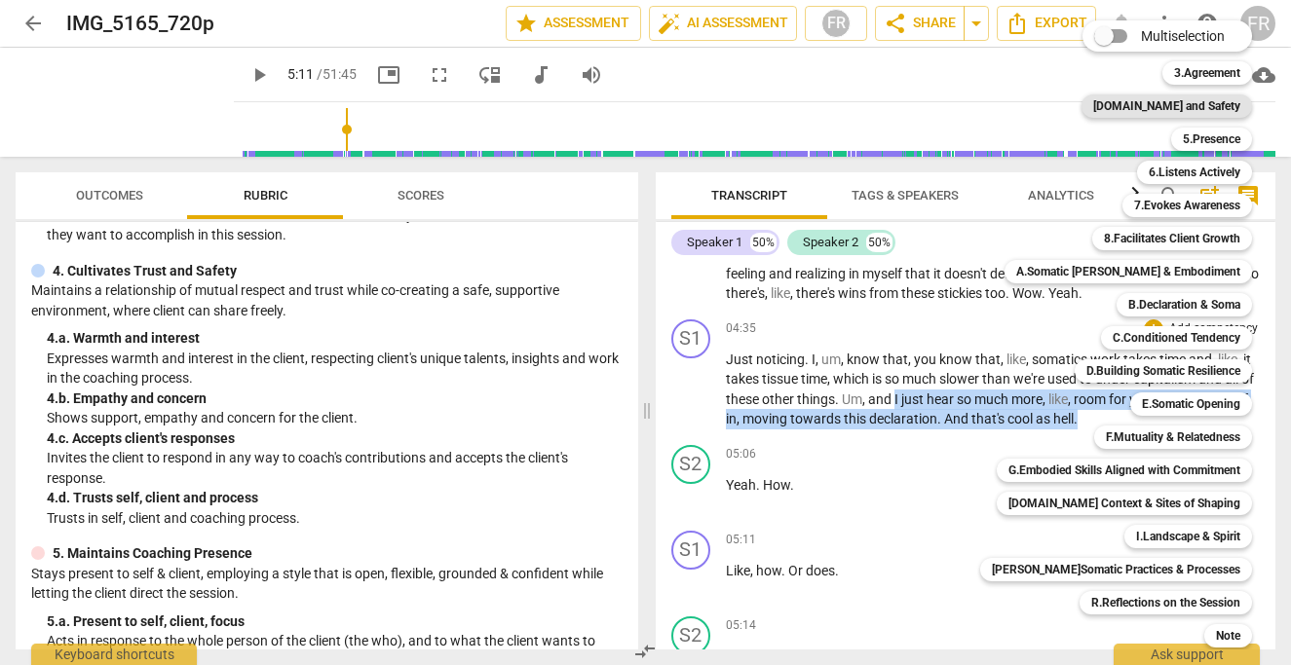
click at [1171, 103] on b "[DOMAIN_NAME] and Safety" at bounding box center [1166, 105] width 147 height 23
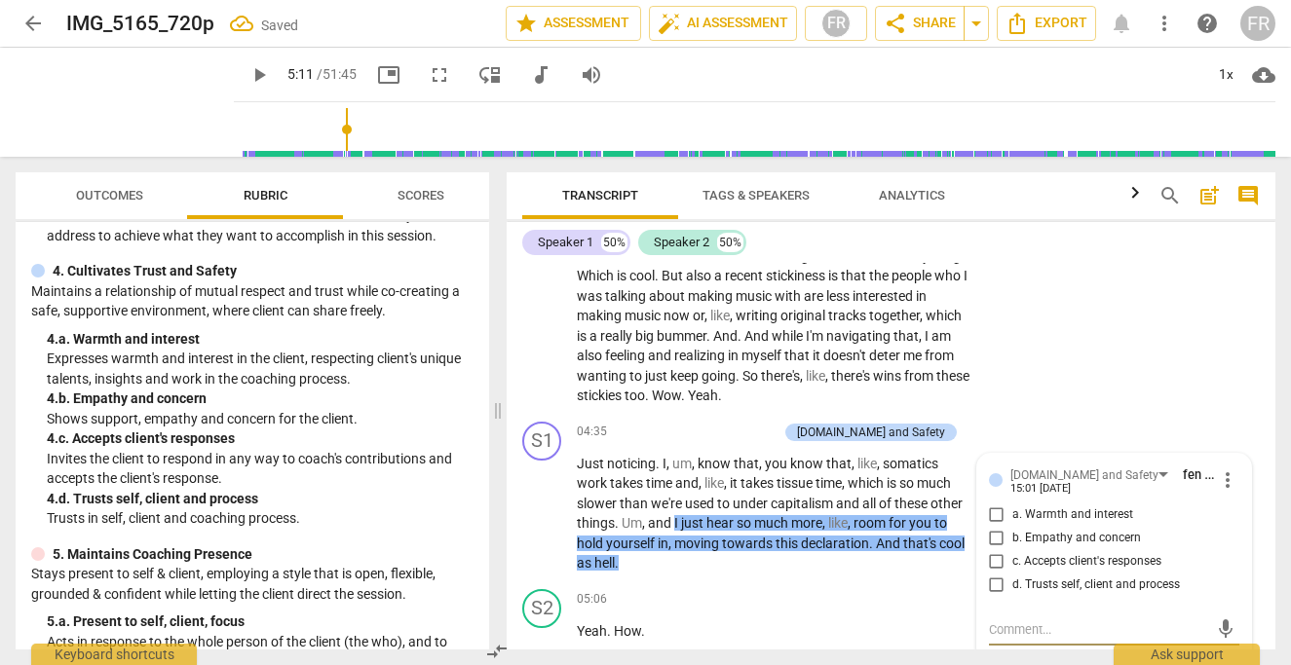
scroll to position [1864, 0]
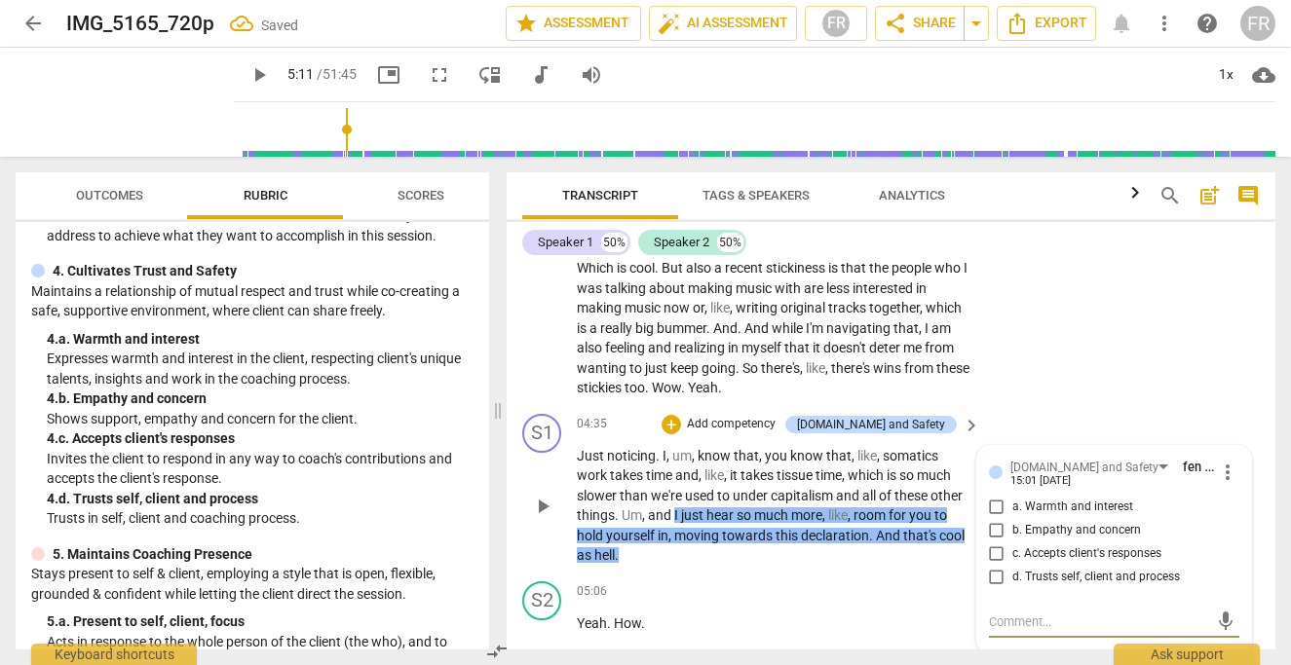
click at [993, 519] on input "a. Warmth and interest" at bounding box center [996, 507] width 31 height 23
checkbox input "true"
click at [990, 542] on input "b. Empathy and concern" at bounding box center [996, 530] width 31 height 23
checkbox input "true"
click at [1076, 406] on div "S2 play_arrow pause 03:06 + Add competency keyboard_arrow_right Um , uh , some …" at bounding box center [890, 232] width 768 height 348
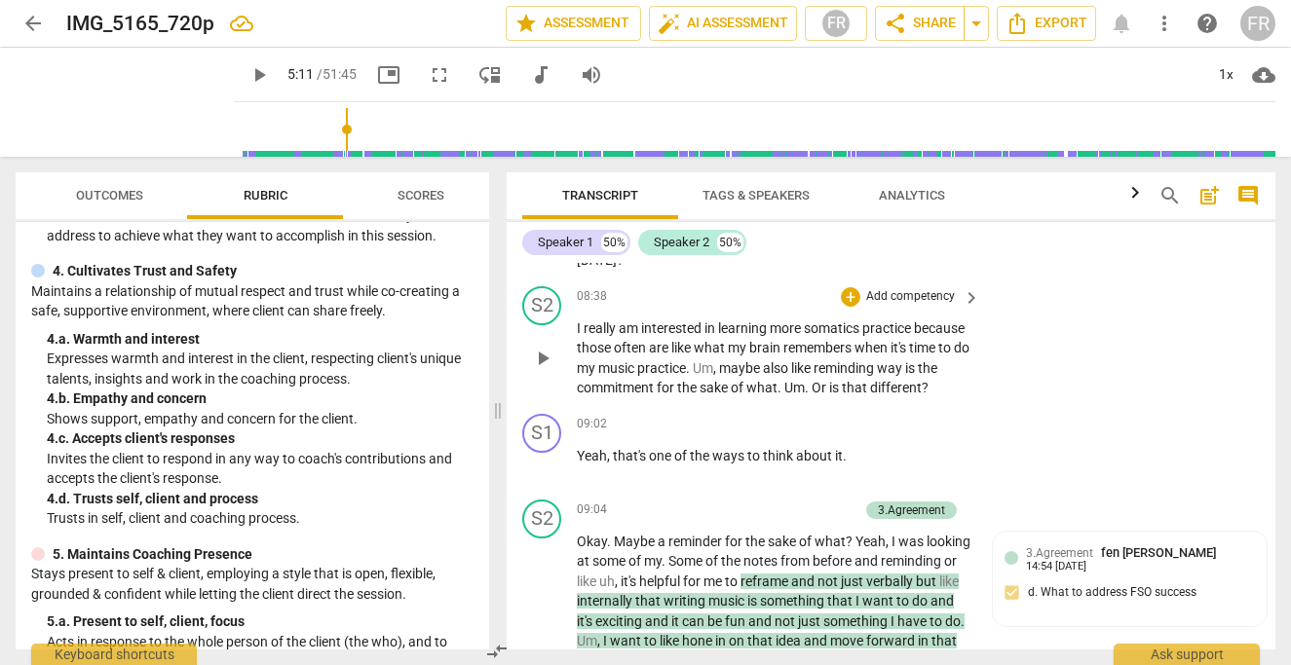
scroll to position [3734, 0]
drag, startPoint x: 883, startPoint y: 387, endPoint x: 871, endPoint y: 387, distance: 12.7
click at [873, 387] on p "I really am interested in learning more somatics practice because those often a…" at bounding box center [773, 357] width 393 height 80
click at [962, 390] on p "I really am interested in learning more somatics practice because those often a…" at bounding box center [773, 357] width 393 height 80
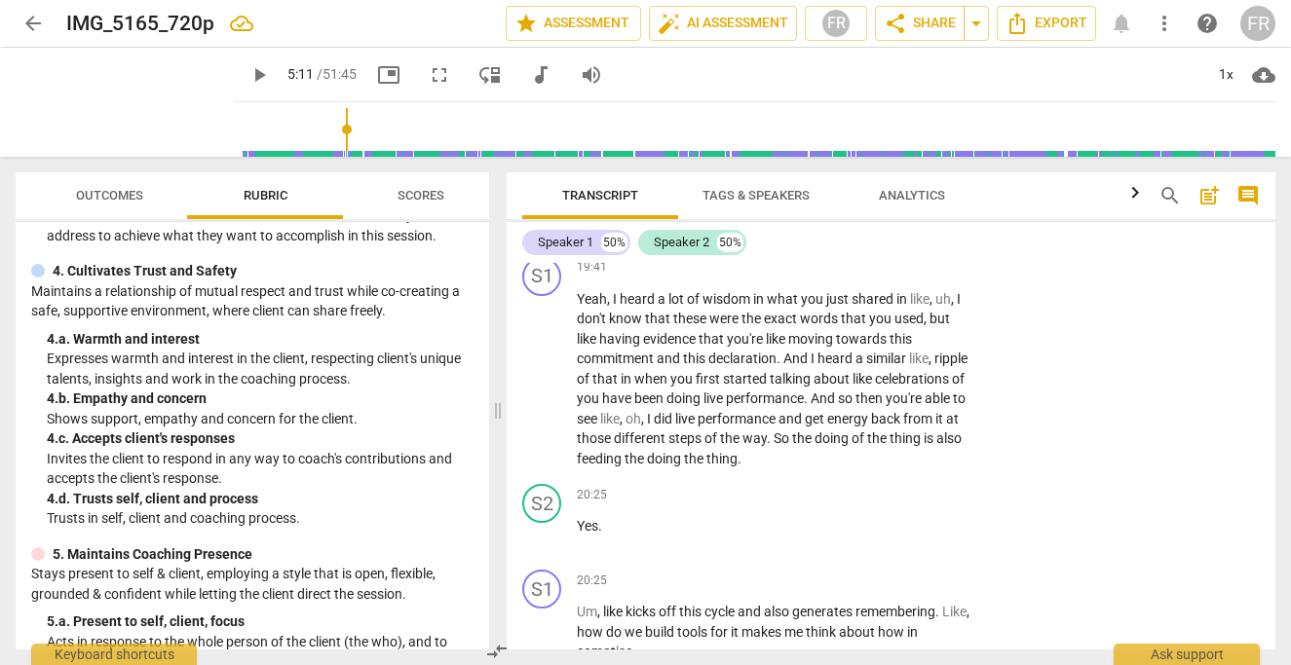
scroll to position [9746, 0]
click at [538, 393] on span "play_arrow" at bounding box center [542, 380] width 23 height 23
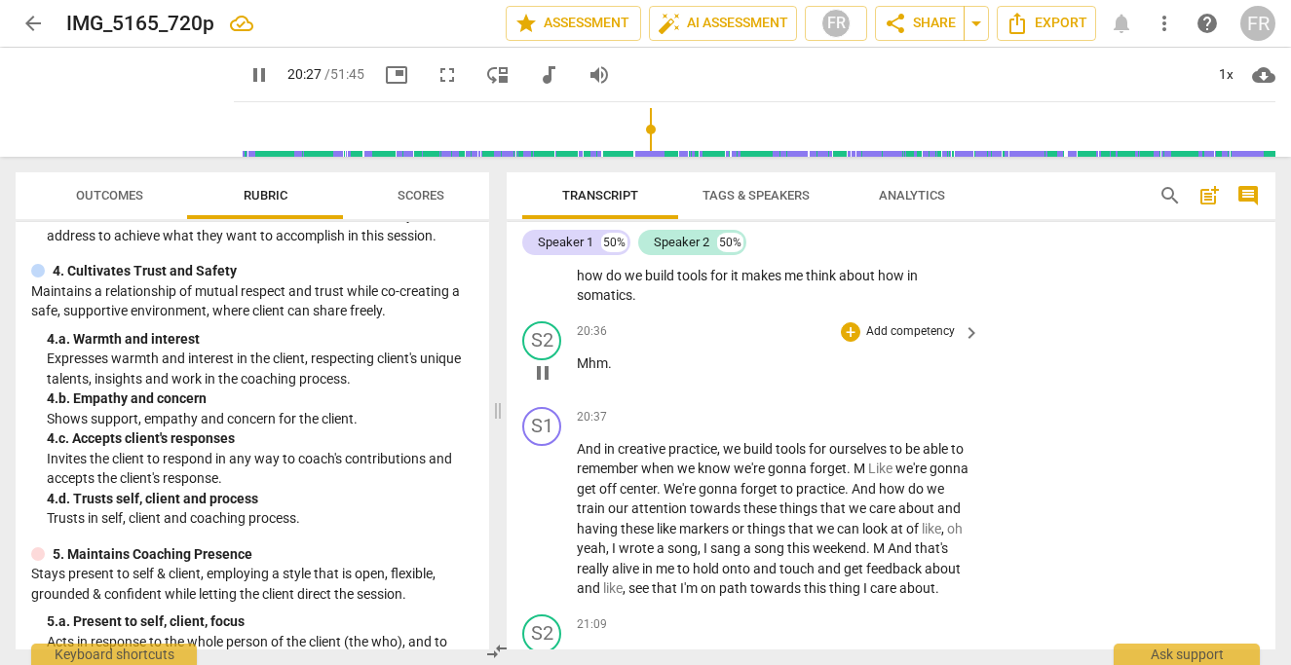
scroll to position [10062, 0]
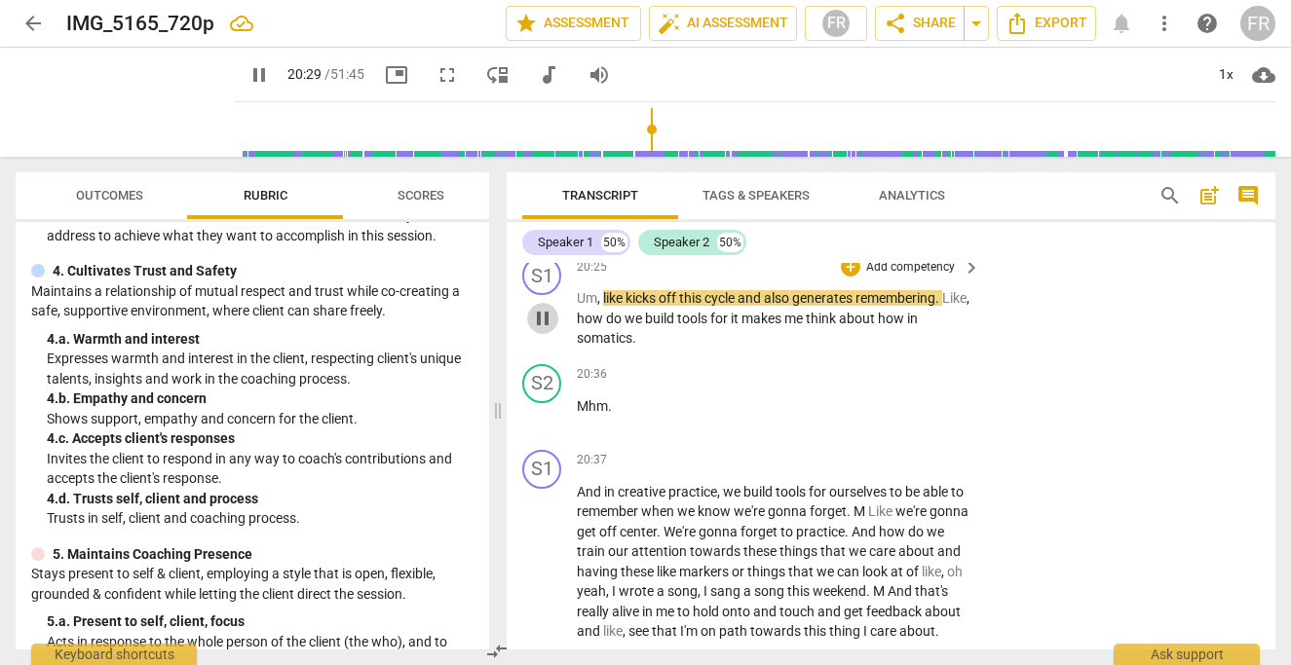
click at [545, 330] on span "pause" at bounding box center [542, 318] width 23 height 23
type input "1230"
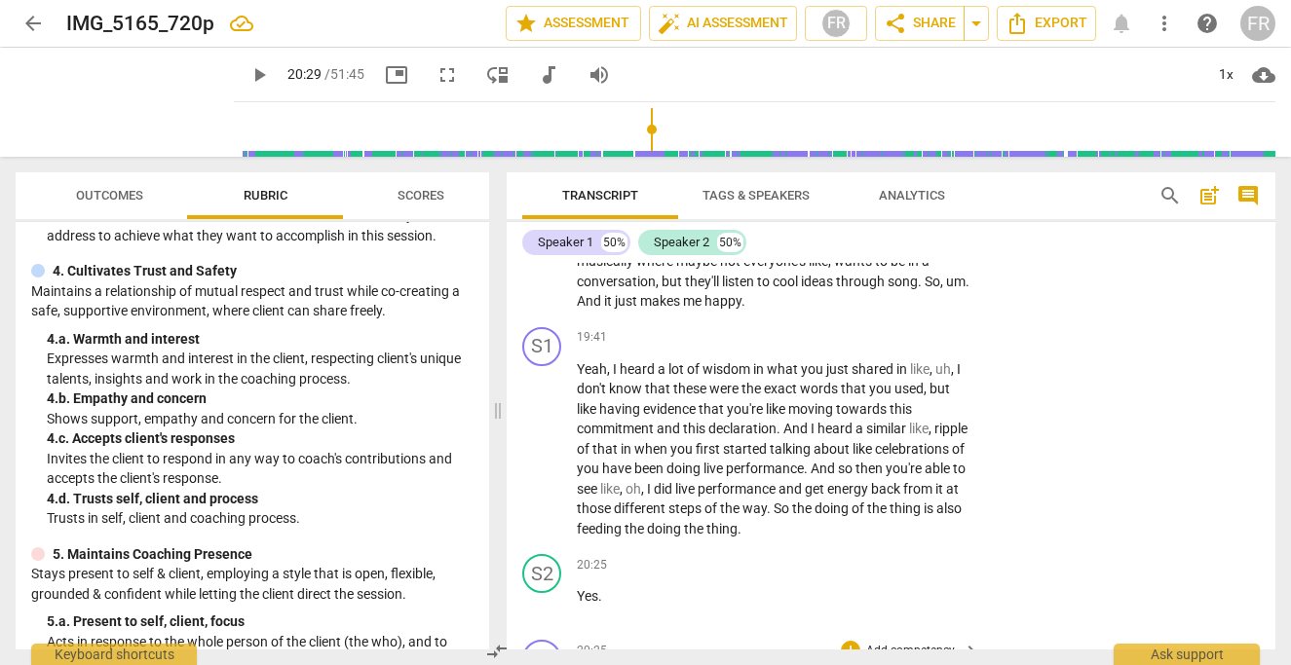
scroll to position [9715, 0]
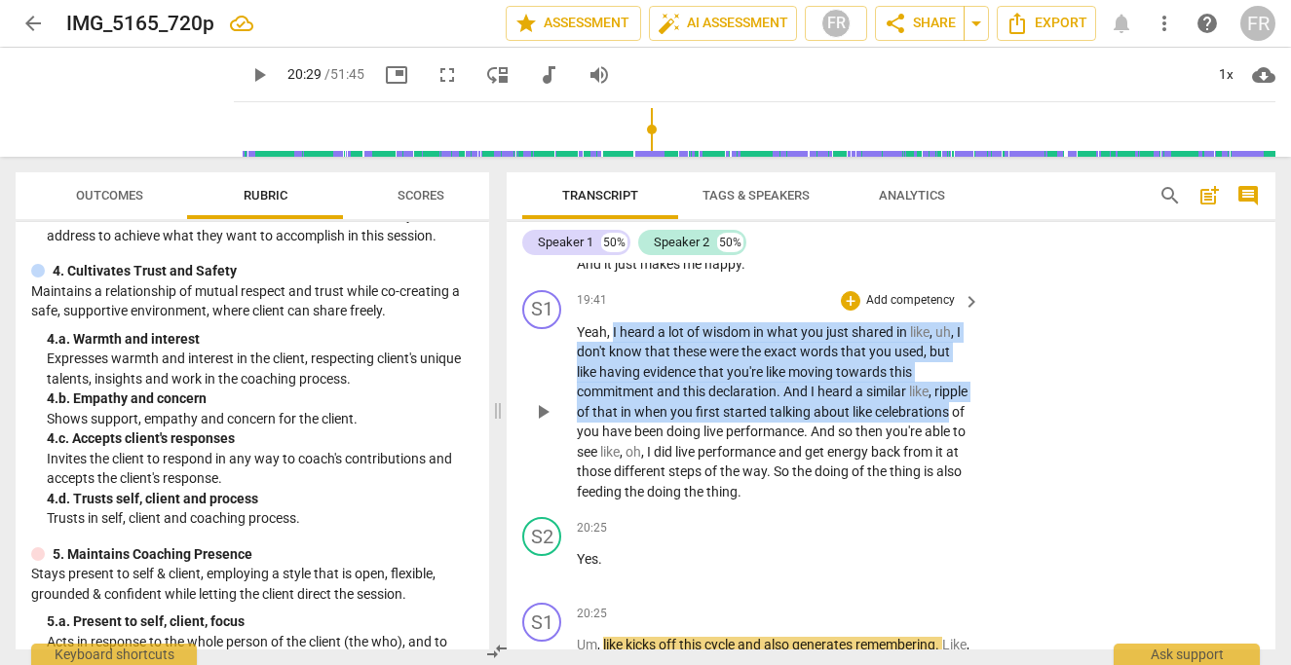
drag, startPoint x: 613, startPoint y: 393, endPoint x: 652, endPoint y: 487, distance: 102.2
click at [652, 487] on p "Yeah , I heard a lot of wisdom in what you just shared in like , uh , I don't k…" at bounding box center [773, 412] width 393 height 180
click at [907, 310] on p "Add competency" at bounding box center [910, 301] width 93 height 18
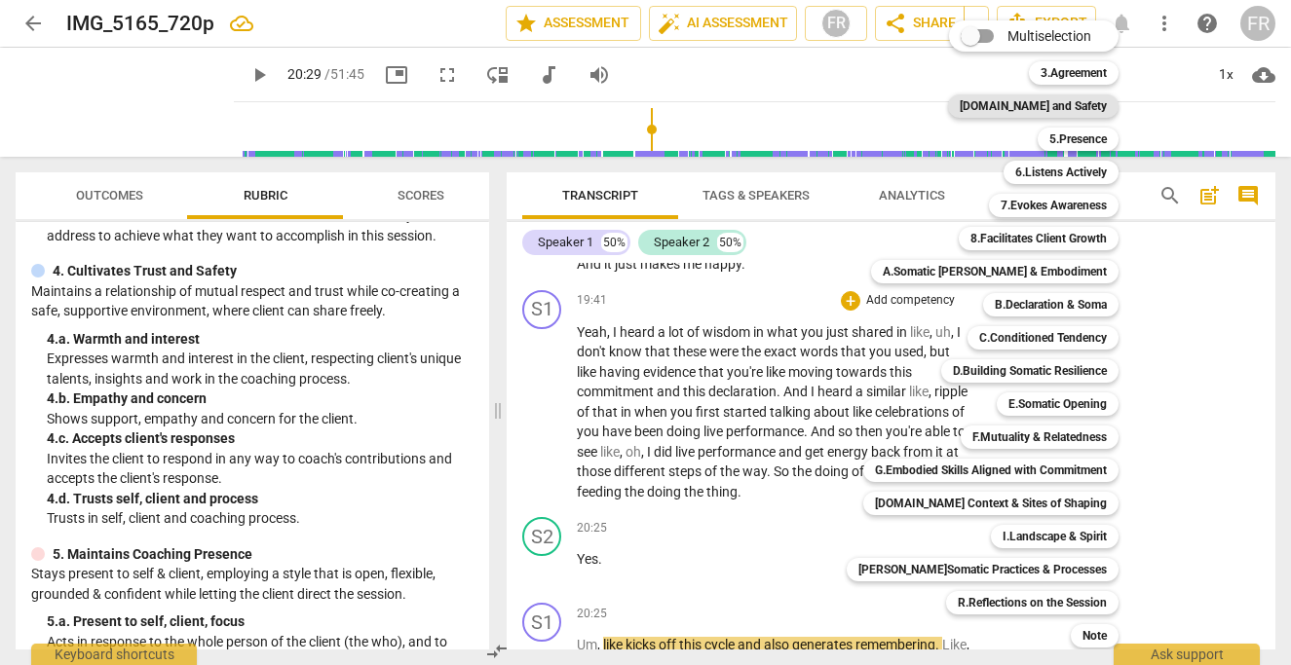
click at [1034, 103] on b "[DOMAIN_NAME] and Safety" at bounding box center [1032, 105] width 147 height 23
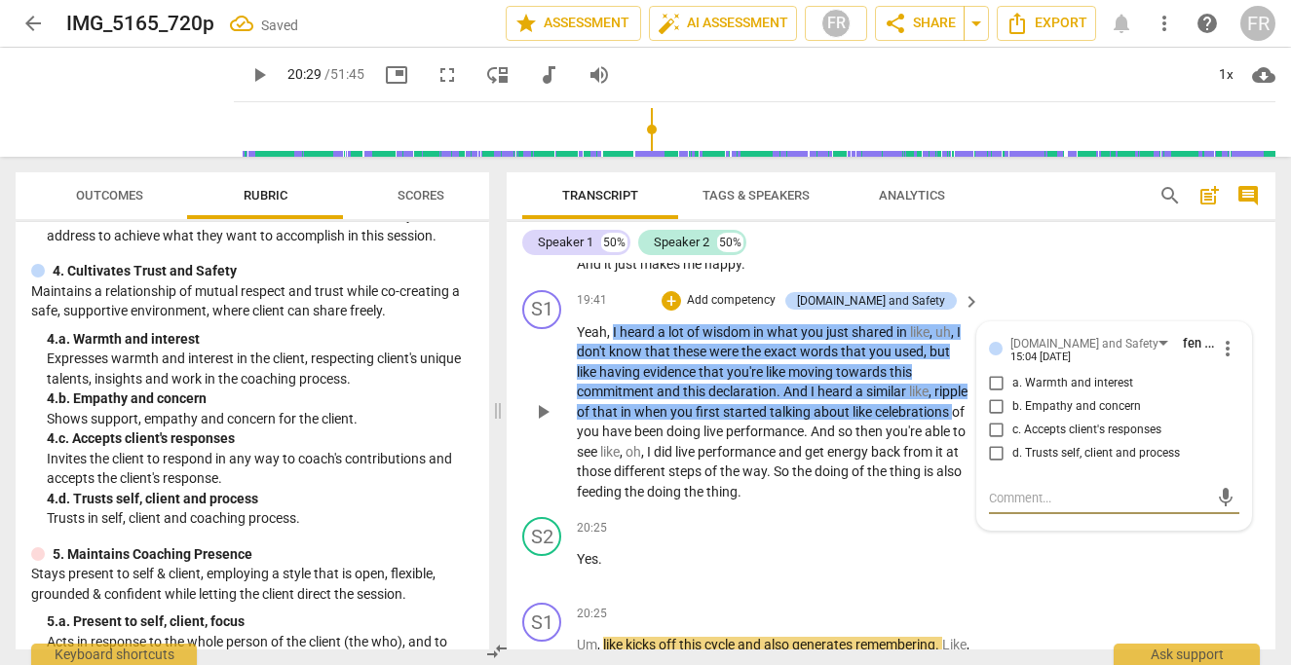
click at [993, 395] on input "a. Warmth and interest" at bounding box center [996, 383] width 31 height 23
checkbox input "true"
click at [993, 419] on input "b. Empathy and concern" at bounding box center [996, 406] width 31 height 23
checkbox input "true"
click at [994, 442] on input "c. Accepts client's responses" at bounding box center [996, 430] width 31 height 23
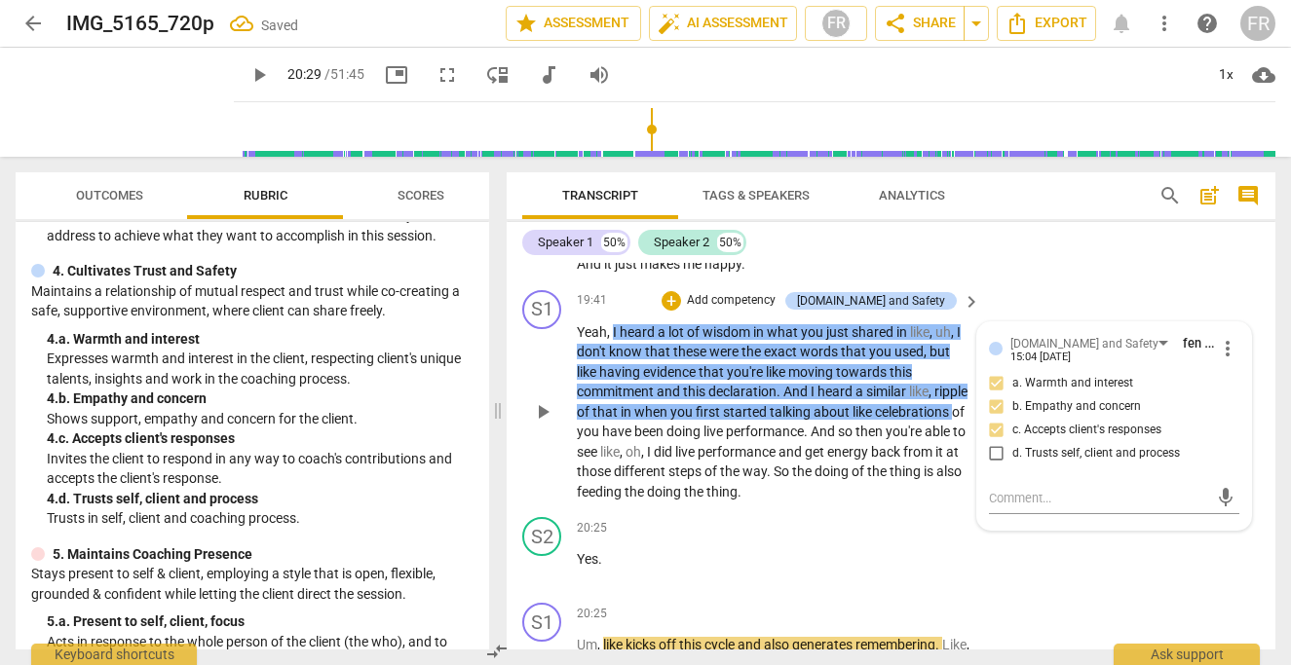
click at [994, 442] on input "c. Accepts client's responses" at bounding box center [996, 430] width 31 height 23
checkbox input "false"
click at [994, 419] on input "b. Empathy and concern" at bounding box center [996, 406] width 31 height 23
checkbox input "true"
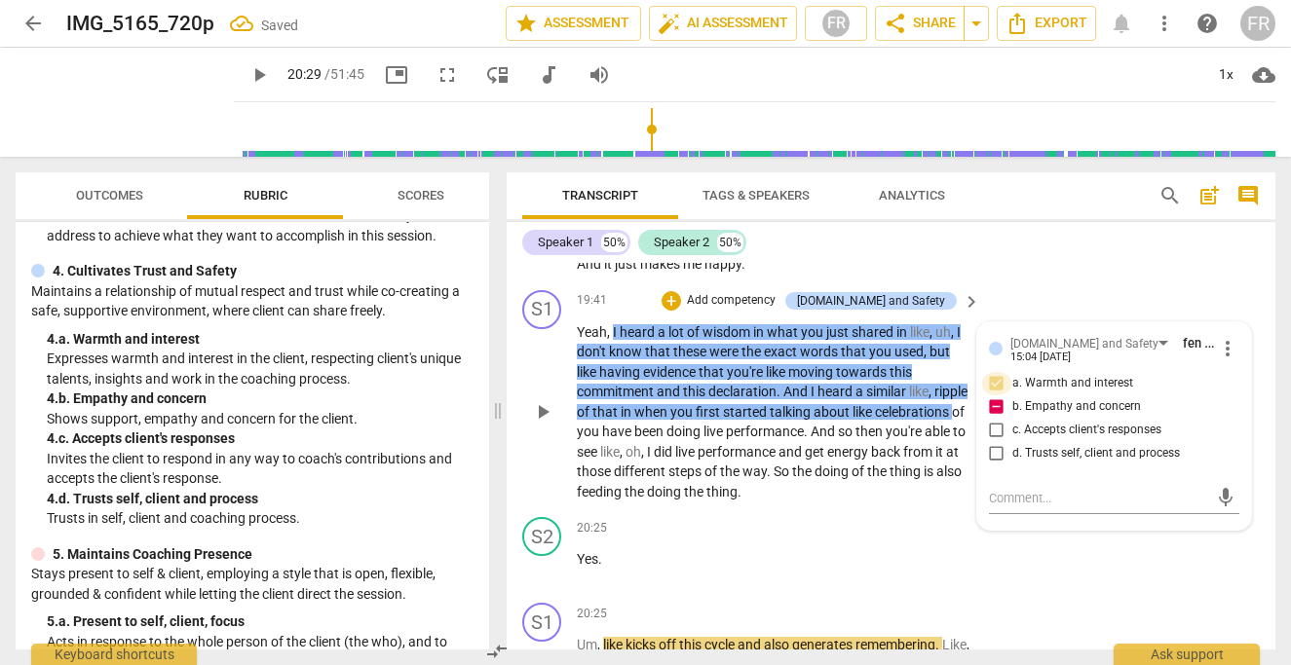
click at [995, 395] on input "a. Warmth and interest" at bounding box center [996, 383] width 31 height 23
checkbox input "false"
click at [995, 419] on input "b. Empathy and concern" at bounding box center [996, 406] width 31 height 23
checkbox input "false"
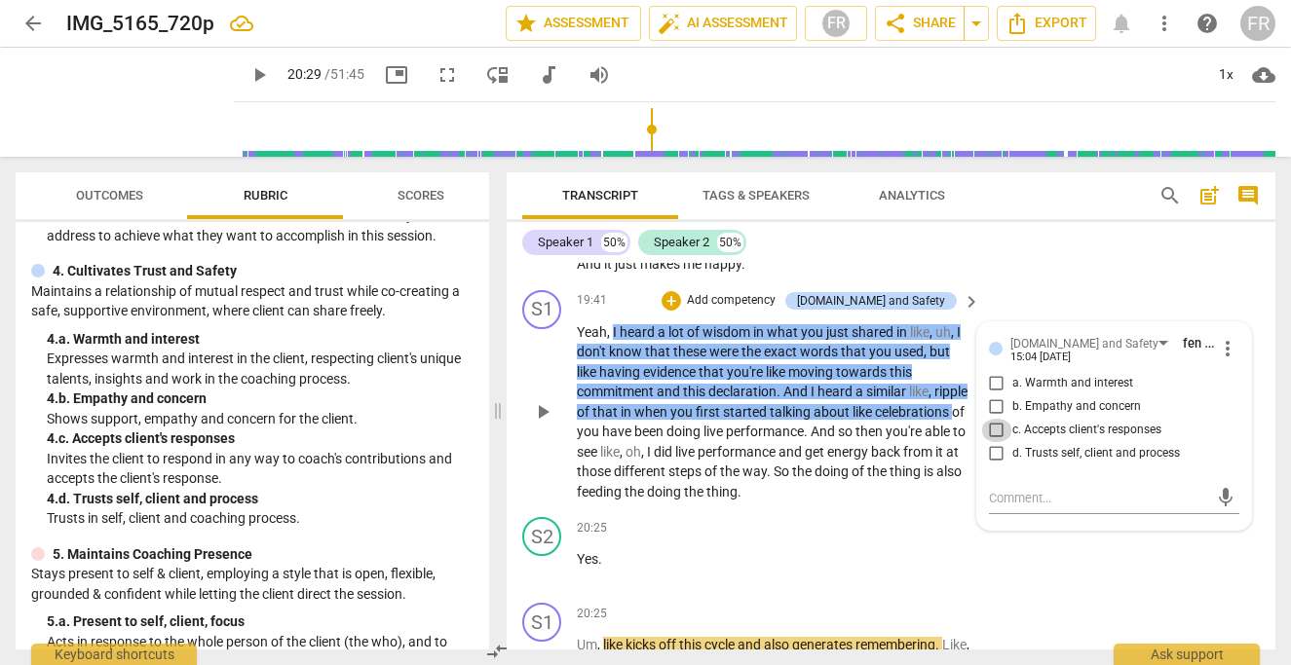
click at [993, 442] on input "c. Accepts client's responses" at bounding box center [996, 430] width 31 height 23
checkbox input "true"
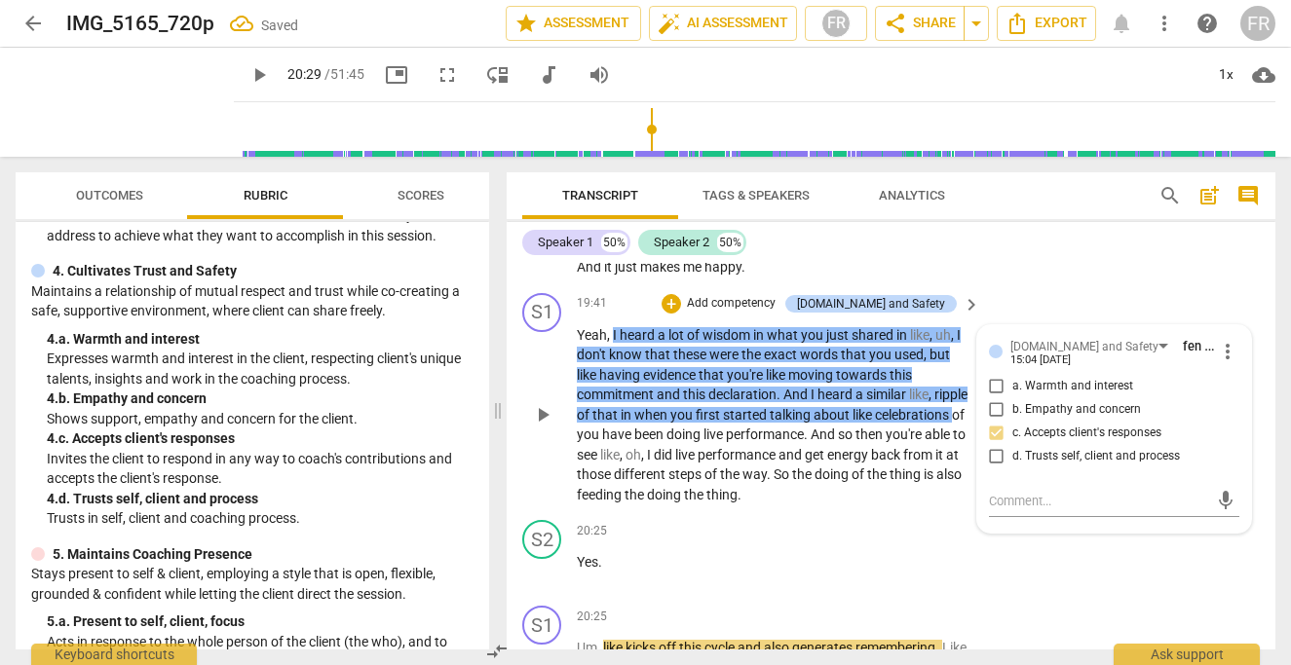
scroll to position [9710, 0]
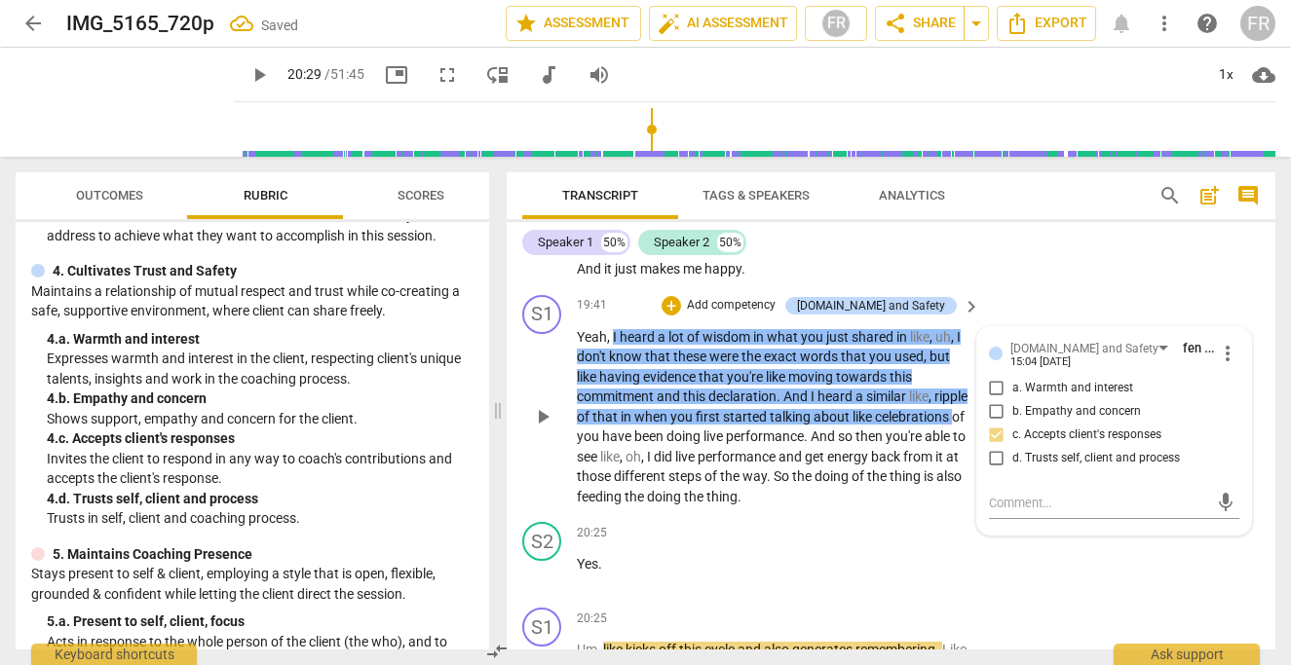
click at [997, 470] on input "d. Trusts self, client and process" at bounding box center [996, 458] width 31 height 23
checkbox input "true"
click at [1072, 287] on div "S2 play_arrow pause 18:04 + Add competency keyboard_arrow_right Uh , yeah , def…" at bounding box center [890, 114] width 768 height 348
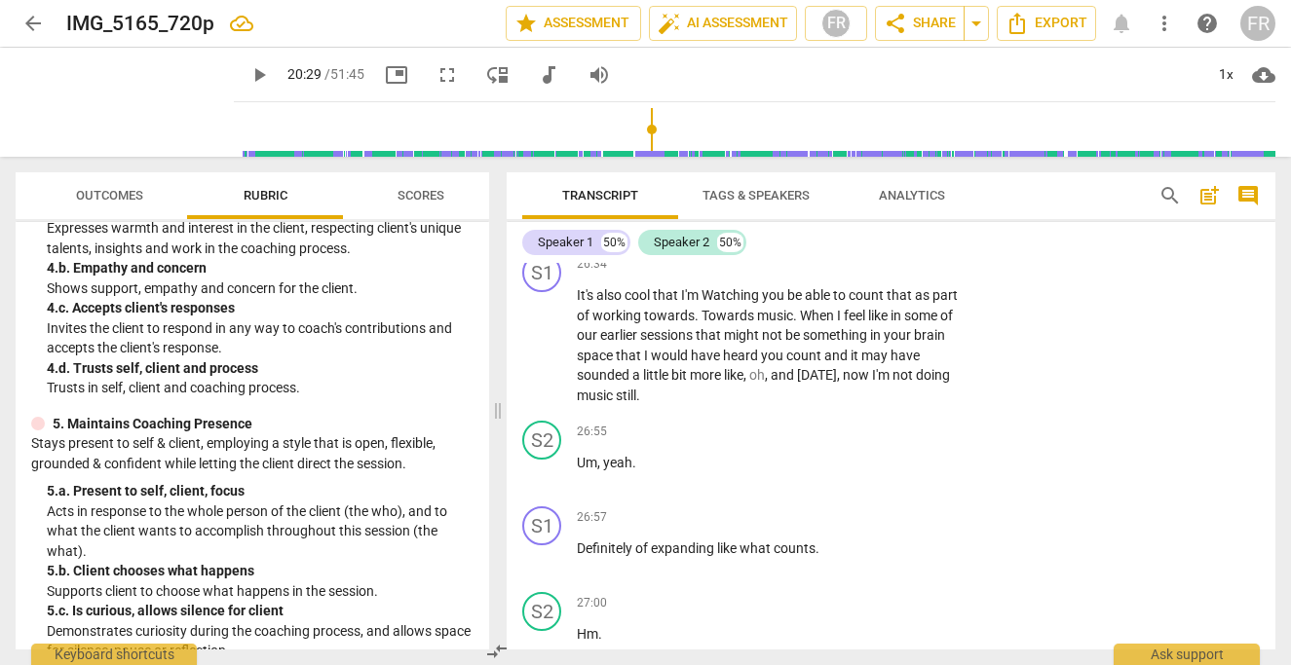
scroll to position [453, 0]
click at [894, 274] on p "Add competency" at bounding box center [910, 265] width 93 height 18
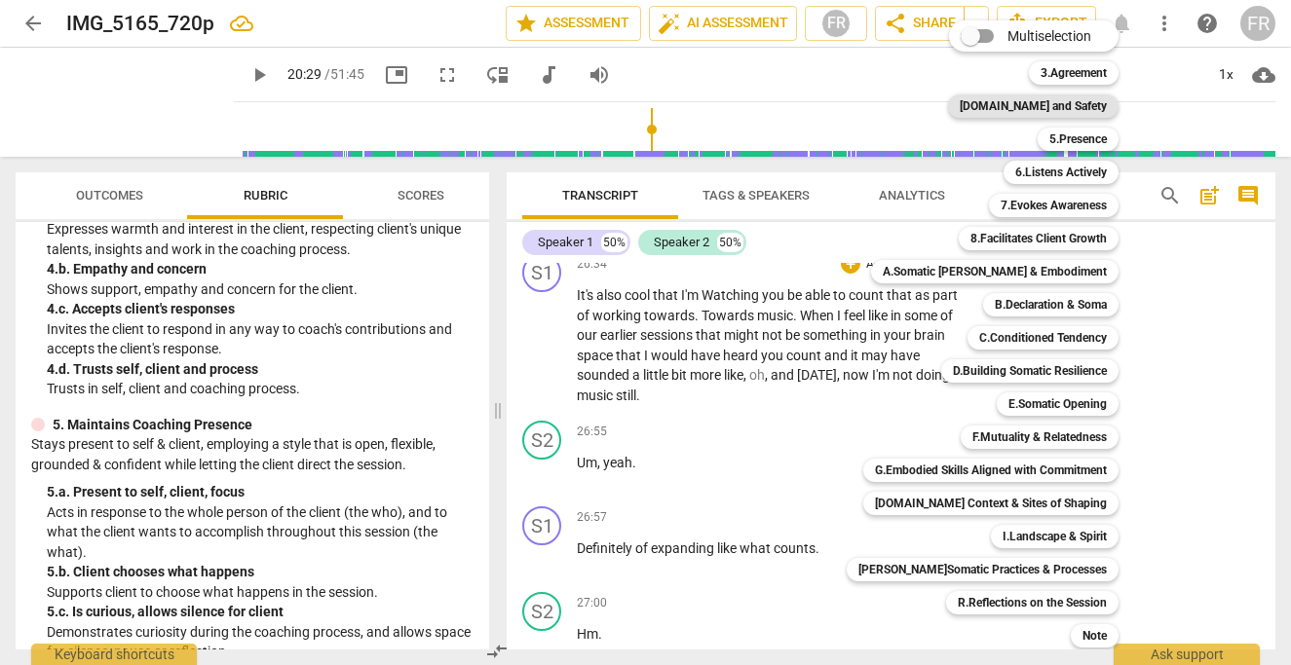
click at [1059, 109] on b "[DOMAIN_NAME] and Safety" at bounding box center [1032, 105] width 147 height 23
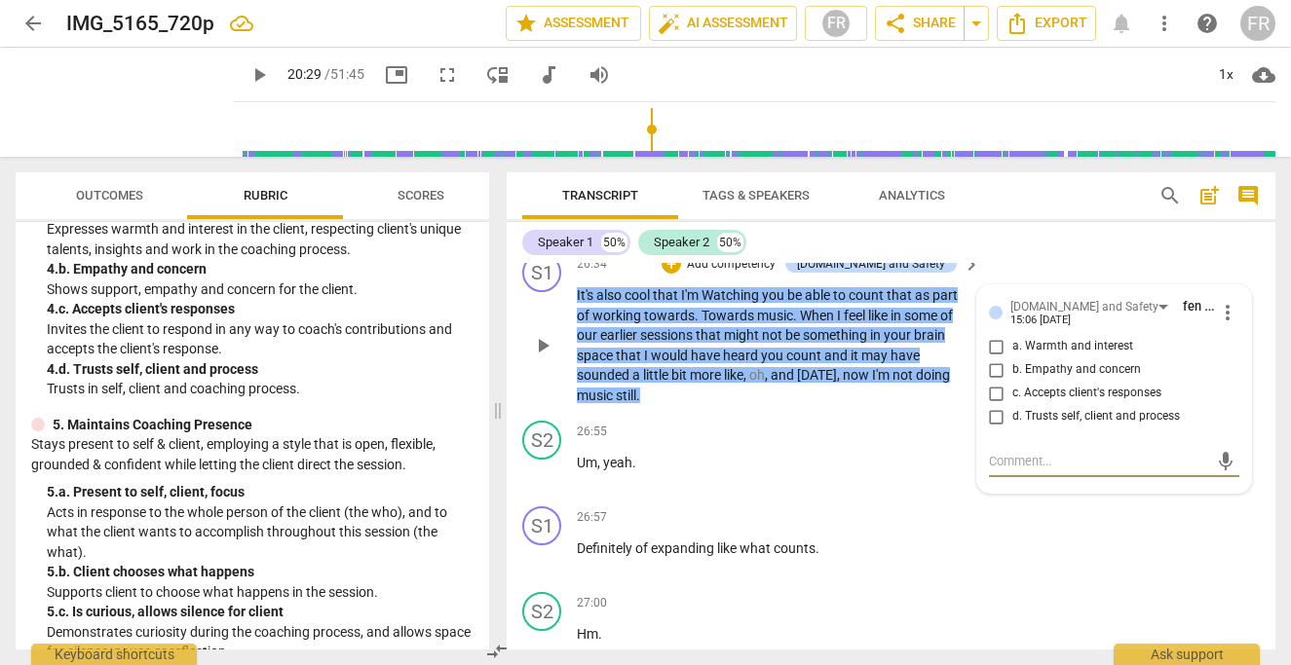
click at [1029, 392] on div "S1 play_arrow pause 26:34 + Add competency 4.Trust and Safety keyboard_arrow_ri…" at bounding box center [890, 329] width 768 height 168
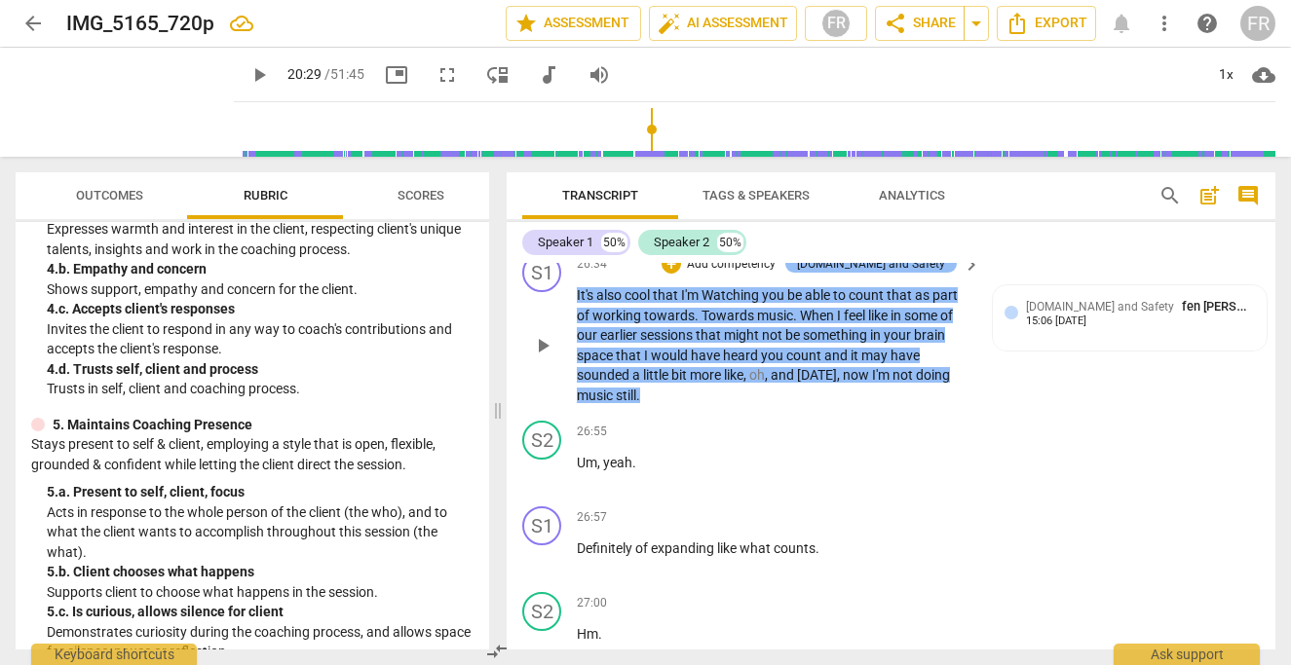
click at [937, 273] on div "[DOMAIN_NAME] and Safety" at bounding box center [871, 264] width 148 height 18
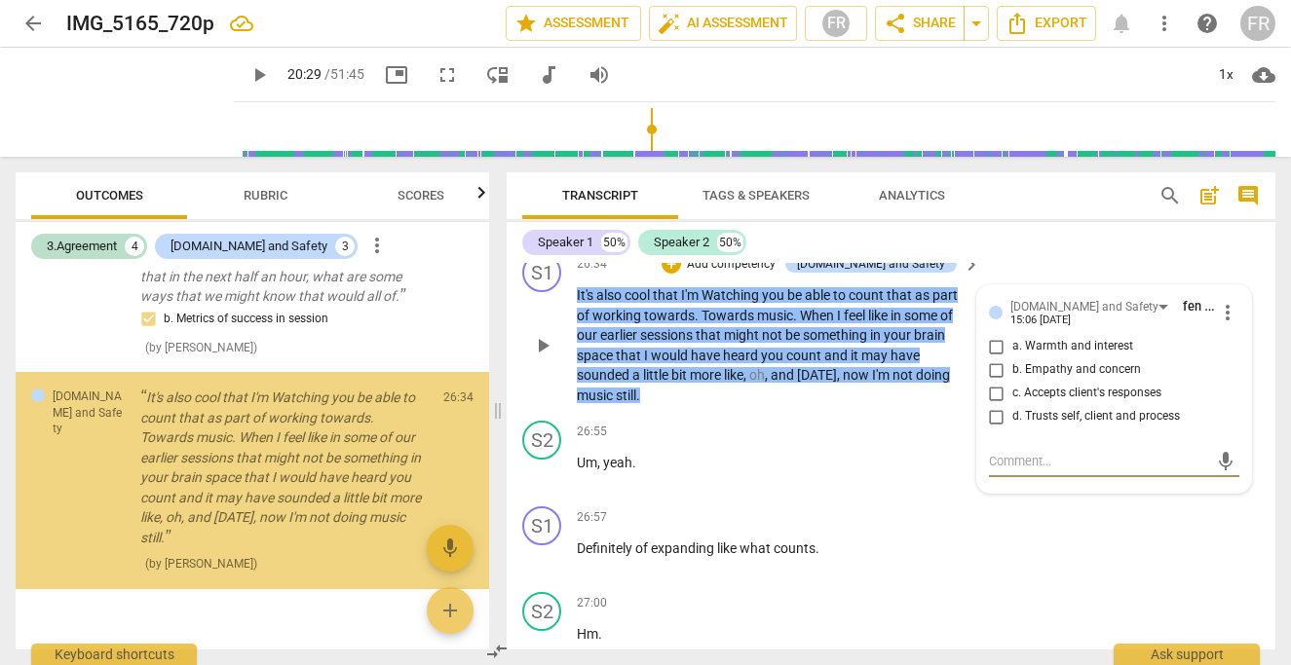
scroll to position [1013, 0]
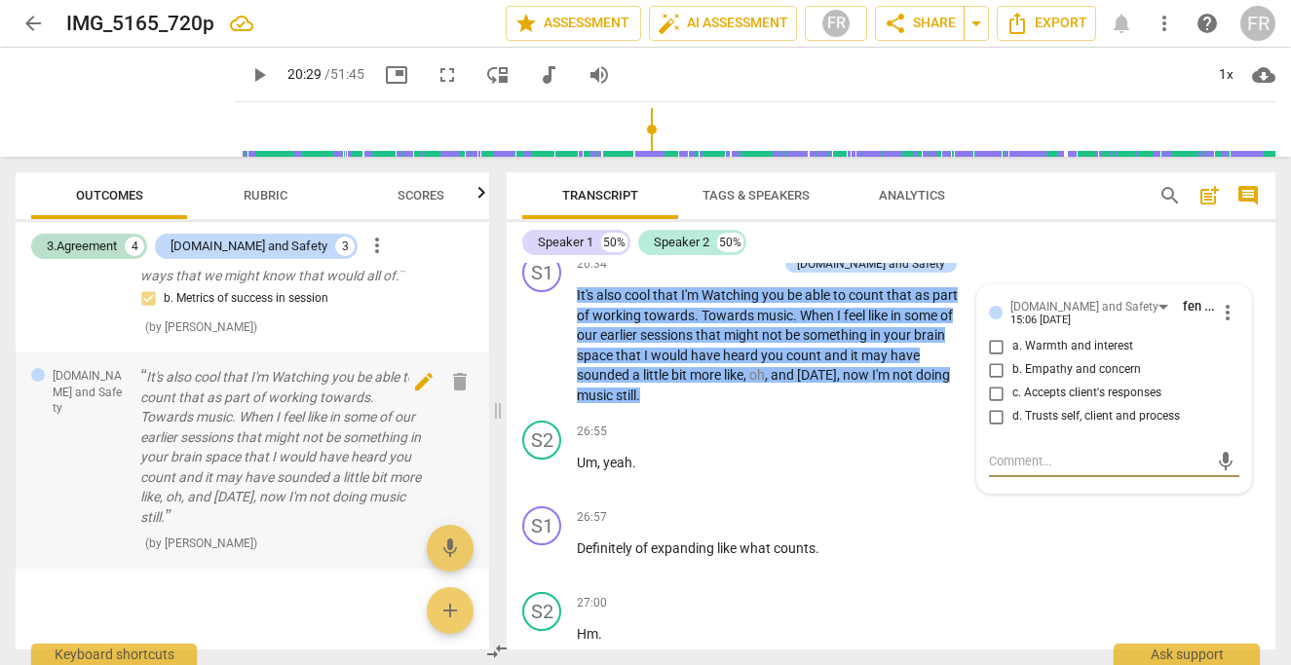
click at [448, 380] on span "delete" at bounding box center [459, 381] width 23 height 23
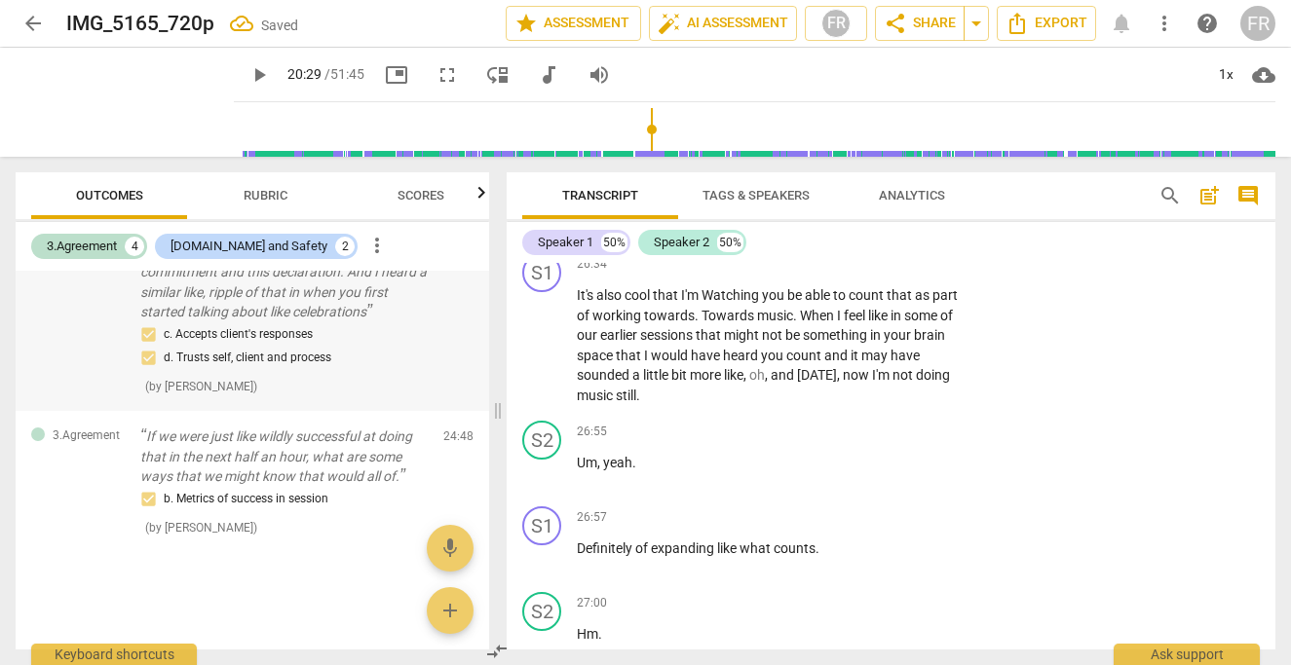
scroll to position [0, 0]
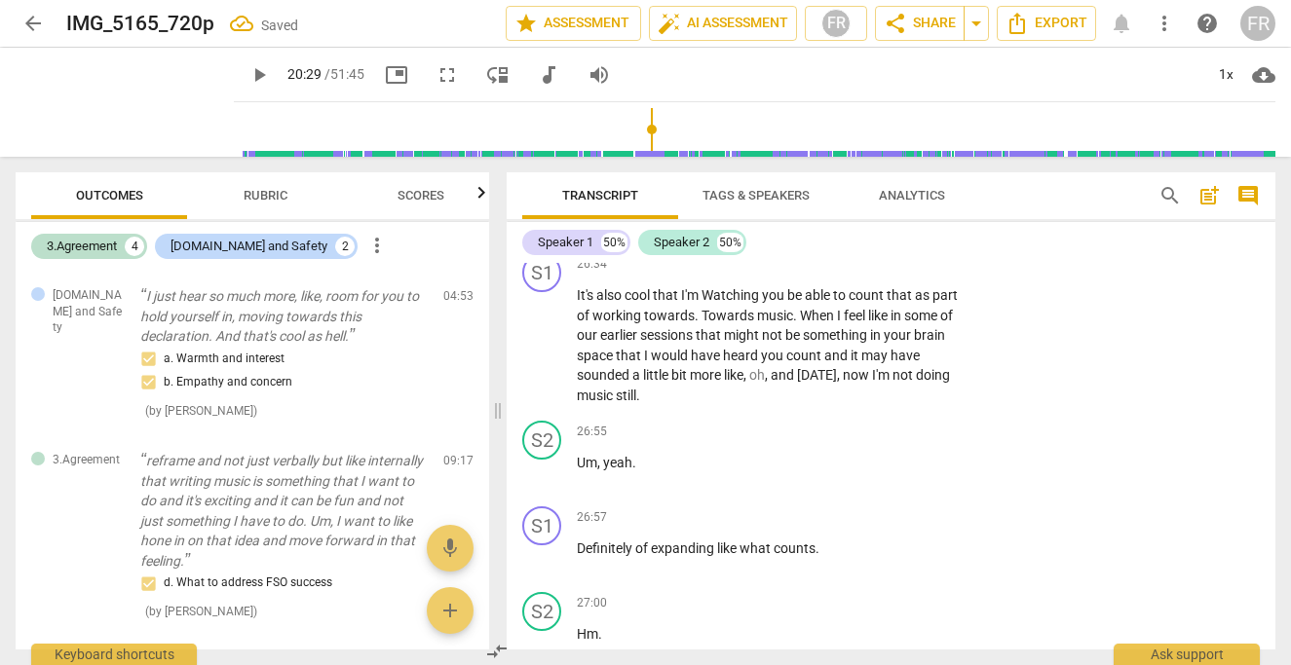
click at [256, 193] on span "Rubric" at bounding box center [265, 195] width 44 height 15
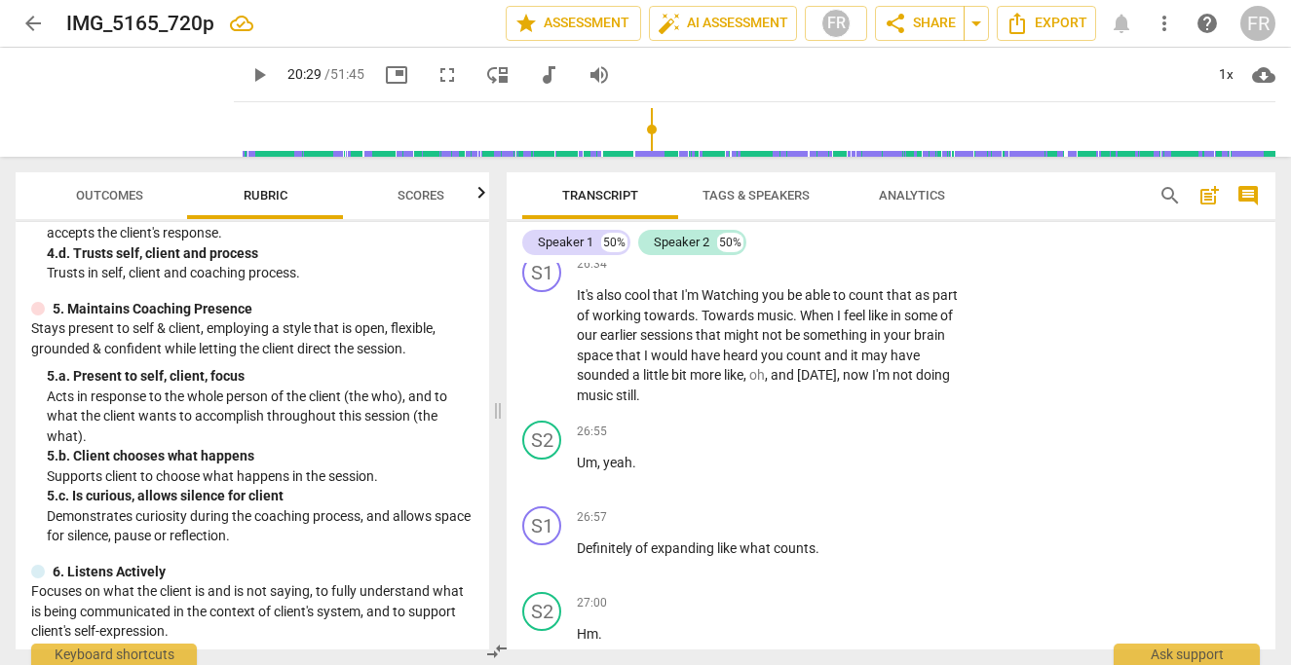
scroll to position [570, 0]
